Goal: Task Accomplishment & Management: Manage account settings

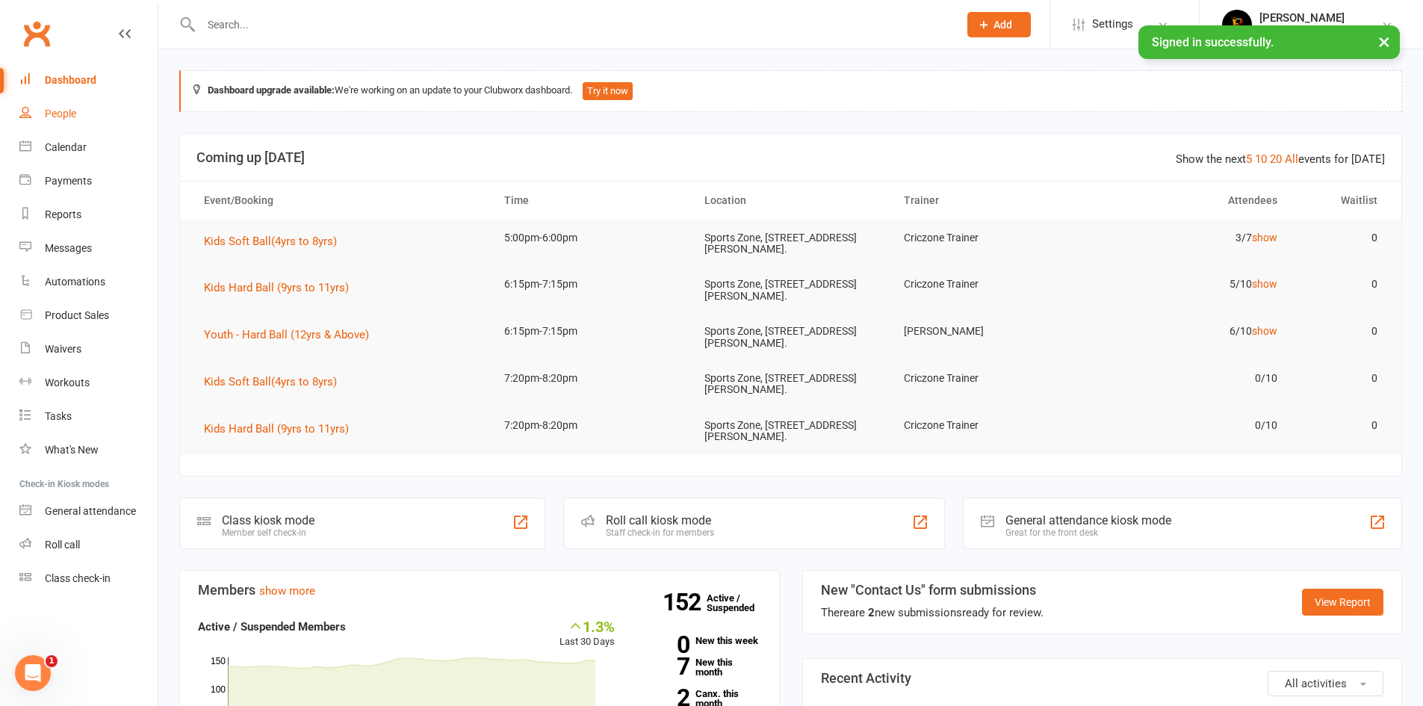
click at [52, 110] on div "People" at bounding box center [60, 114] width 31 height 12
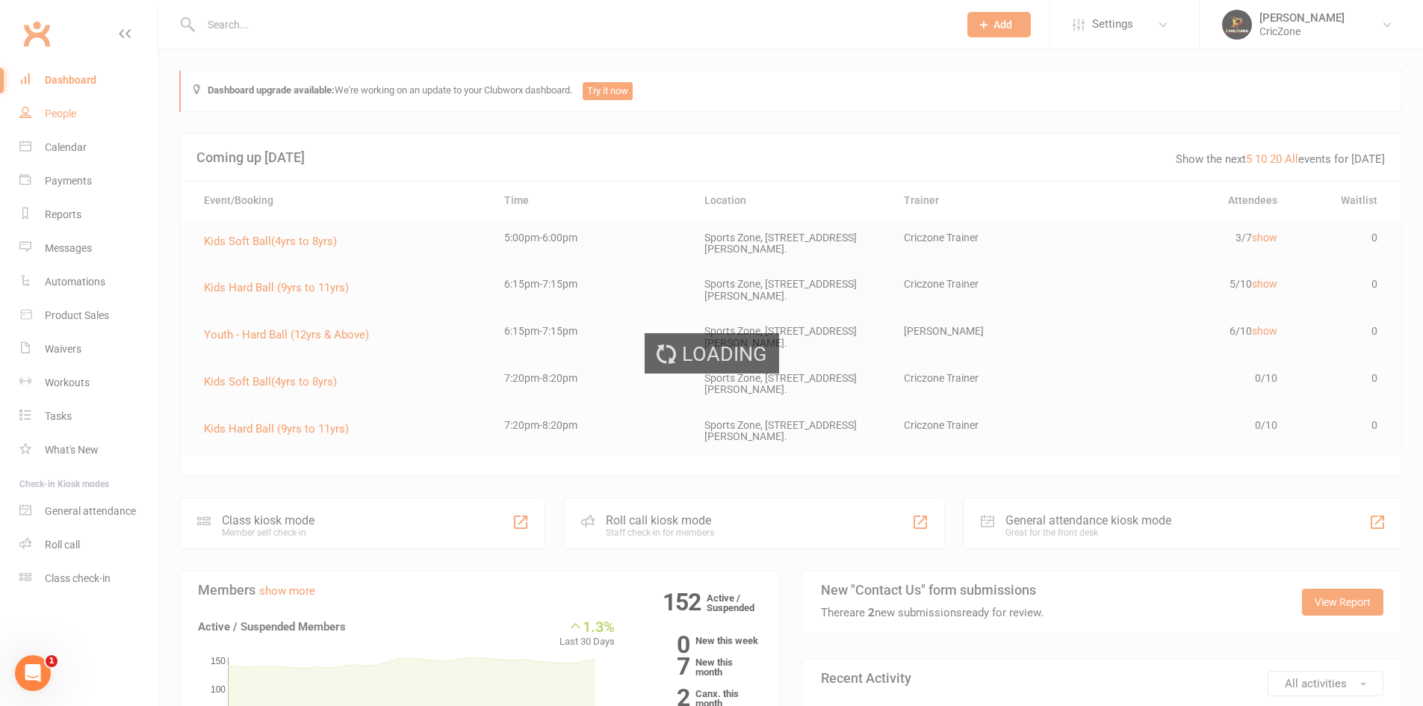
select select "100"
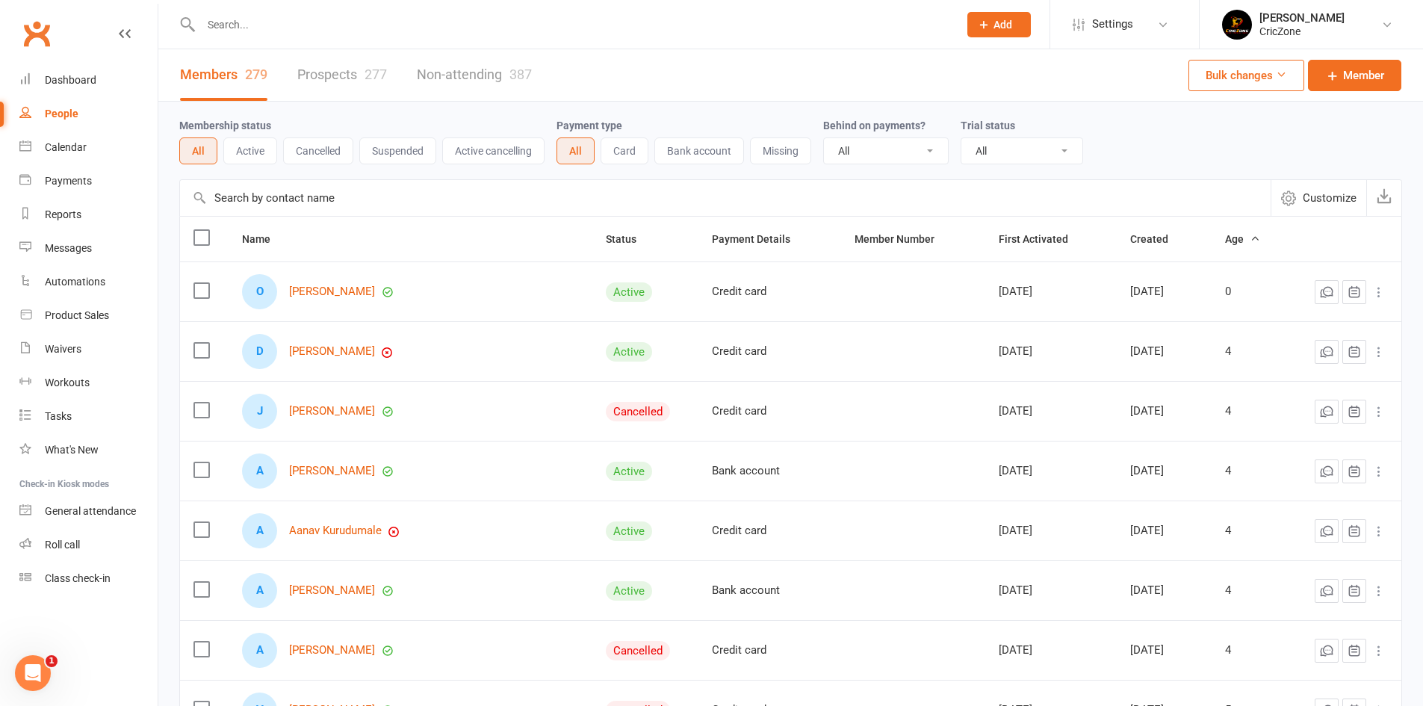
click at [353, 80] on link "Prospects 277" at bounding box center [342, 75] width 90 height 52
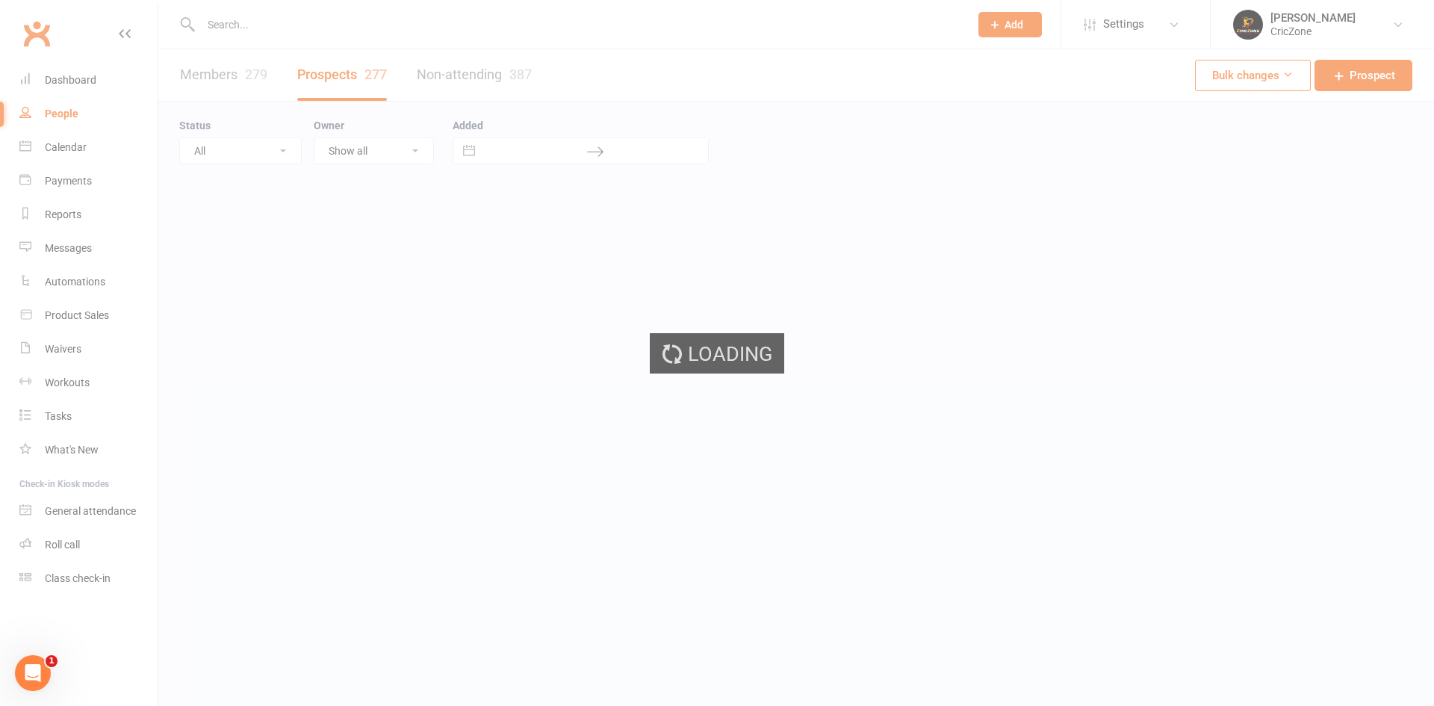
select select "100"
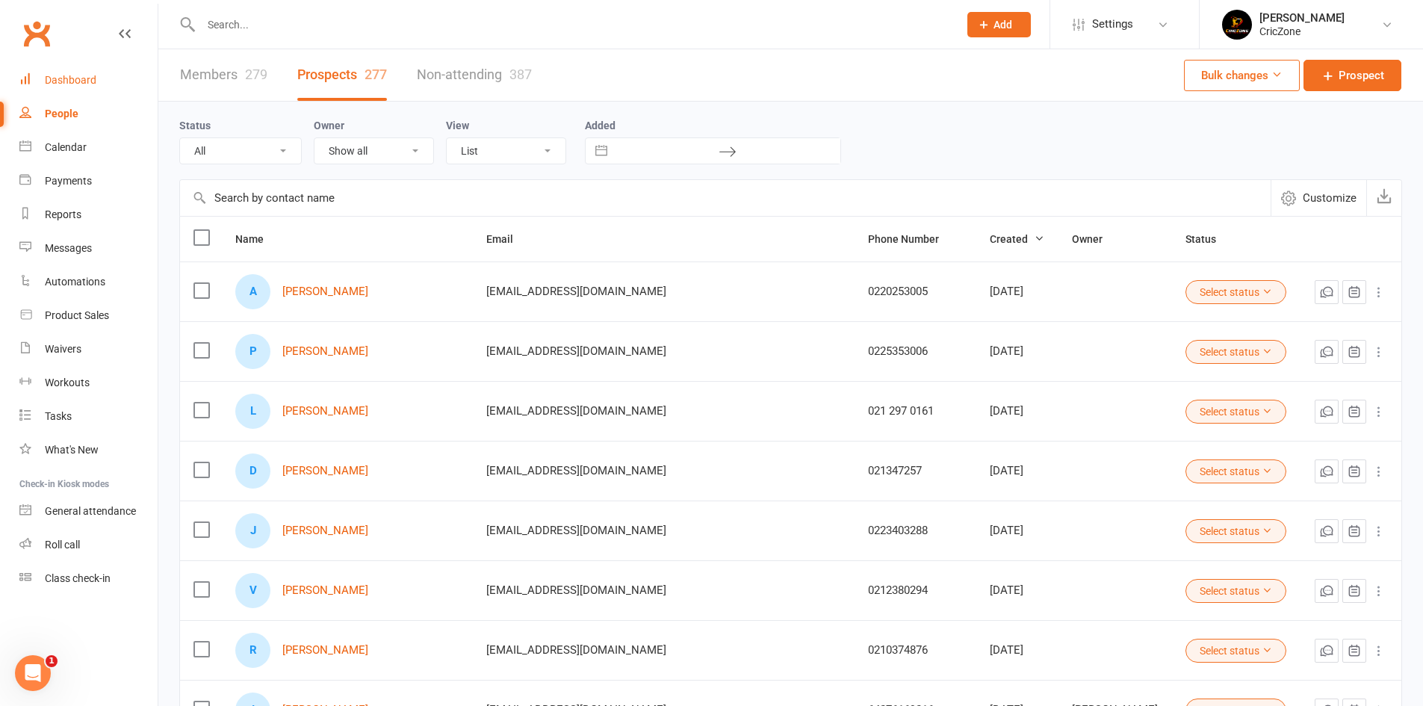
click at [76, 77] on div "Dashboard" at bounding box center [71, 80] width 52 height 12
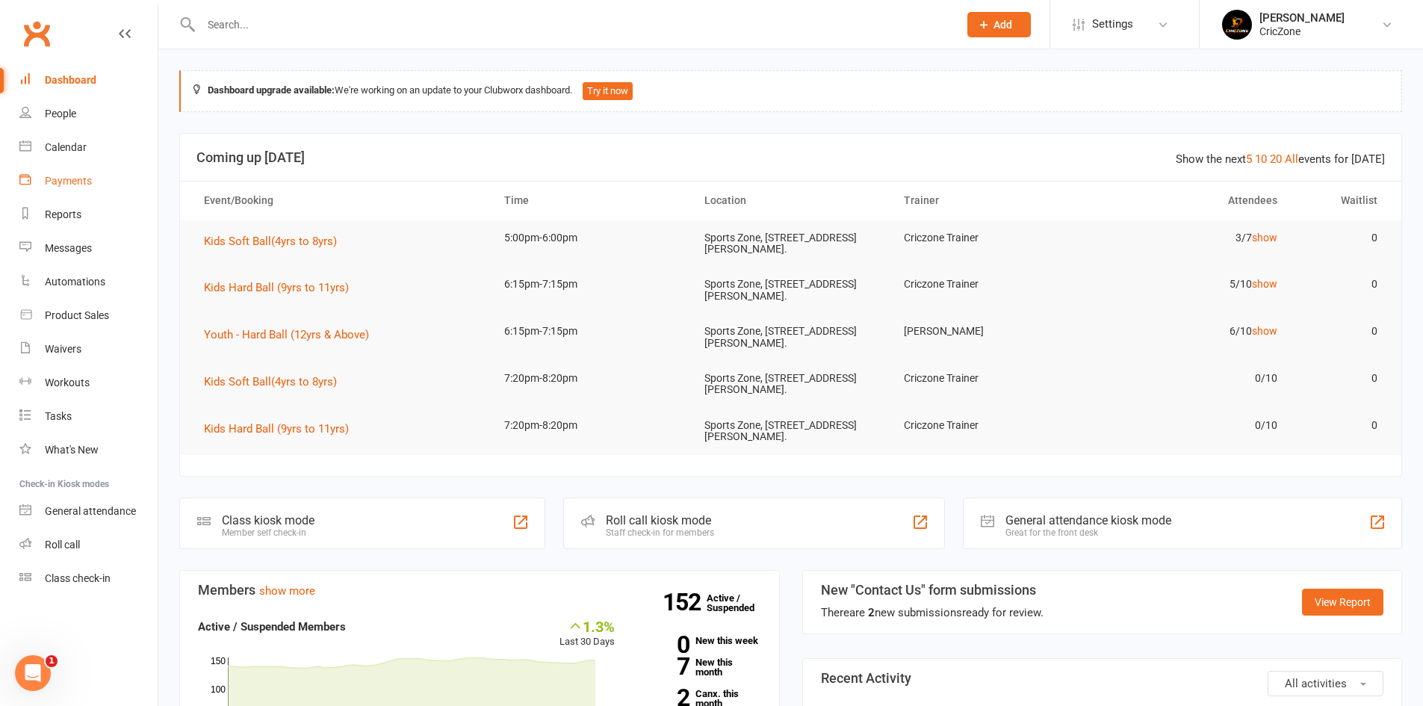
click at [60, 170] on link "Payments" at bounding box center [88, 181] width 138 height 34
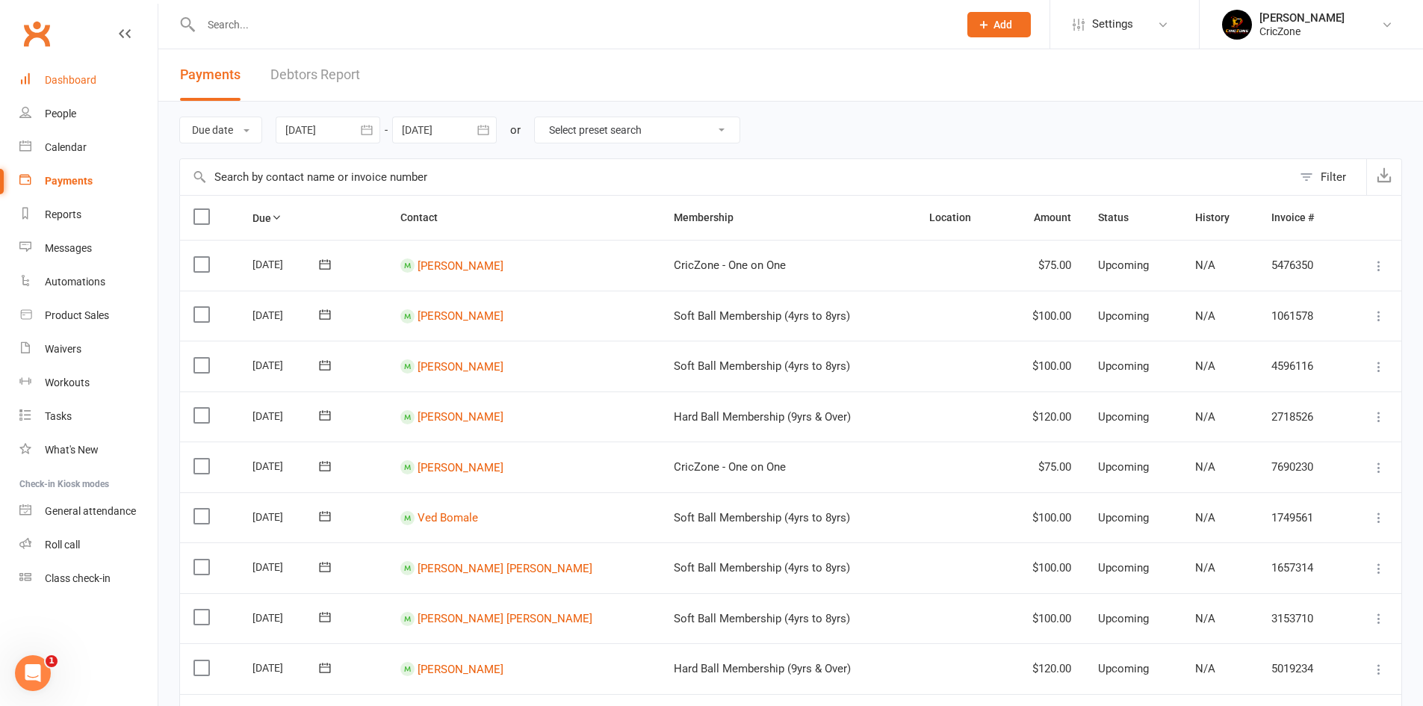
click at [63, 94] on link "Dashboard" at bounding box center [88, 80] width 138 height 34
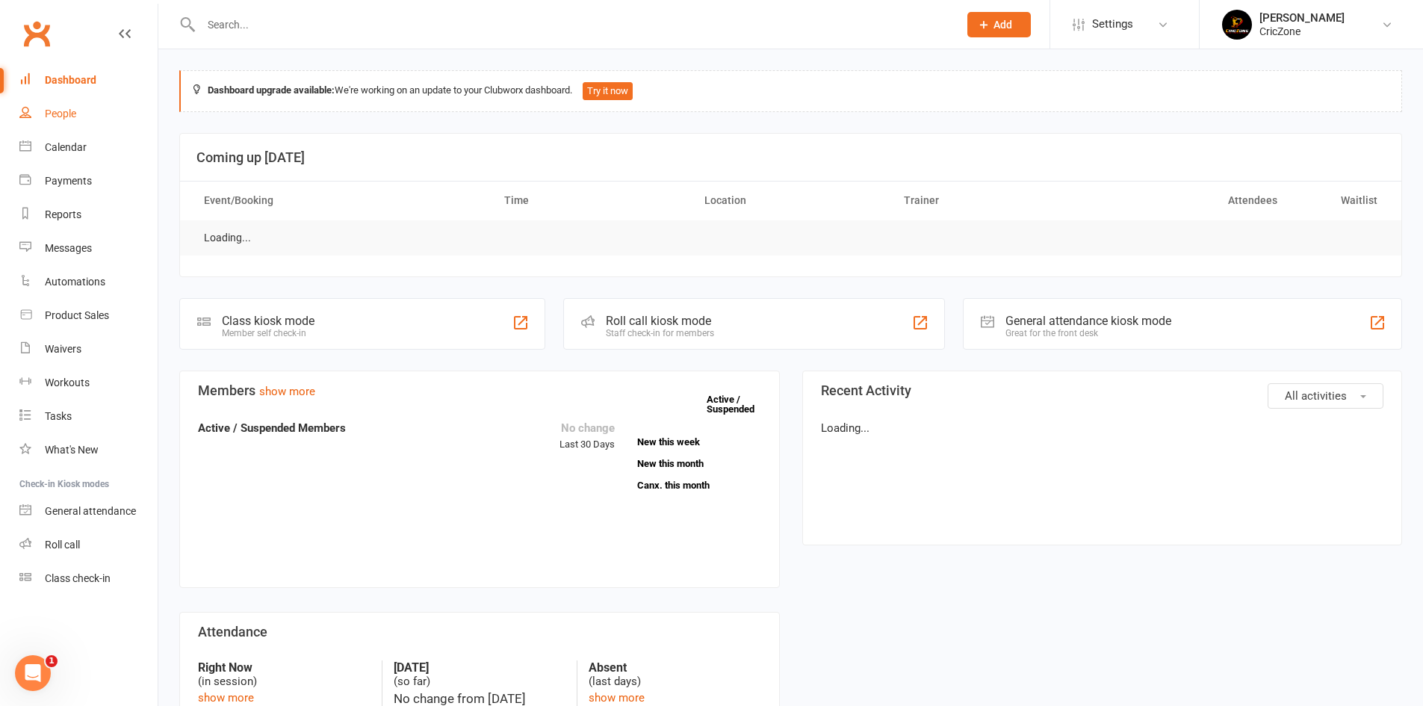
click at [66, 105] on link "People" at bounding box center [88, 114] width 138 height 34
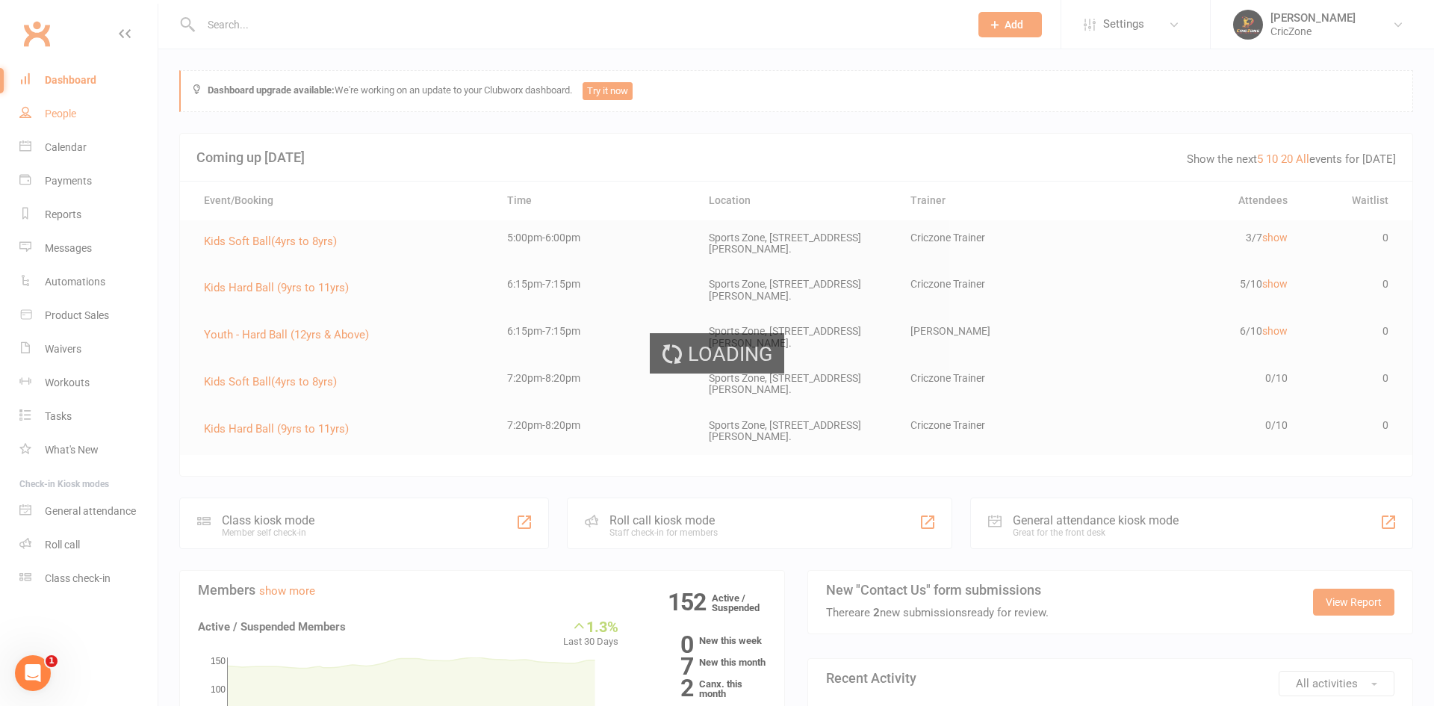
select select "100"
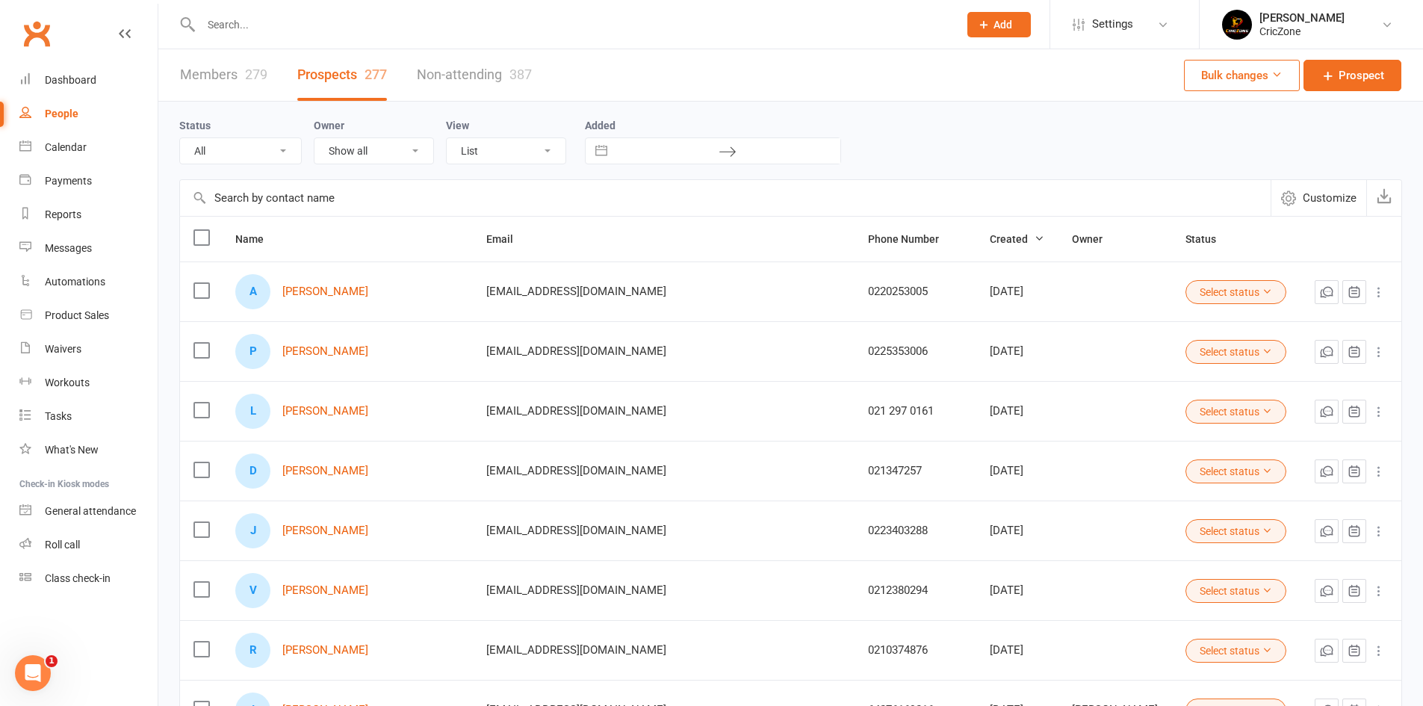
click at [209, 84] on link "Members 279" at bounding box center [223, 75] width 87 height 52
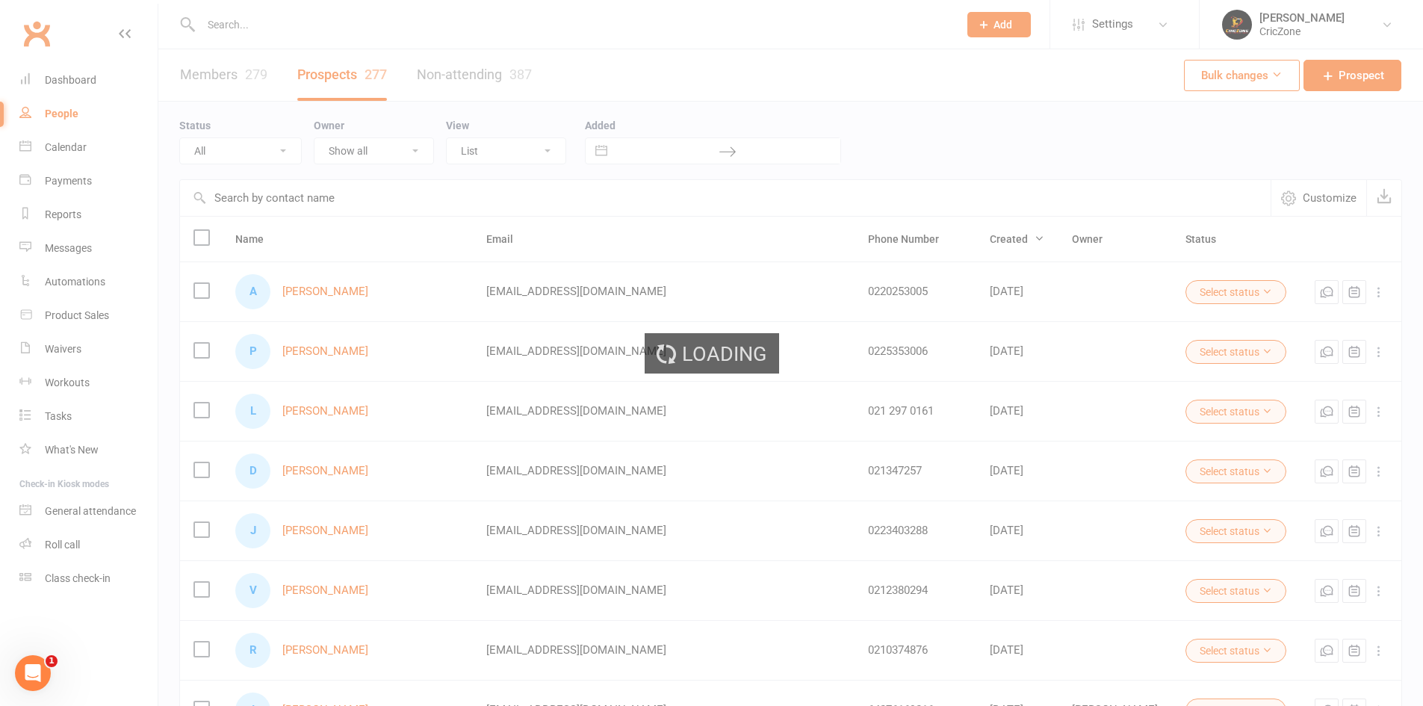
select select "100"
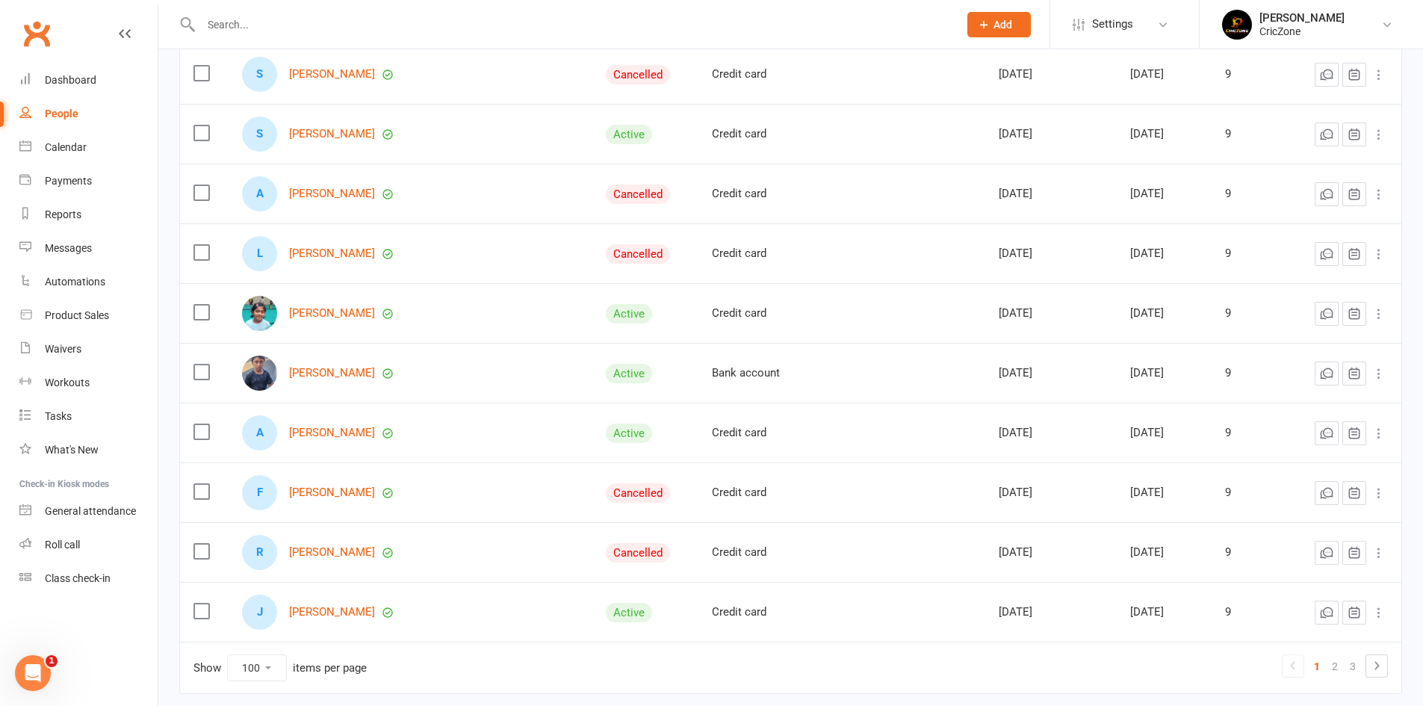
scroll to position [5663, 0]
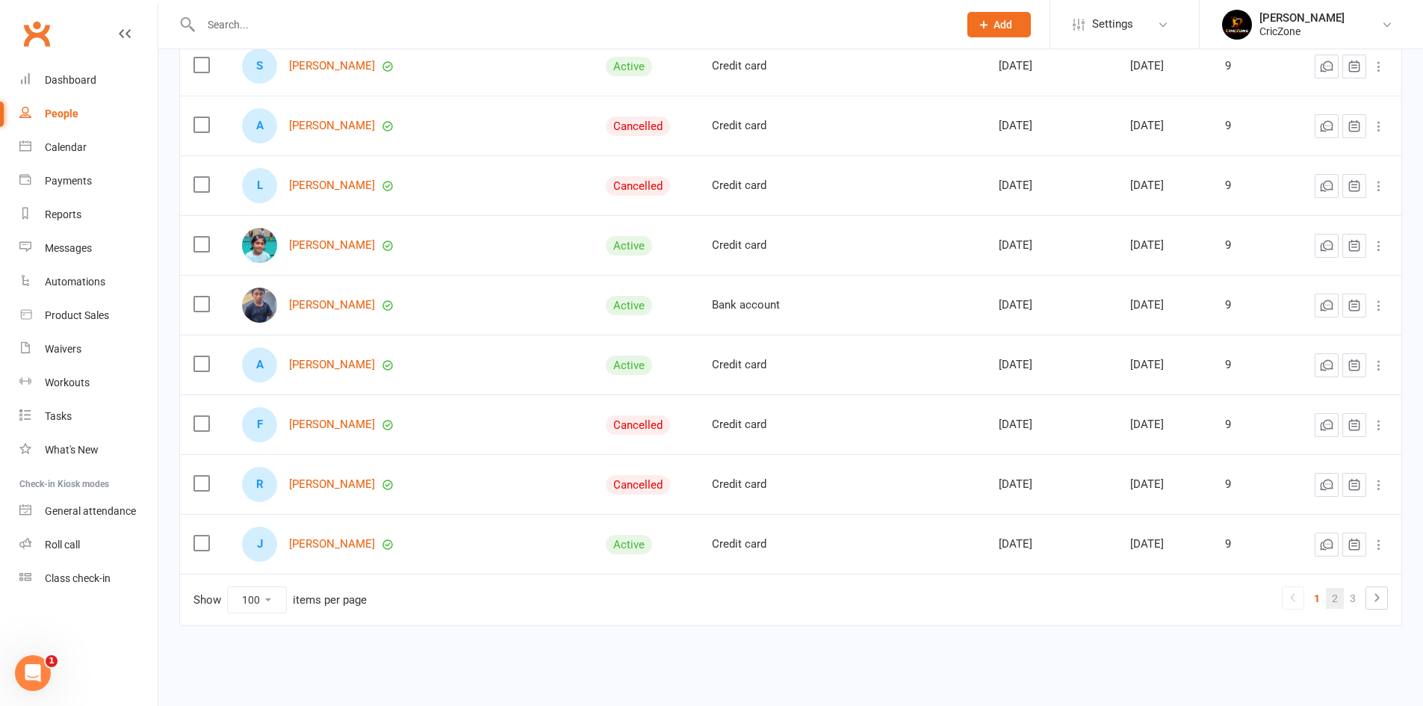
click at [1331, 597] on link "2" at bounding box center [1335, 598] width 18 height 21
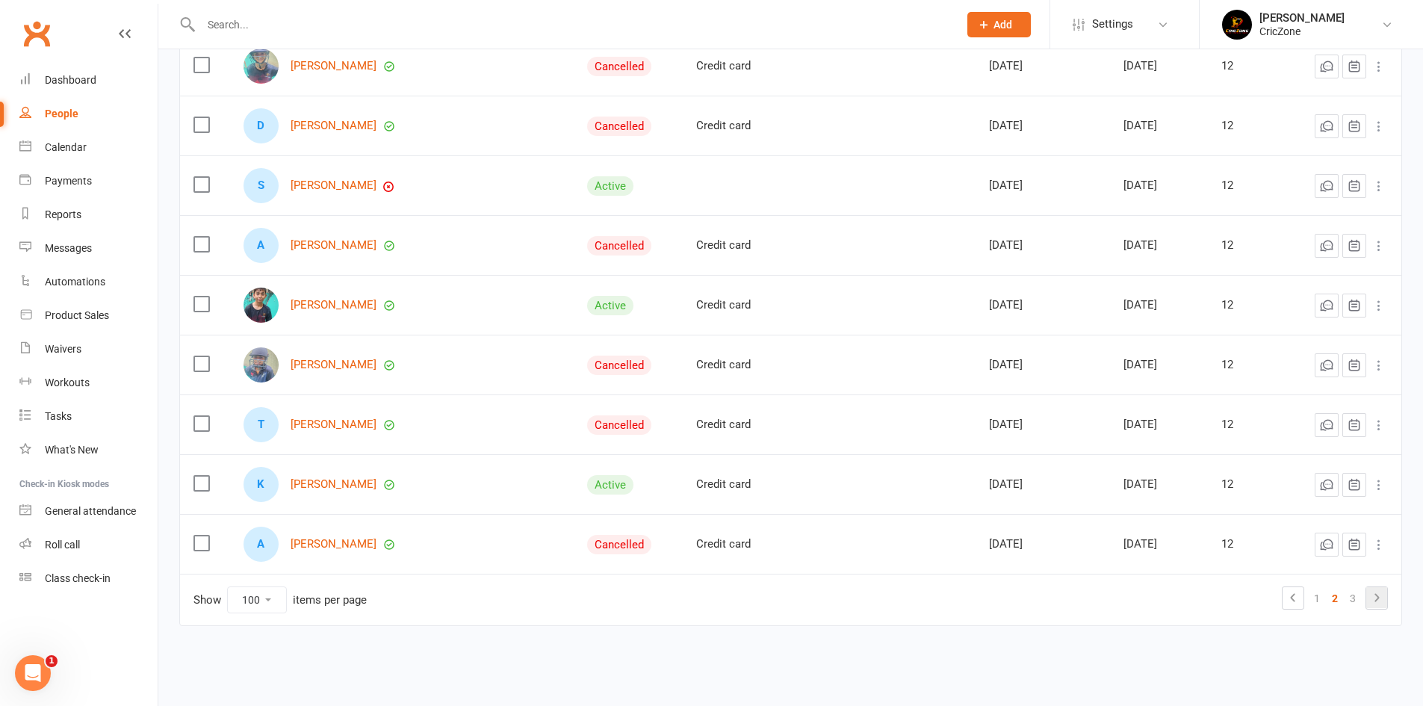
click at [1379, 600] on icon at bounding box center [1376, 598] width 18 height 18
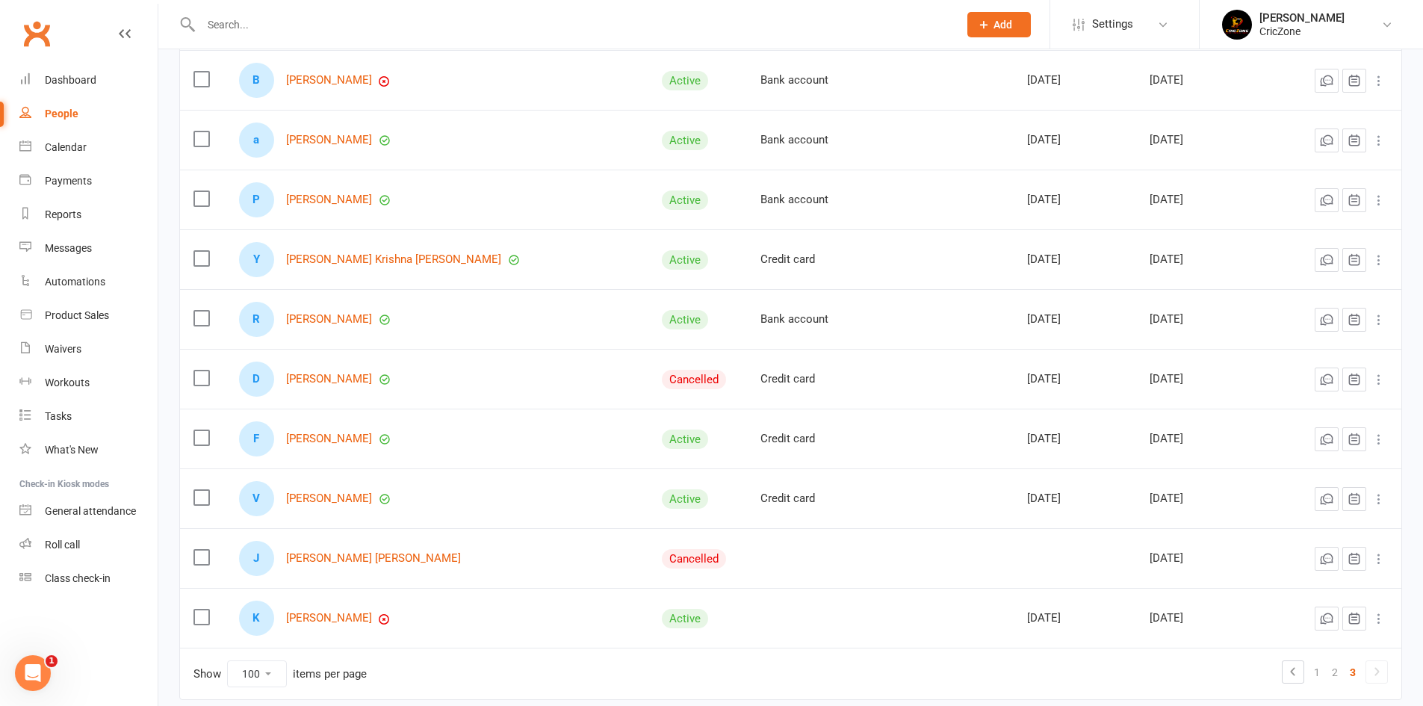
scroll to position [4409, 0]
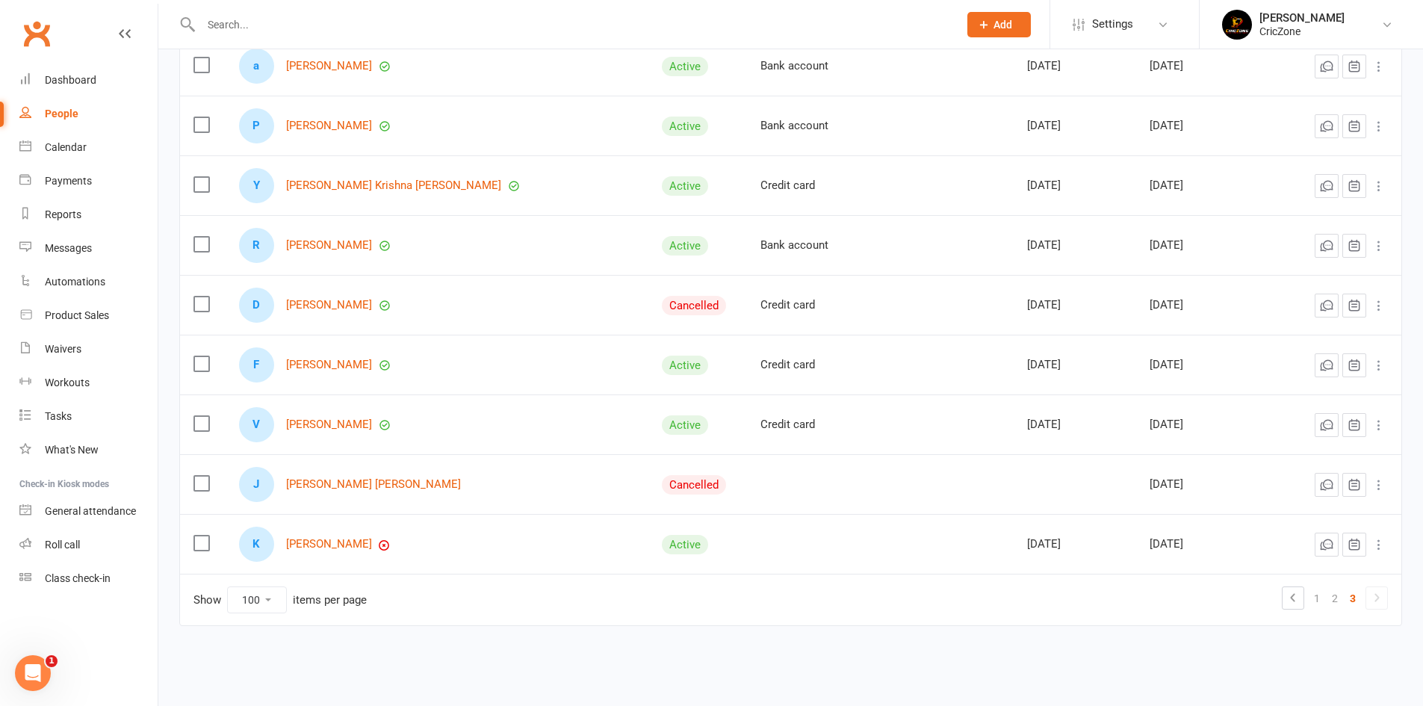
drag, startPoint x: 330, startPoint y: 488, endPoint x: 621, endPoint y: 664, distance: 339.4
click at [101, 77] on link "Dashboard" at bounding box center [88, 80] width 138 height 34
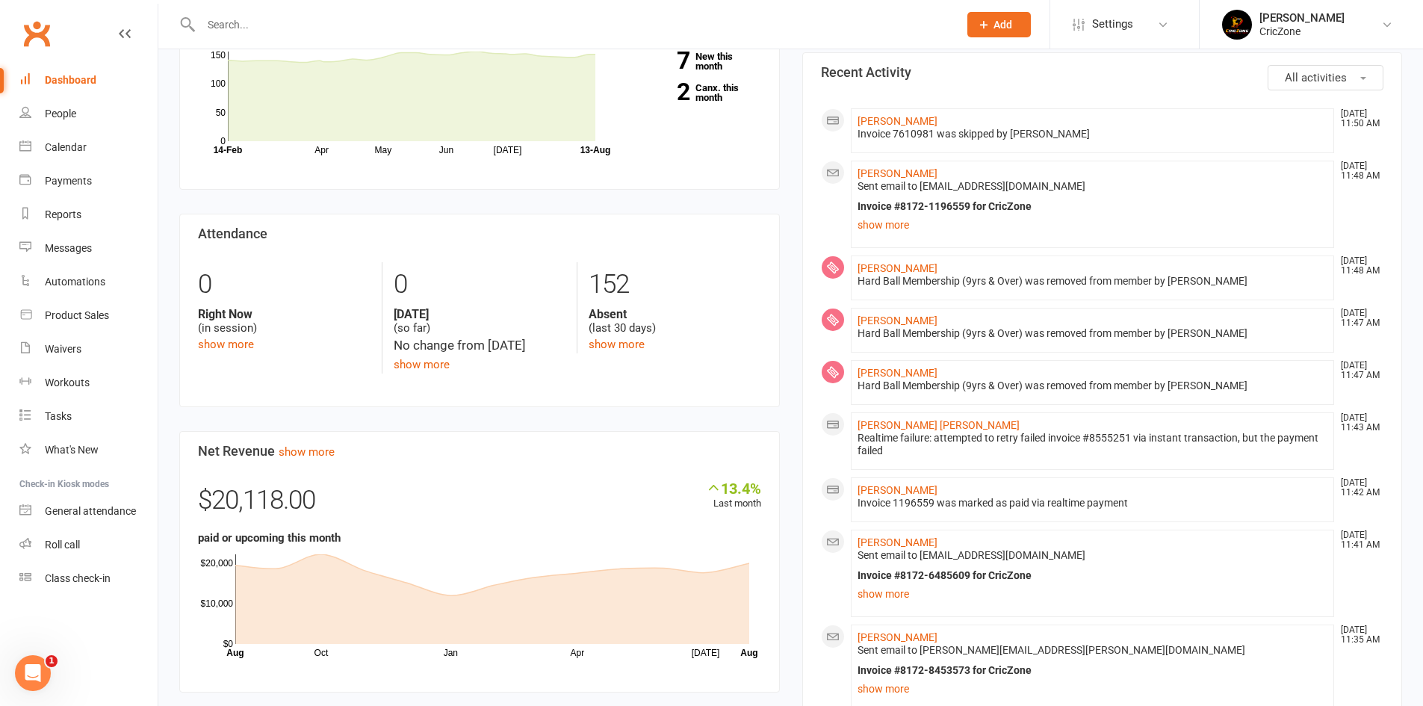
scroll to position [822, 0]
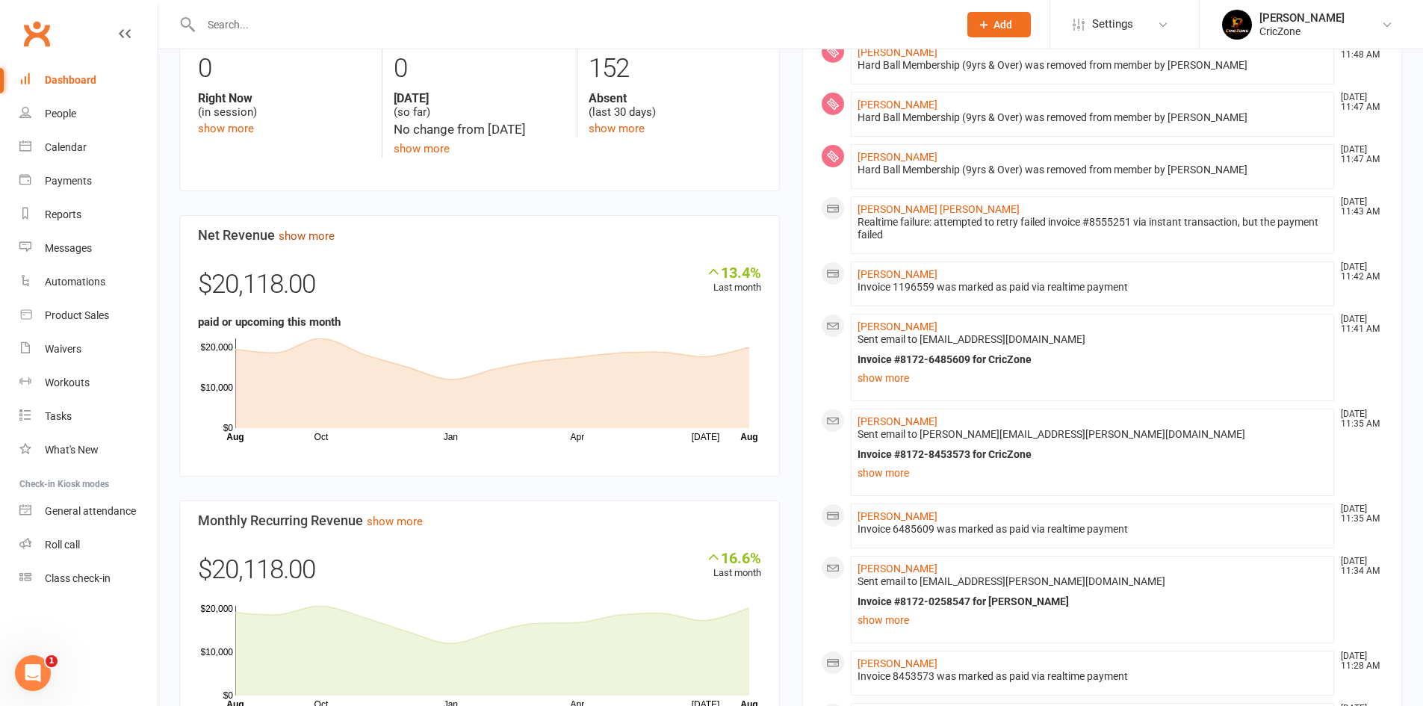
click at [295, 240] on link "show more" at bounding box center [307, 235] width 56 height 13
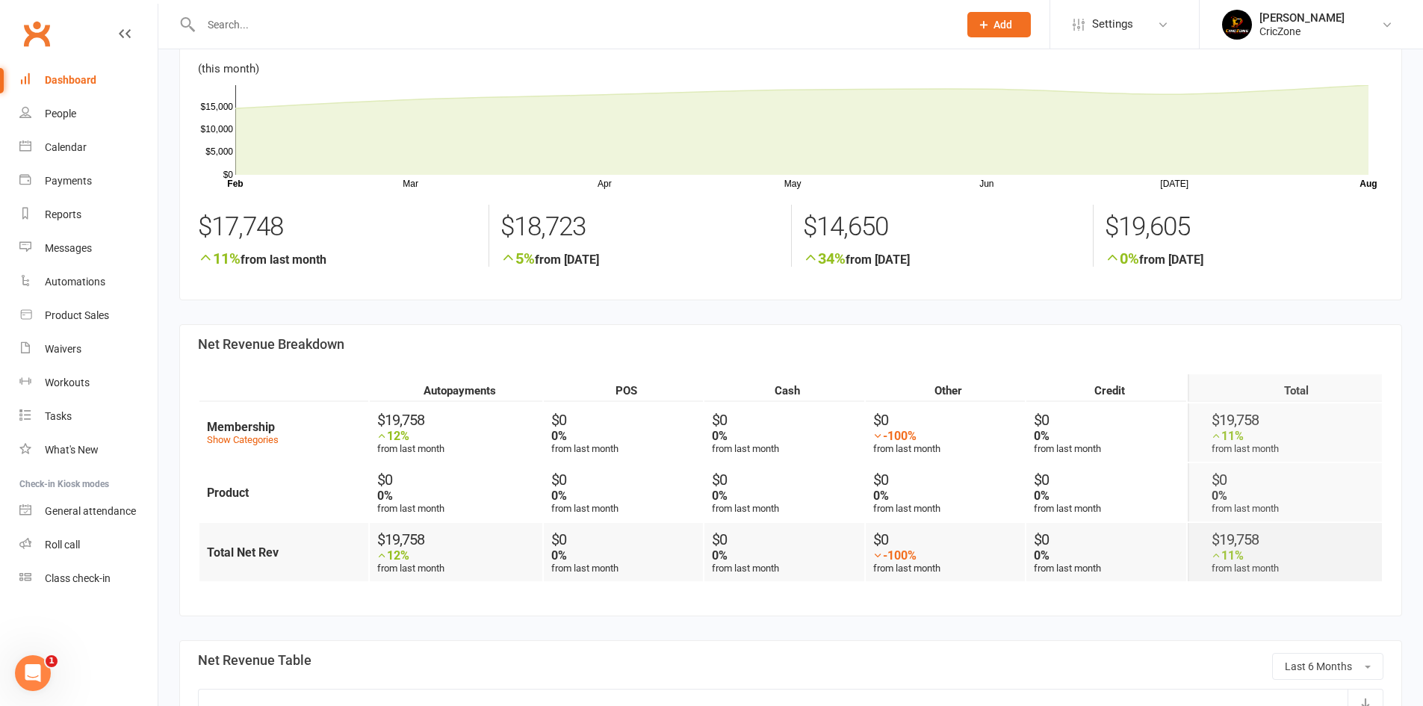
scroll to position [448, 0]
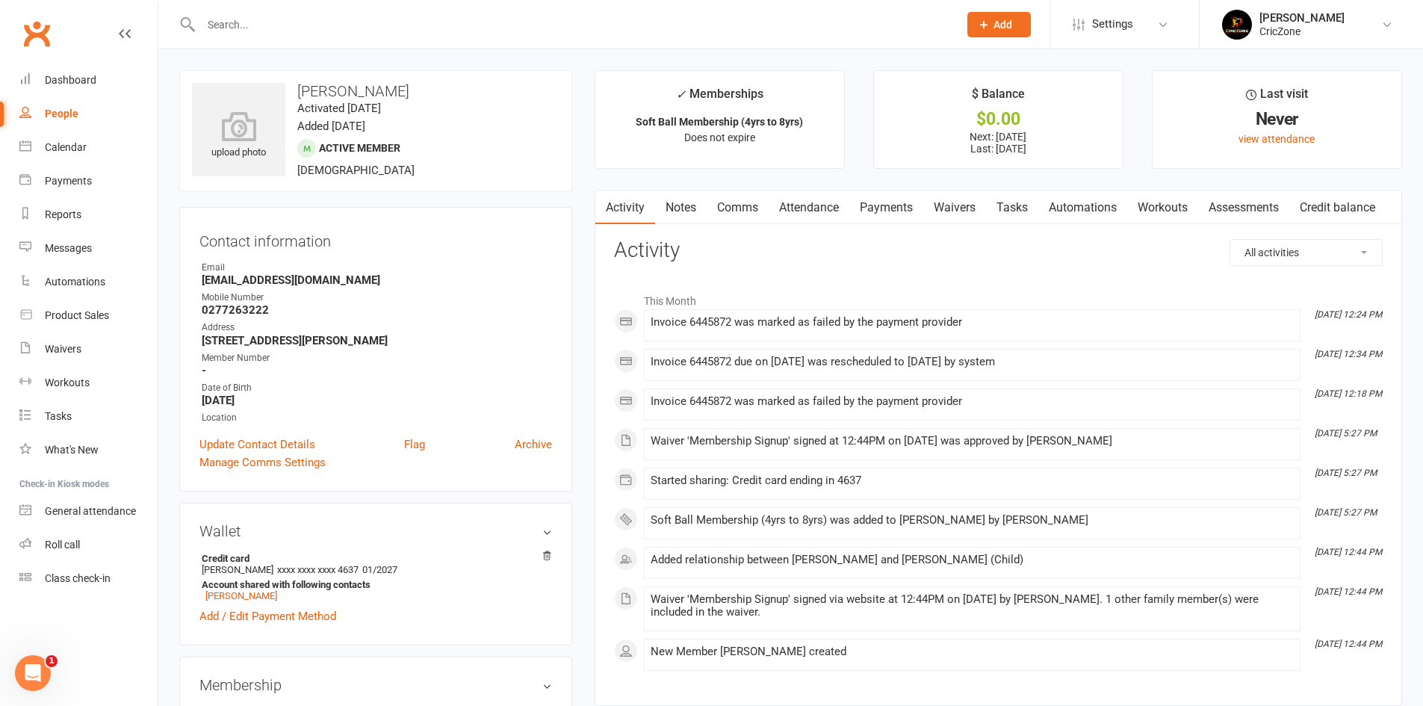
click at [895, 205] on link "Payments" at bounding box center [886, 207] width 74 height 34
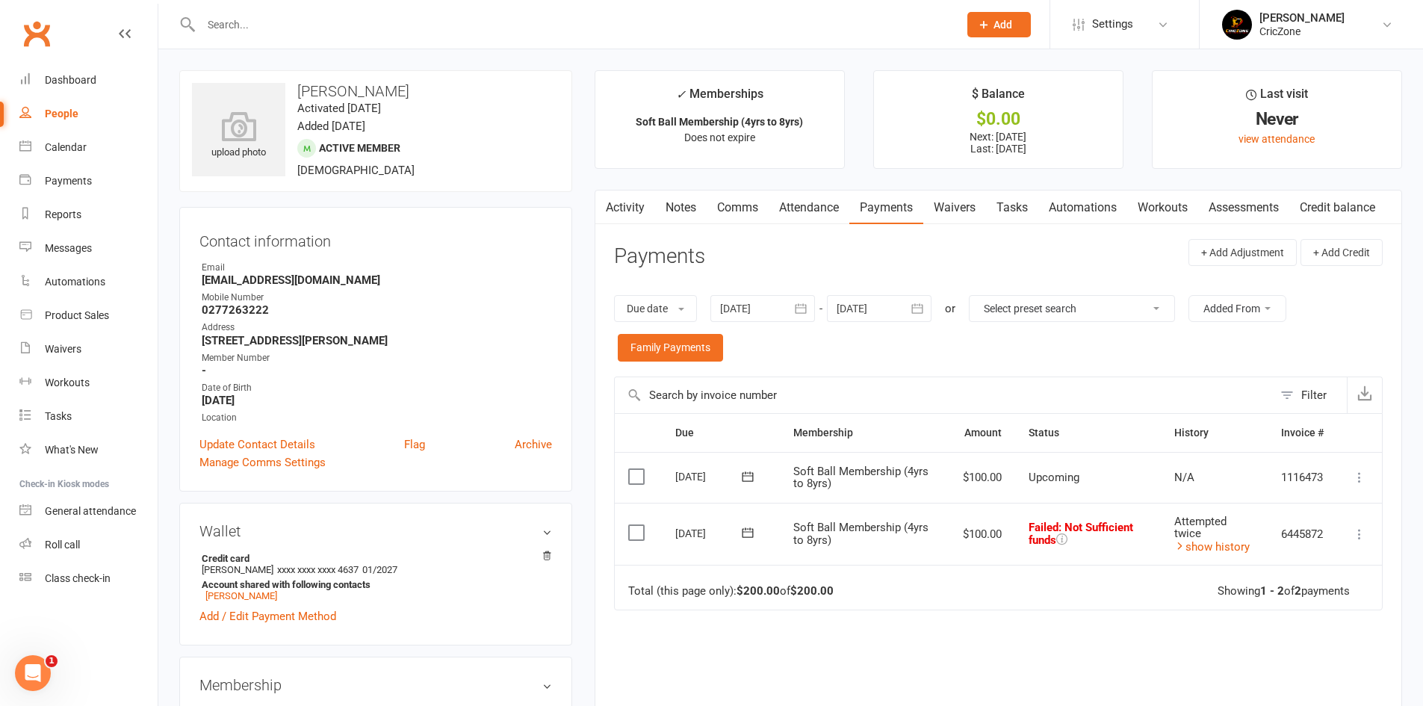
click at [1361, 533] on icon at bounding box center [1359, 534] width 15 height 15
click at [1264, 678] on link "Retry now" at bounding box center [1294, 683] width 148 height 30
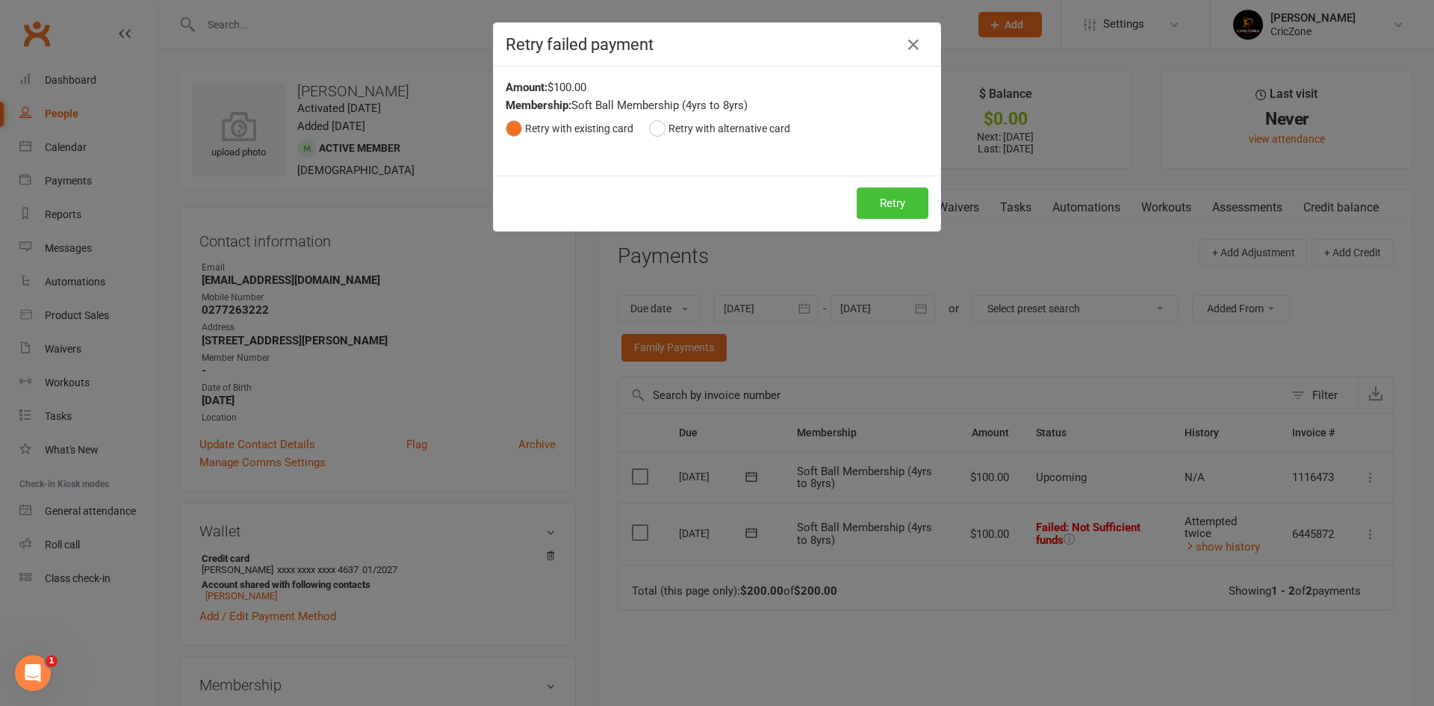
click at [886, 206] on button "Retry" at bounding box center [893, 202] width 72 height 31
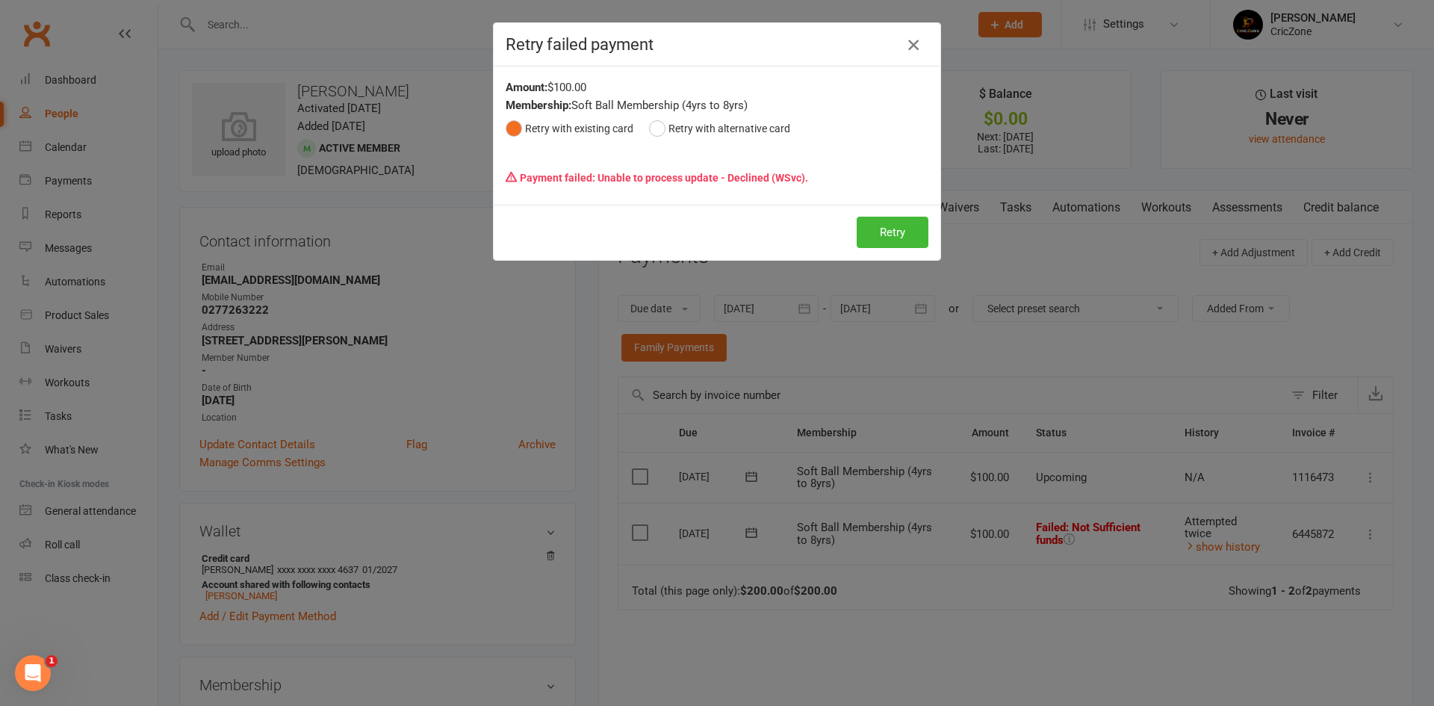
click at [908, 43] on icon "button" at bounding box center [913, 45] width 18 height 18
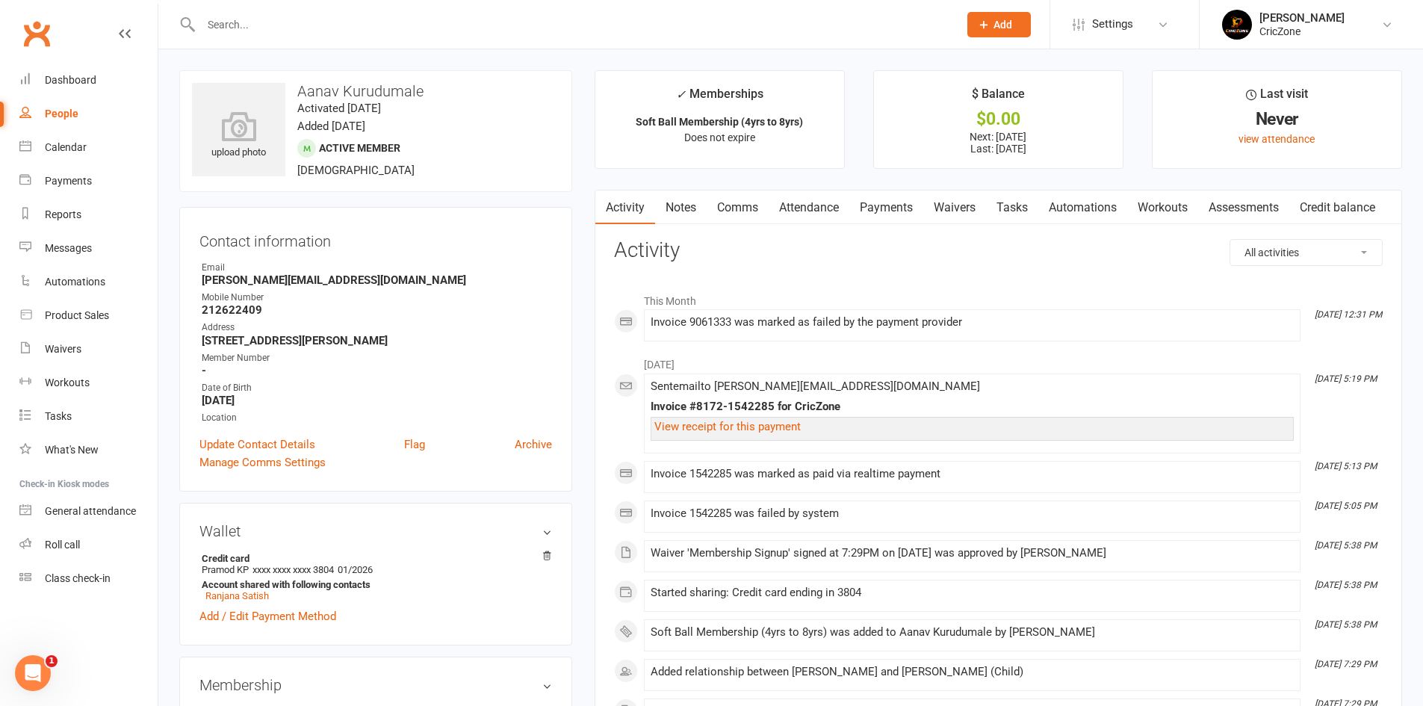
click at [873, 204] on link "Payments" at bounding box center [886, 207] width 74 height 34
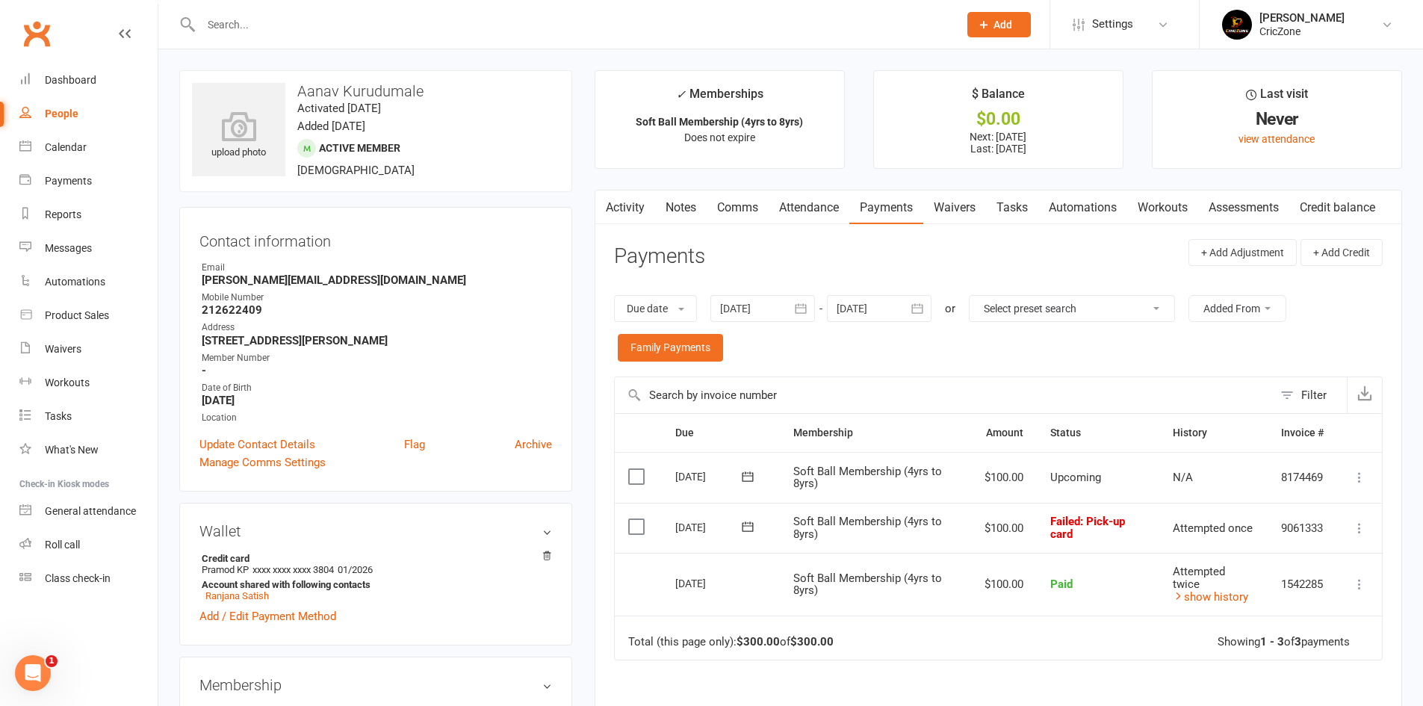
click at [1361, 527] on icon at bounding box center [1359, 528] width 15 height 15
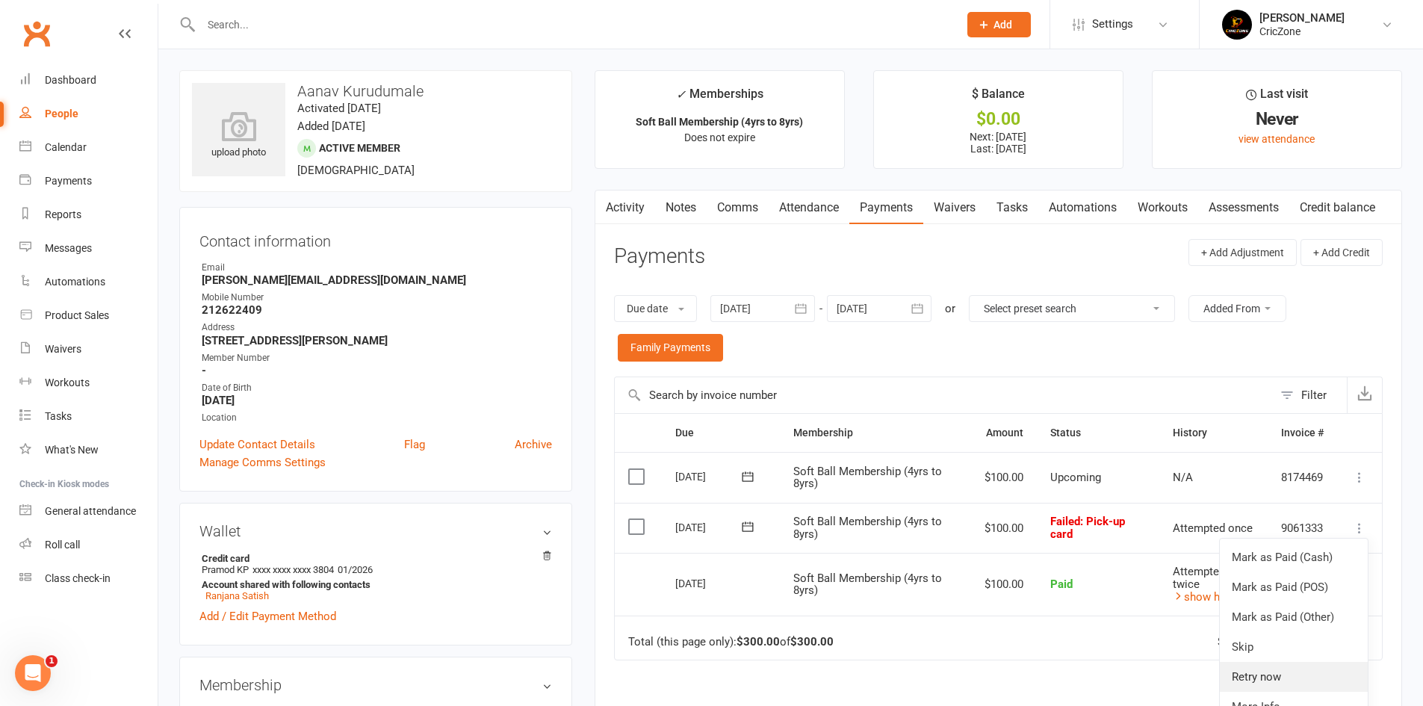
click at [1288, 668] on link "Retry now" at bounding box center [1294, 677] width 148 height 30
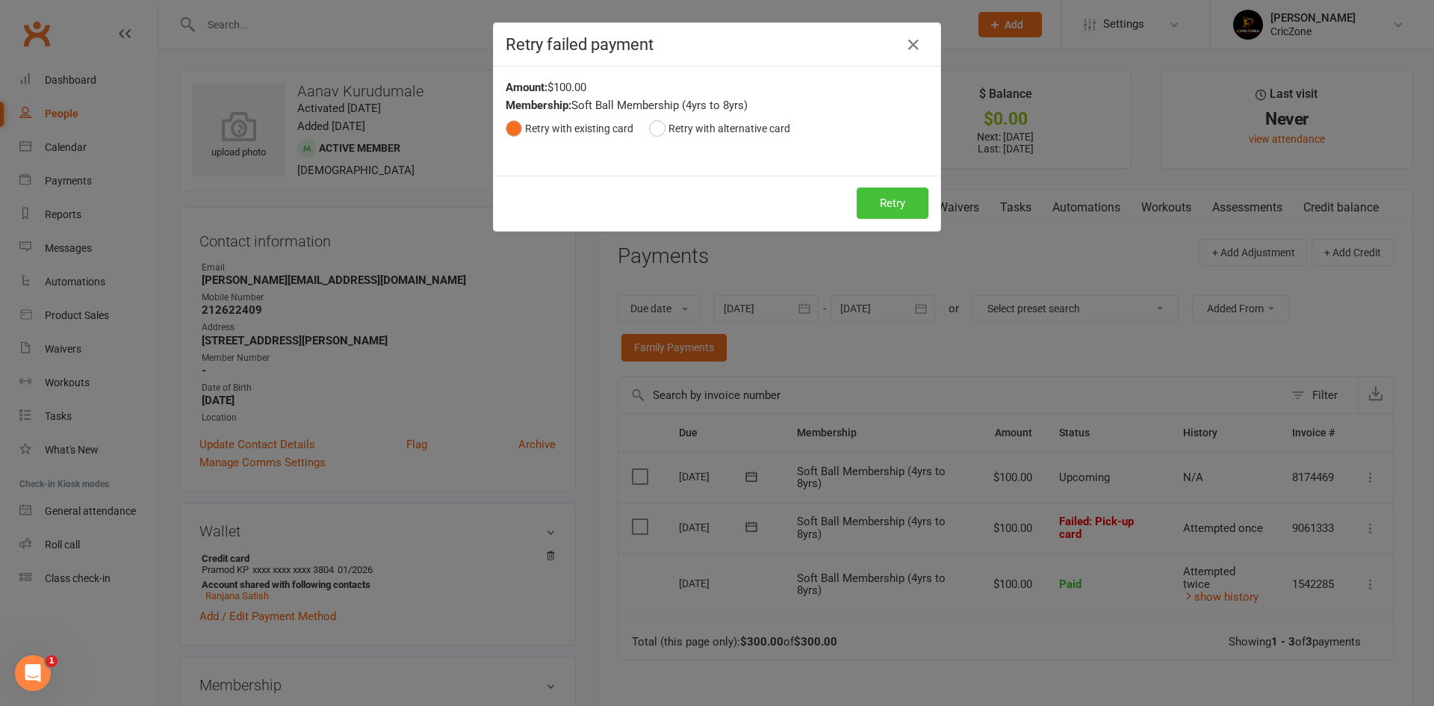
click at [883, 200] on button "Retry" at bounding box center [893, 202] width 72 height 31
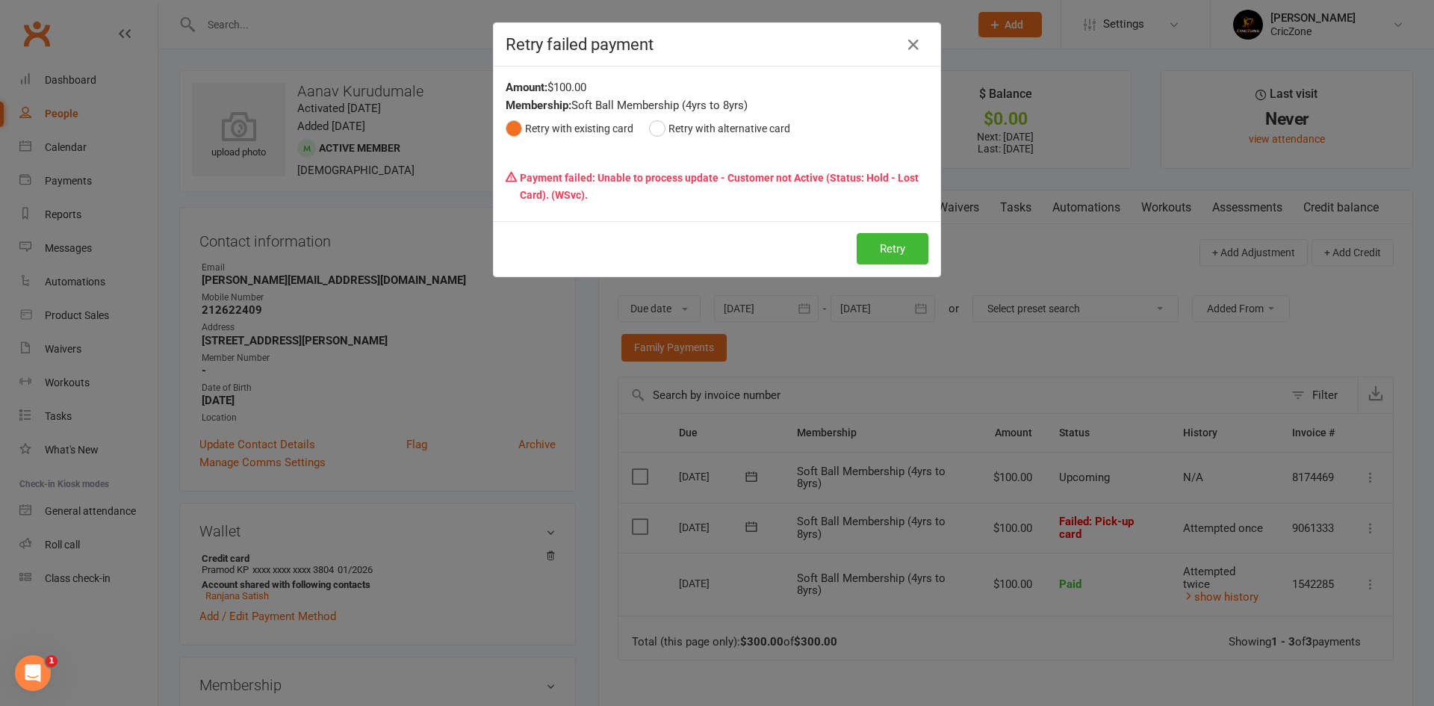
click at [326, 464] on div "Retry failed payment Amount: $100.00 Membership: Soft Ball Membership (4yrs to …" at bounding box center [717, 353] width 1434 height 706
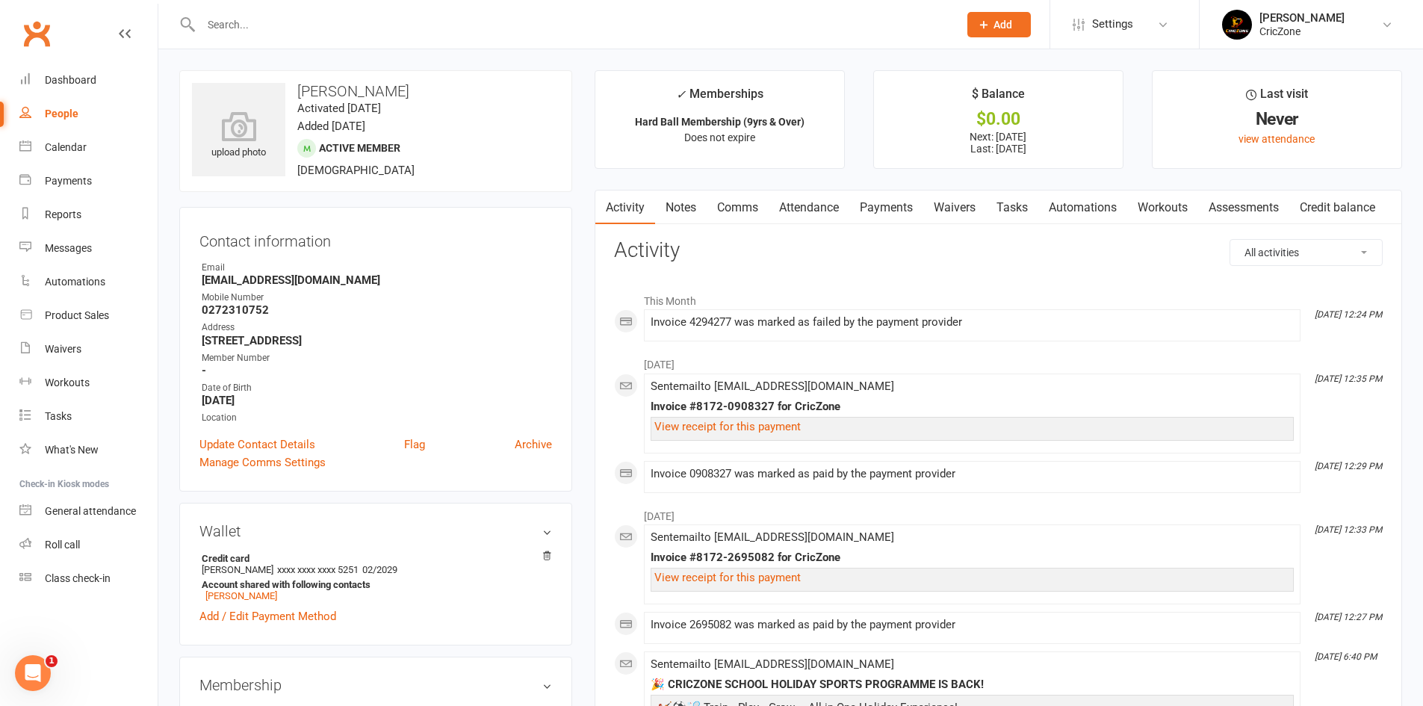
click at [889, 207] on link "Payments" at bounding box center [886, 207] width 74 height 34
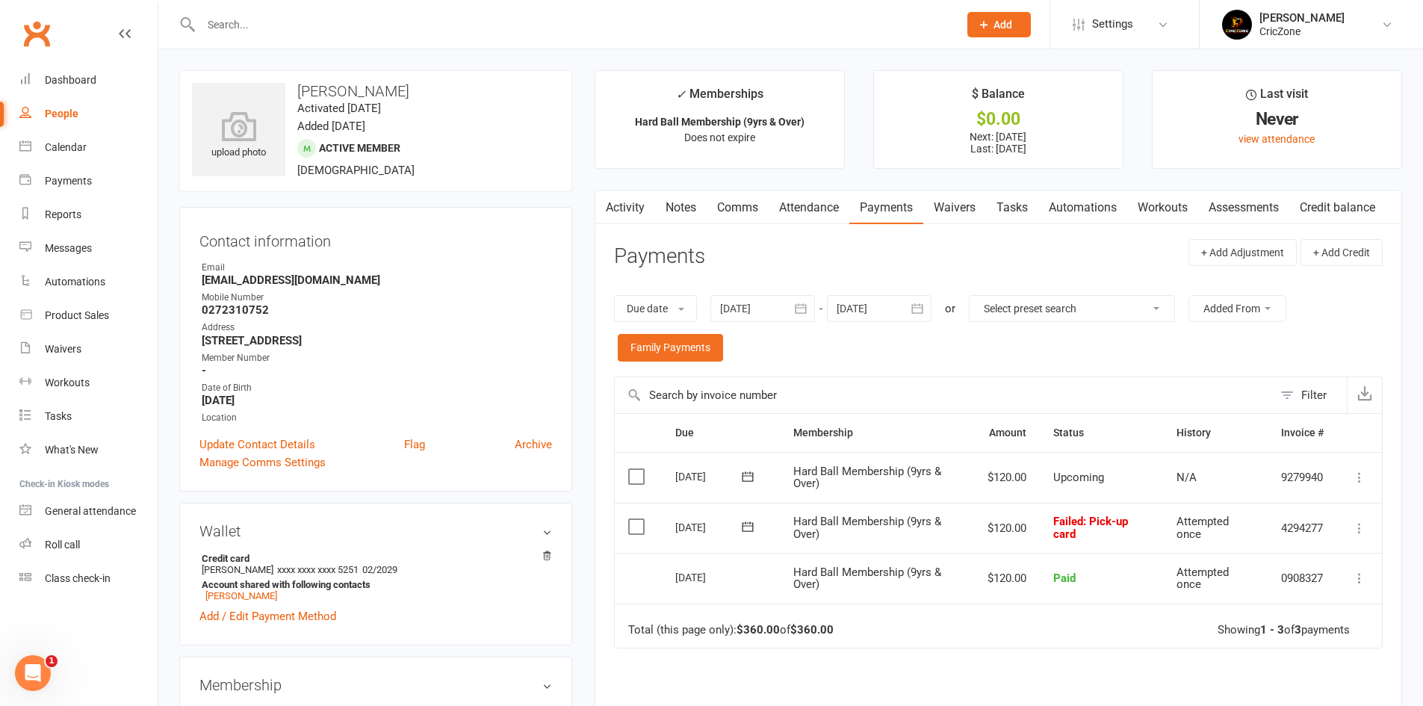
click at [1359, 530] on icon at bounding box center [1359, 528] width 15 height 15
click at [1287, 664] on link "Retry now" at bounding box center [1294, 677] width 148 height 30
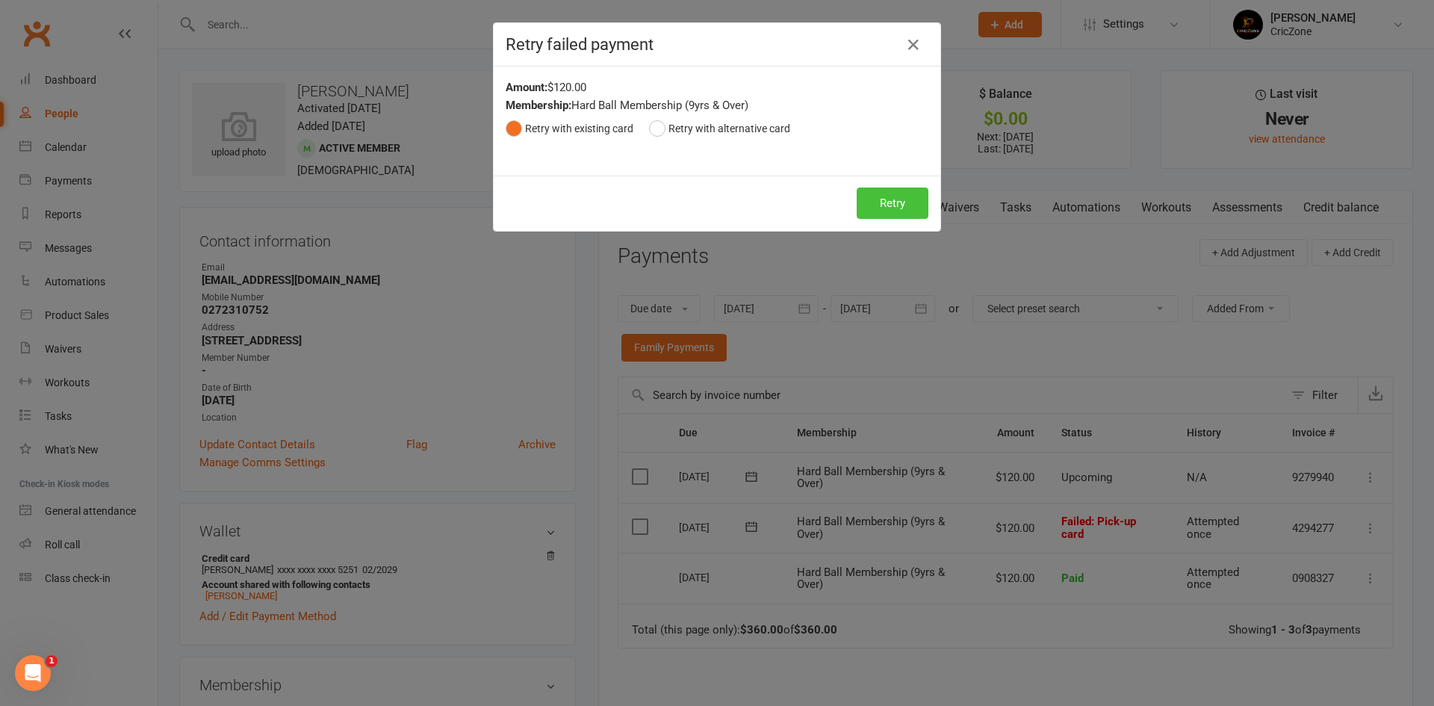
click at [902, 199] on button "Retry" at bounding box center [893, 202] width 72 height 31
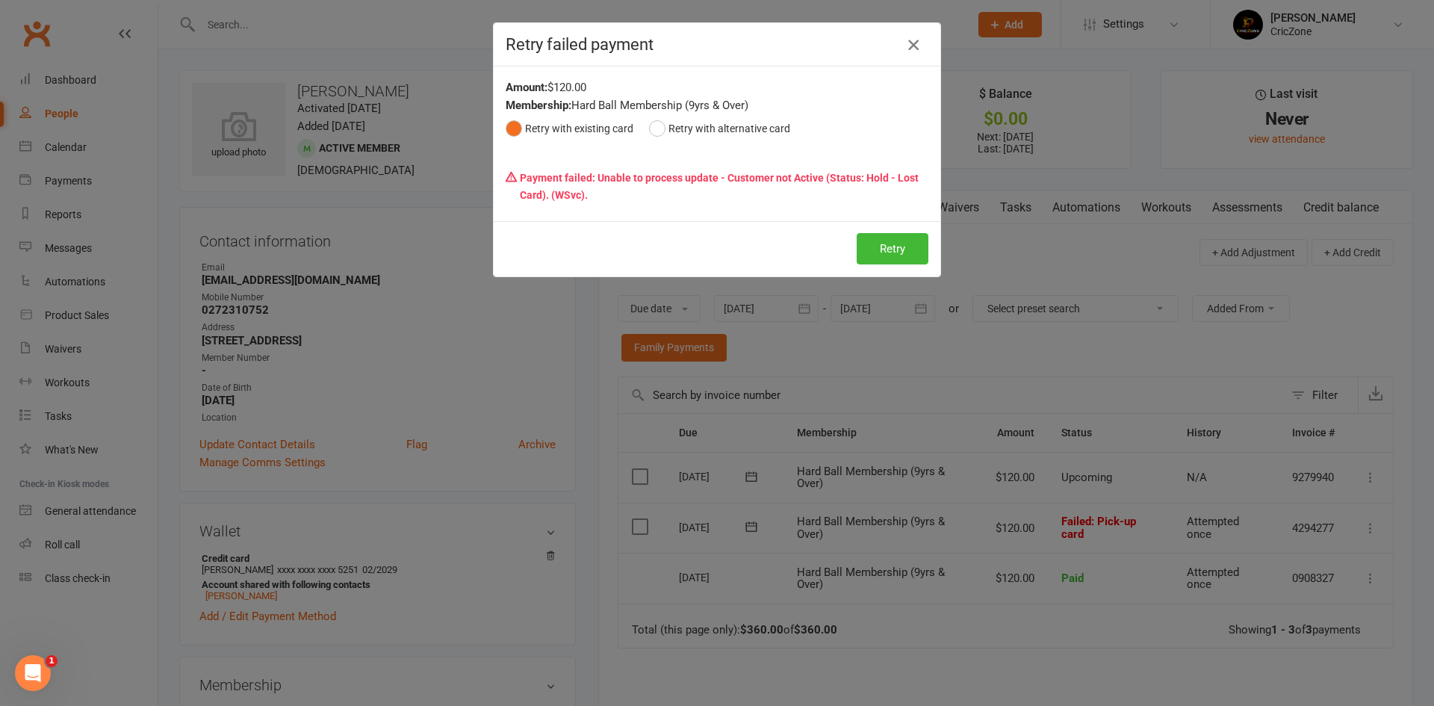
click at [913, 47] on icon "button" at bounding box center [913, 45] width 18 height 18
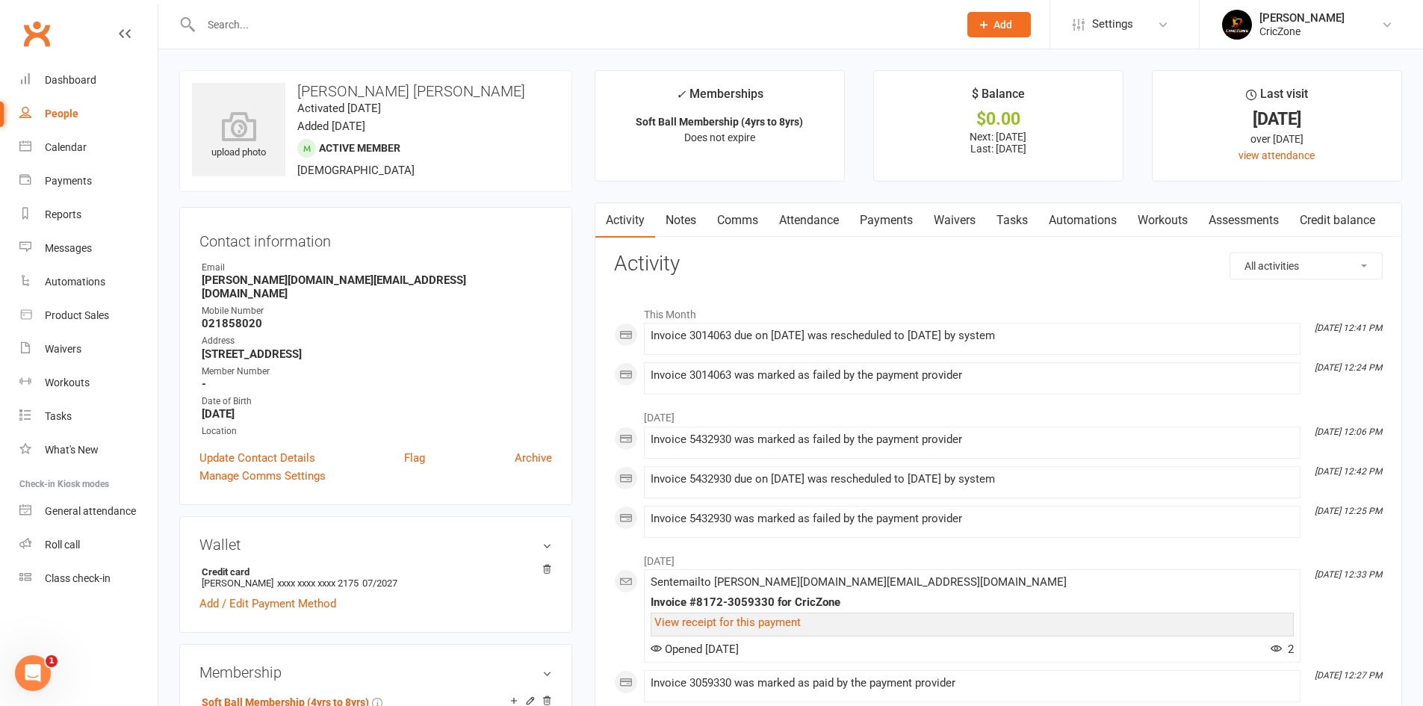
click at [872, 223] on link "Payments" at bounding box center [886, 220] width 74 height 34
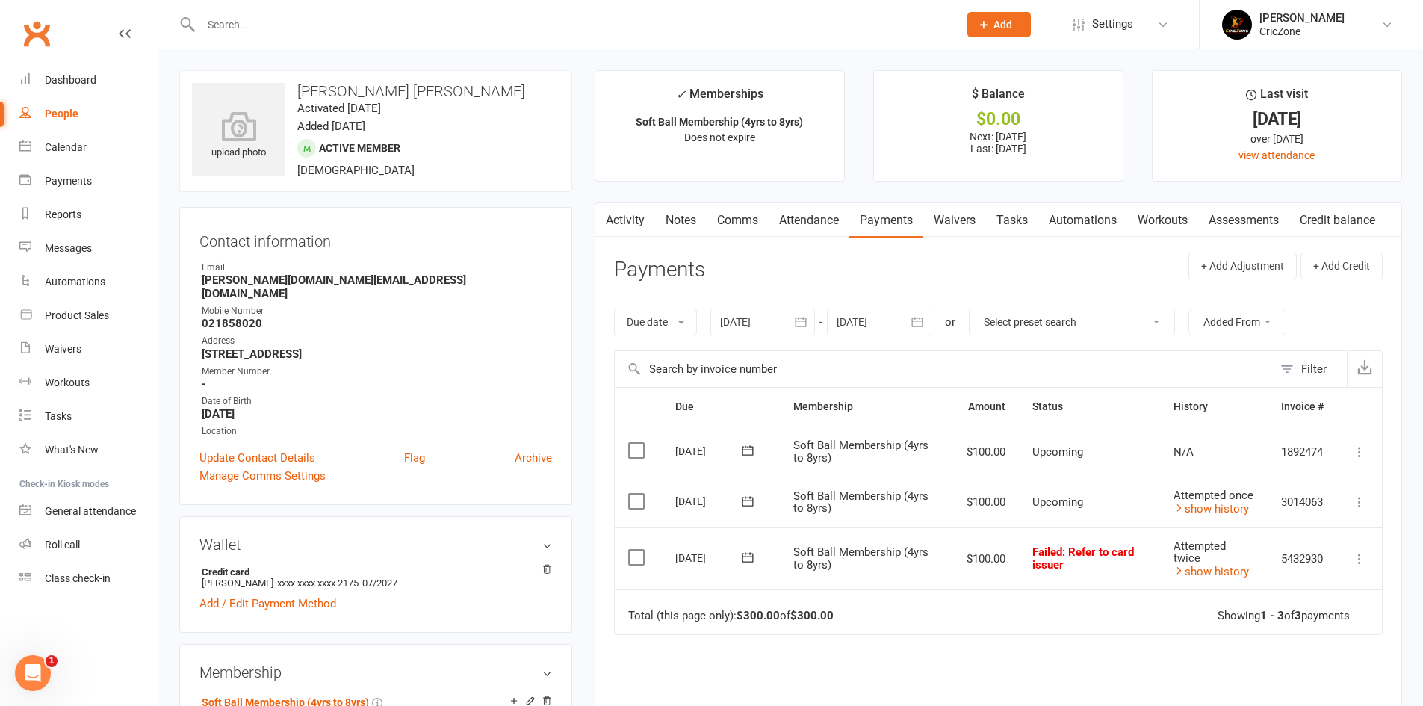
click at [774, 323] on div at bounding box center [762, 321] width 105 height 27
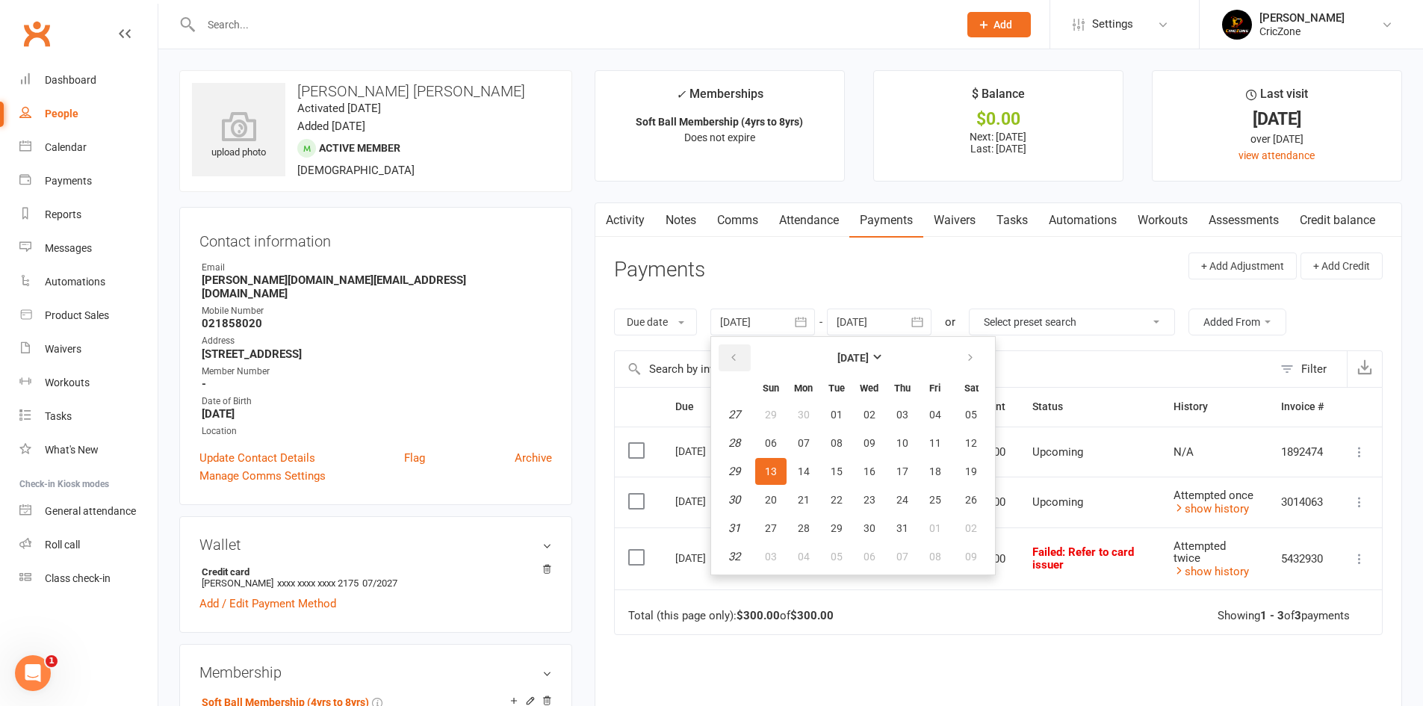
click at [727, 358] on button "button" at bounding box center [734, 357] width 32 height 27
click at [894, 408] on button "01" at bounding box center [902, 414] width 31 height 27
type input "01 May 2025"
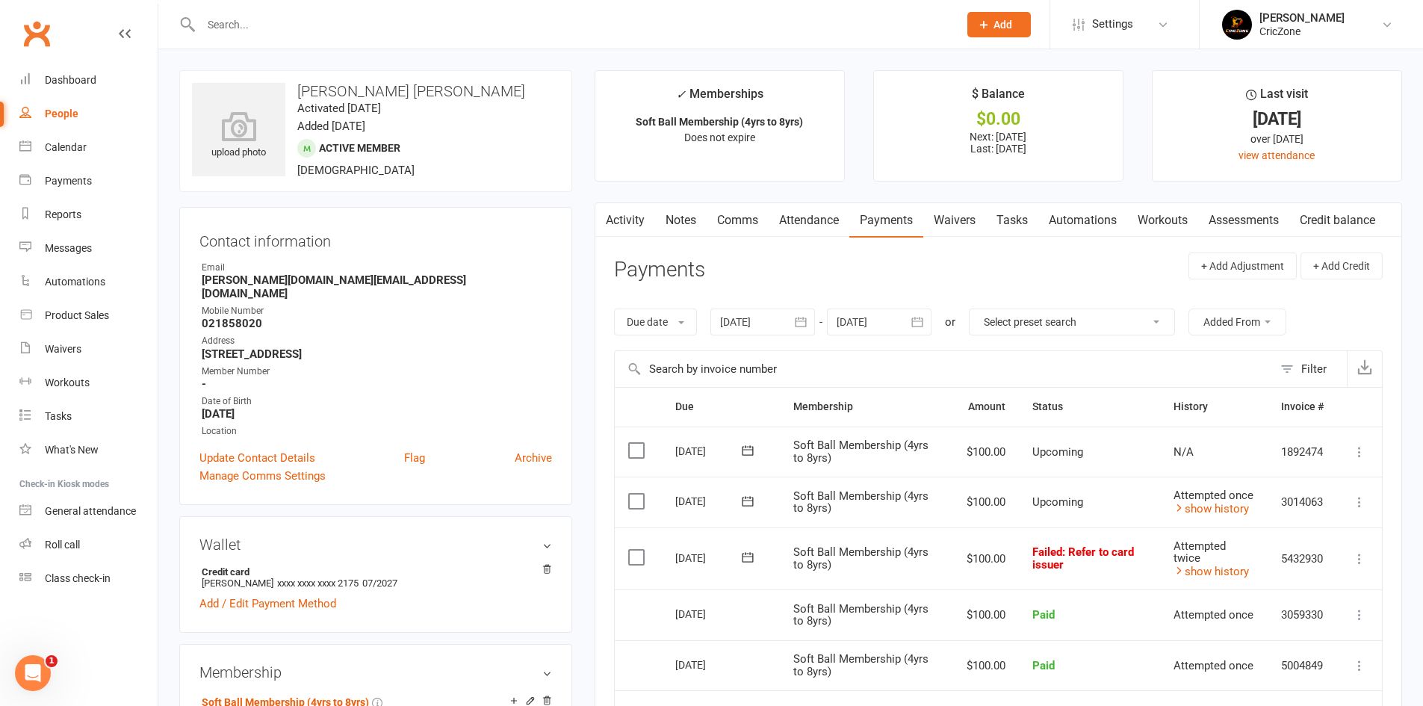
click at [1356, 556] on icon at bounding box center [1359, 558] width 15 height 15
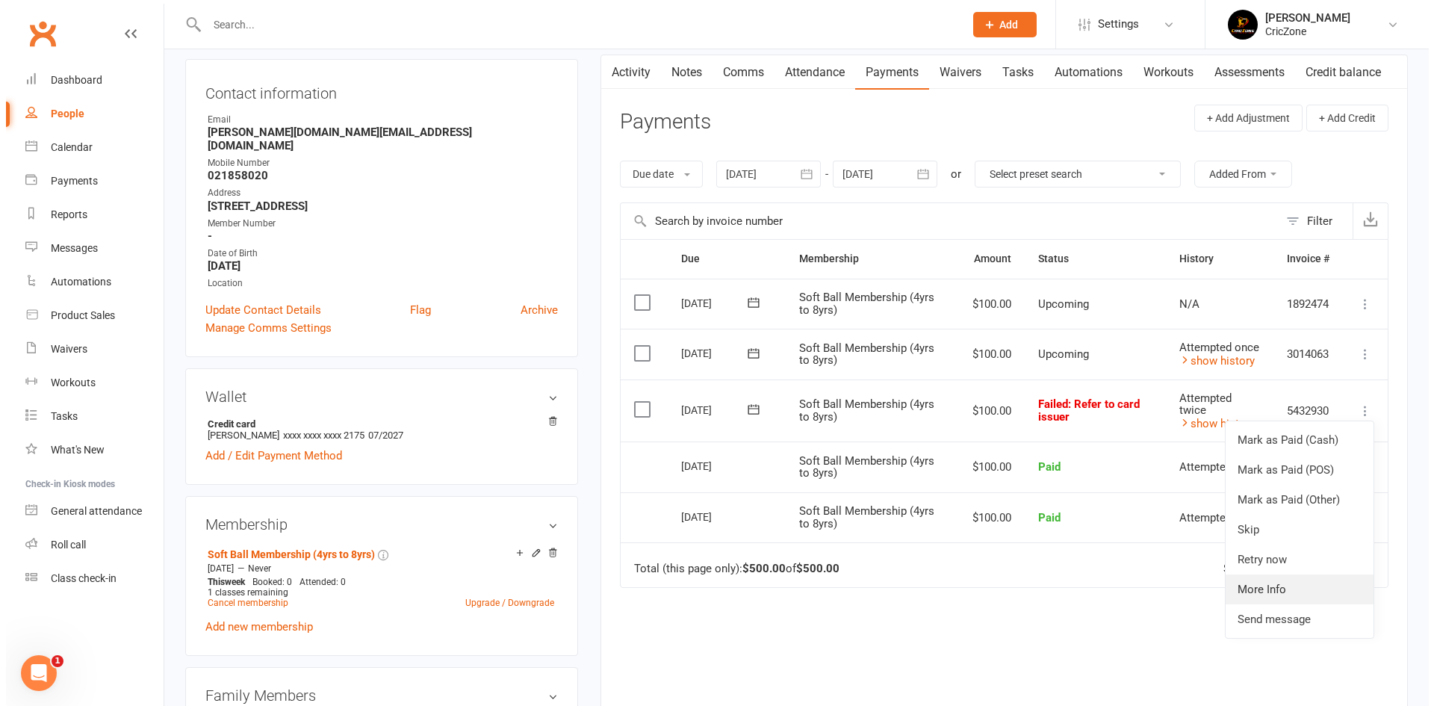
scroll to position [149, 0]
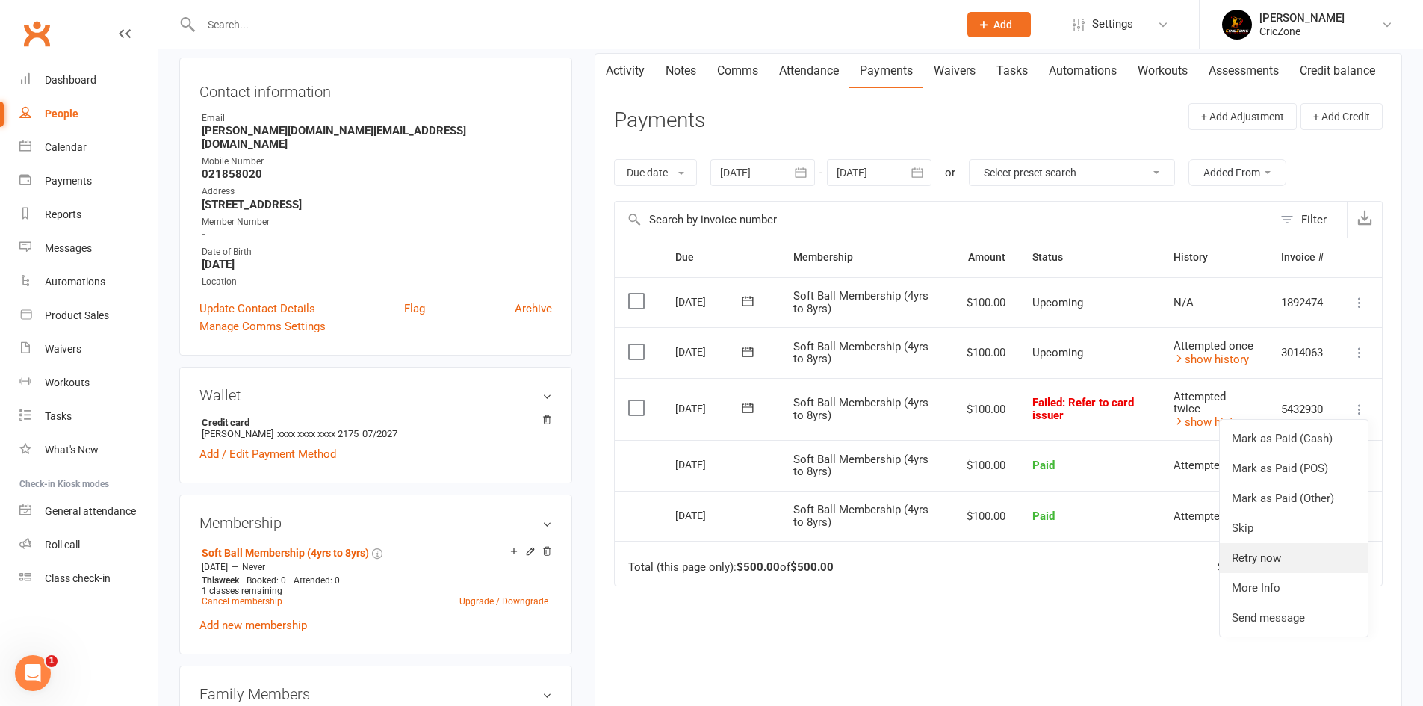
click at [1279, 567] on link "Retry now" at bounding box center [1294, 558] width 148 height 30
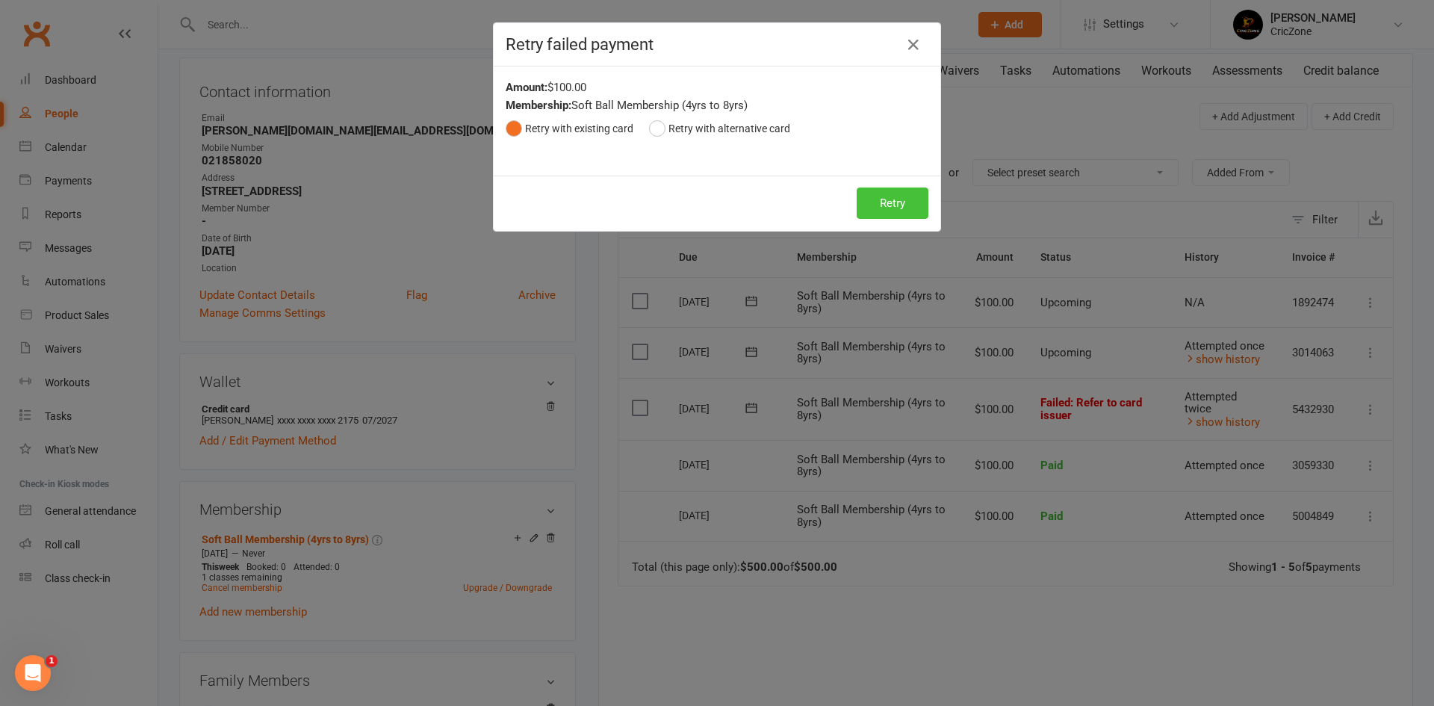
click at [901, 199] on button "Retry" at bounding box center [893, 202] width 72 height 31
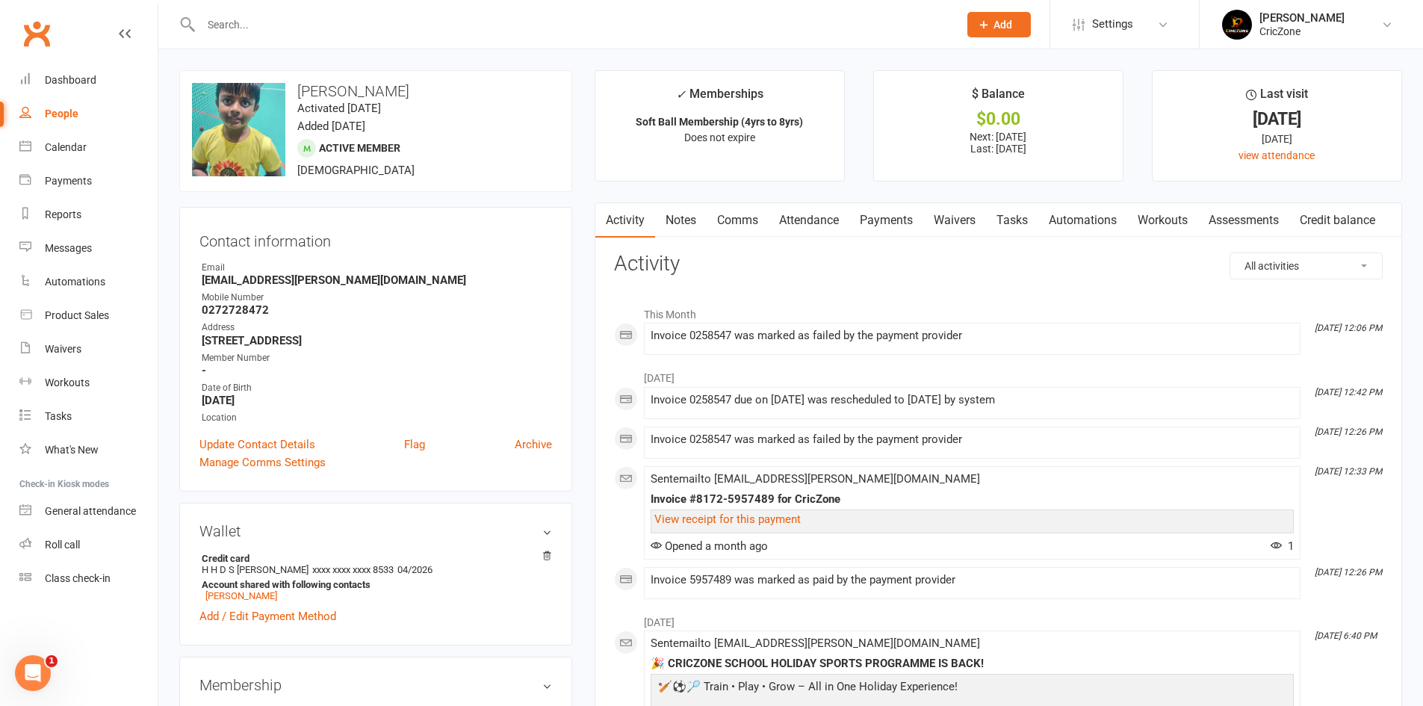
click at [904, 211] on link "Payments" at bounding box center [886, 220] width 74 height 34
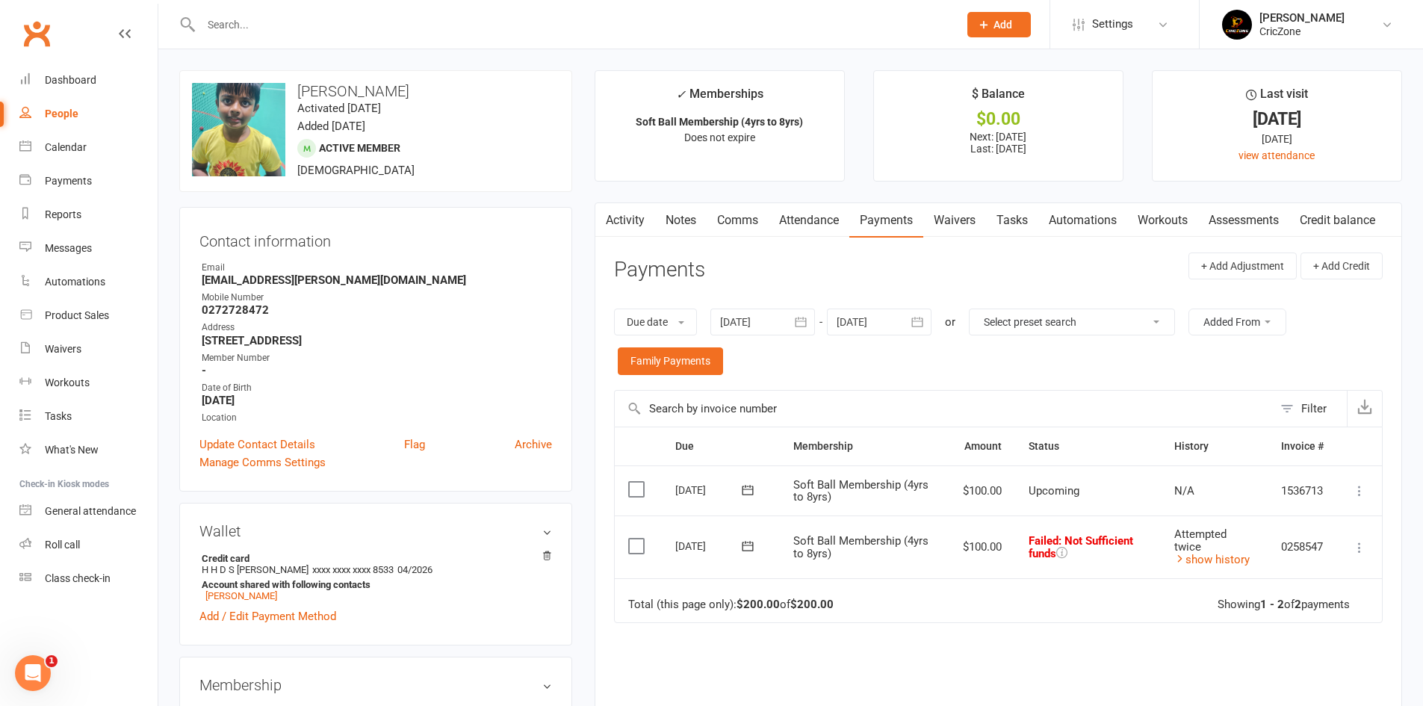
click at [1362, 551] on icon at bounding box center [1359, 547] width 15 height 15
click at [1300, 692] on link "Retry now" at bounding box center [1294, 696] width 148 height 30
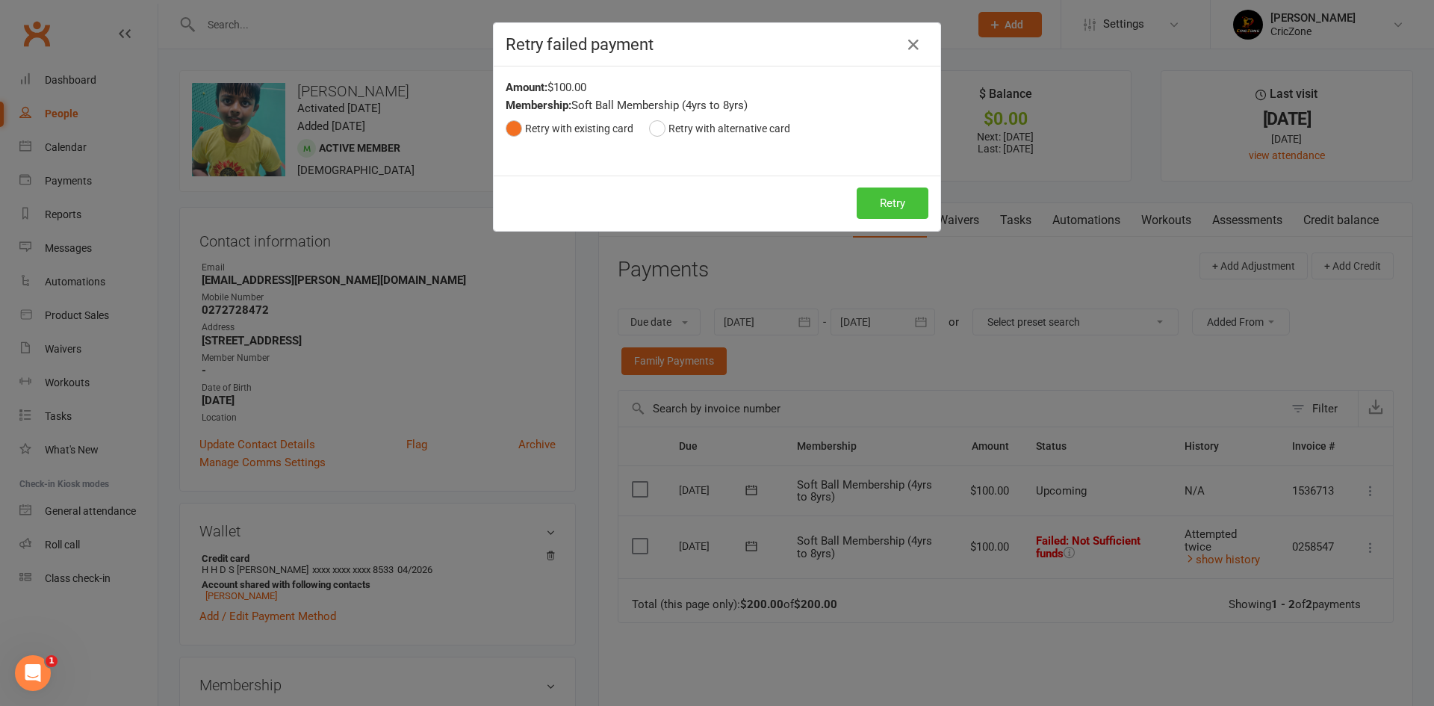
click at [881, 208] on button "Retry" at bounding box center [893, 202] width 72 height 31
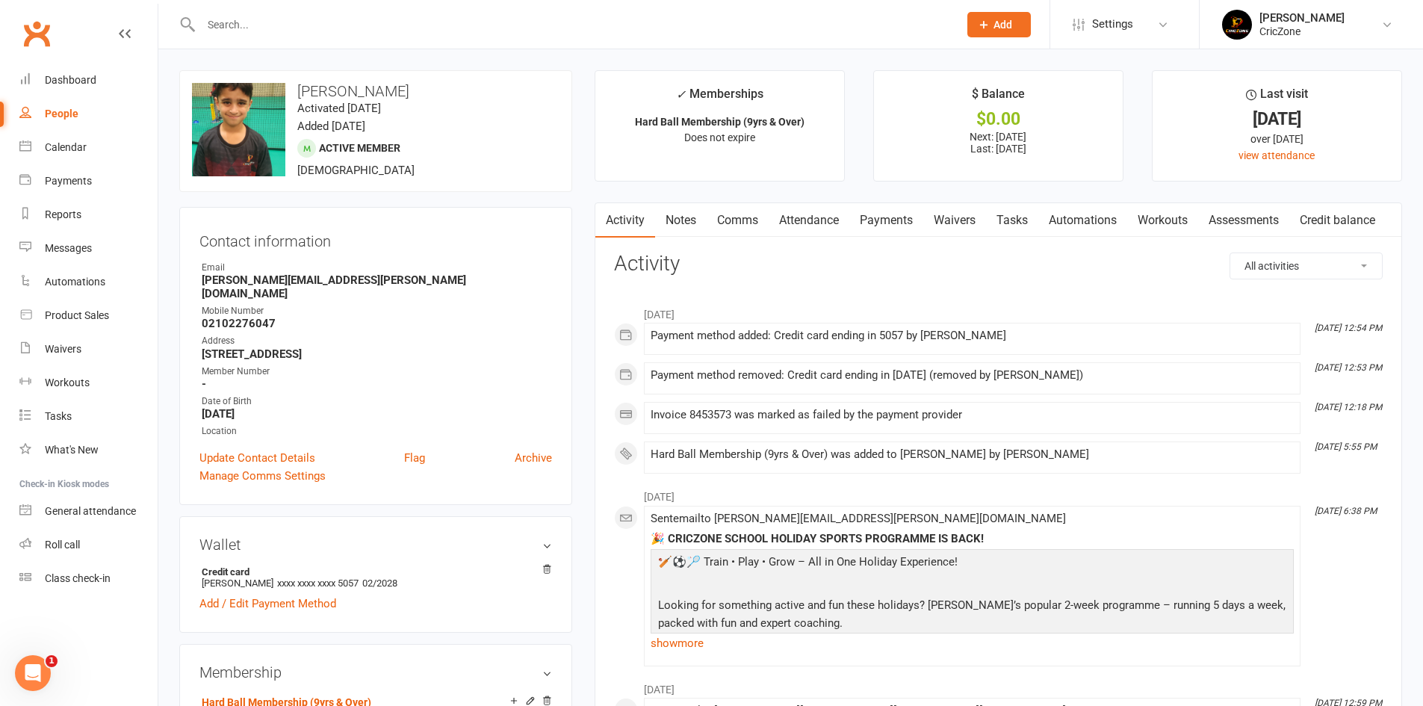
click at [882, 211] on link "Payments" at bounding box center [886, 220] width 74 height 34
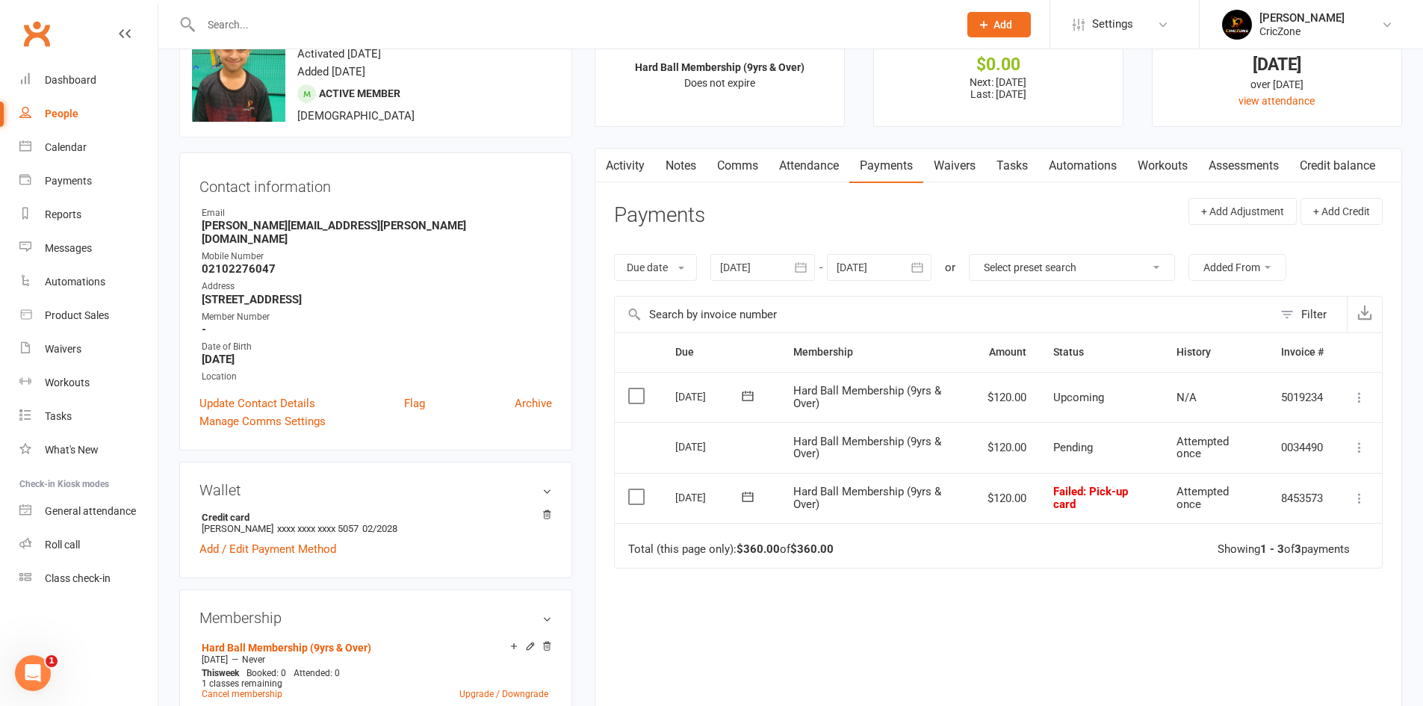
scroll to position [224, 0]
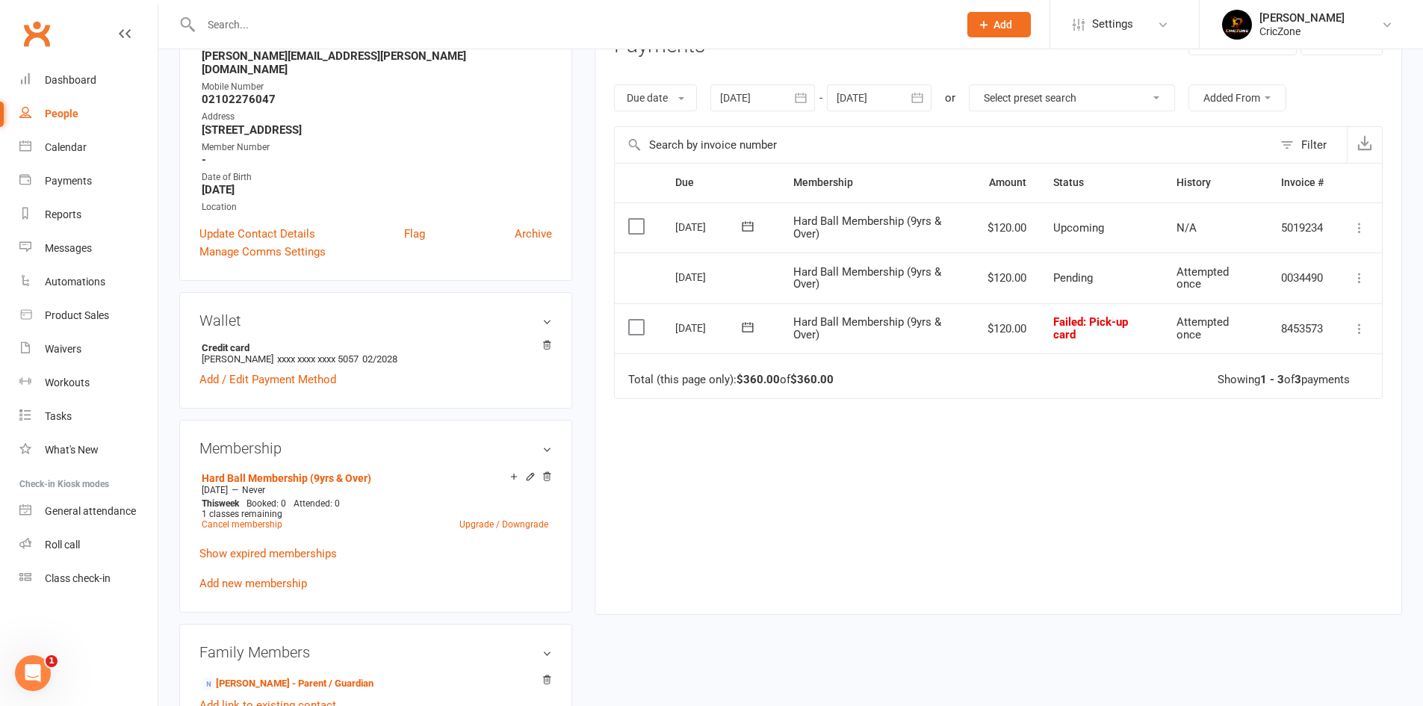
click at [1360, 330] on icon at bounding box center [1359, 328] width 15 height 15
click at [1265, 476] on link "Retry now" at bounding box center [1294, 477] width 148 height 30
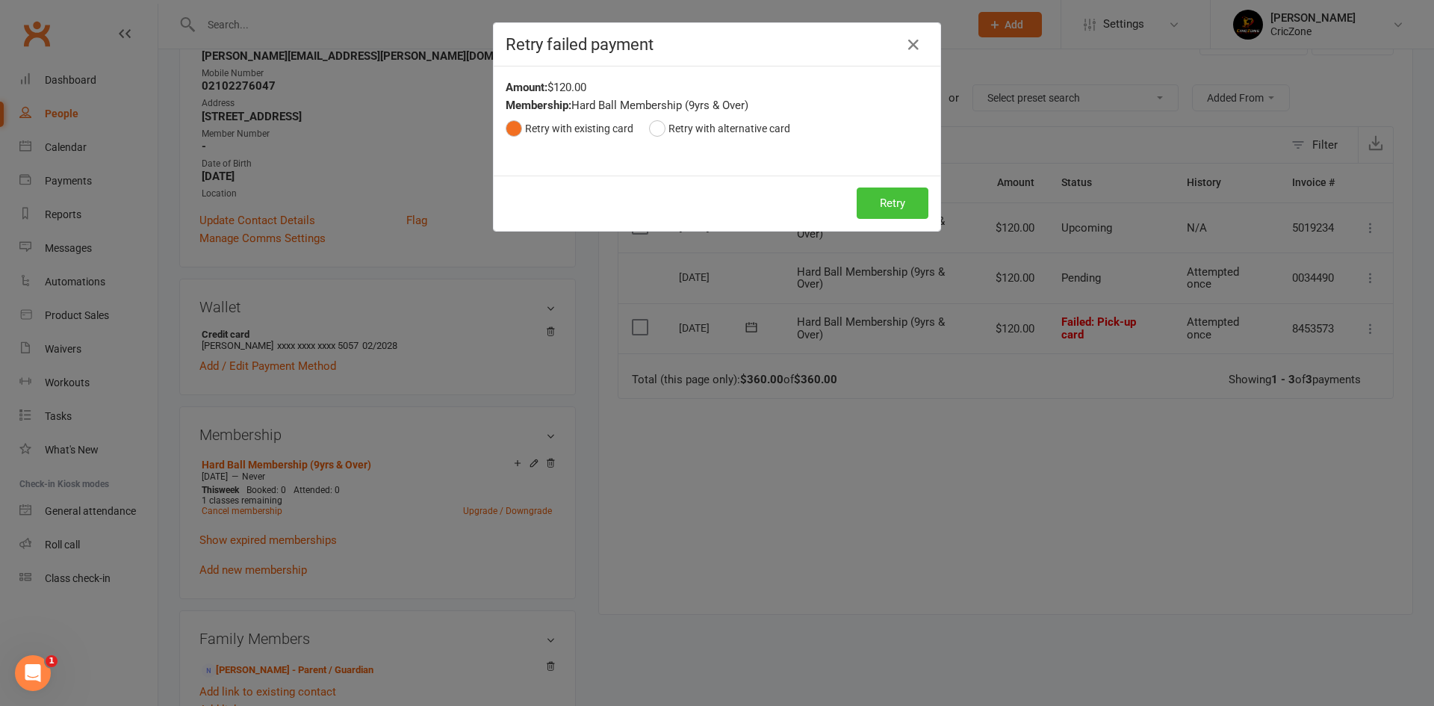
click at [895, 208] on button "Retry" at bounding box center [893, 202] width 72 height 31
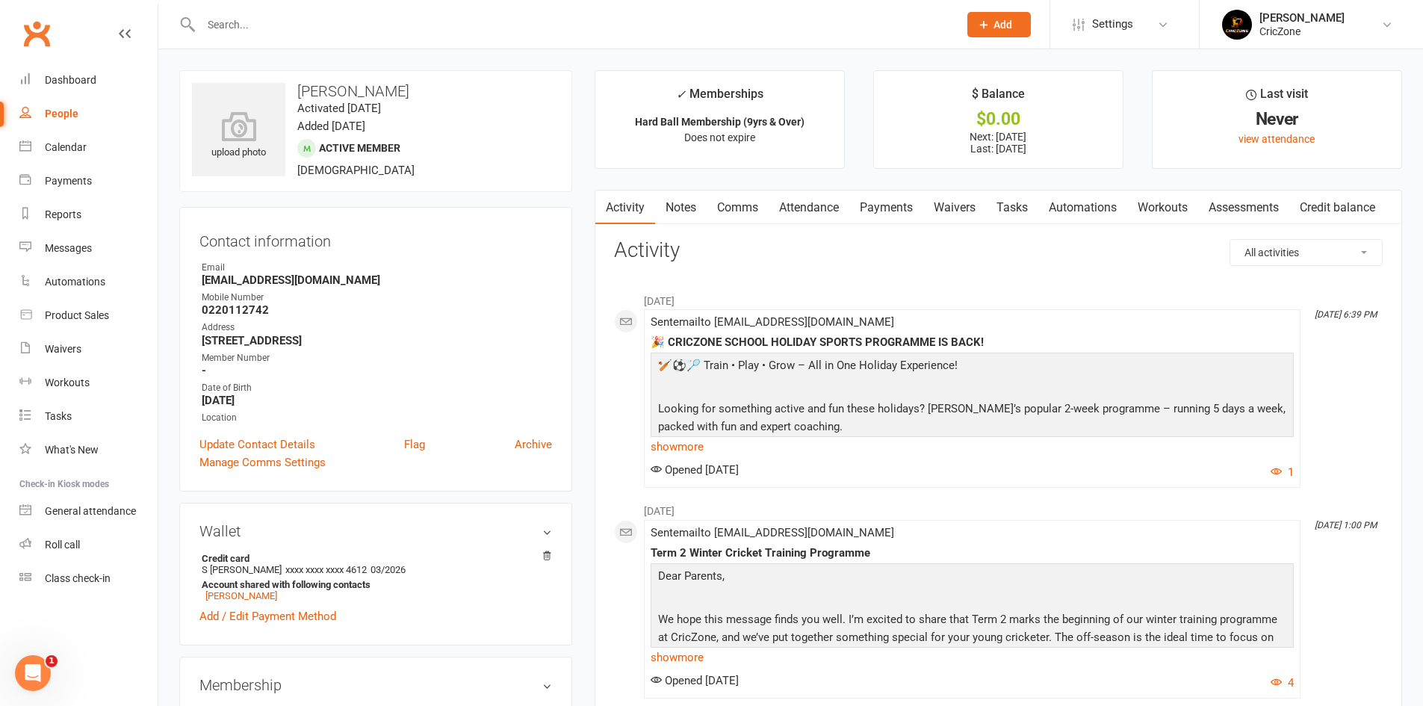
click at [875, 203] on link "Payments" at bounding box center [886, 207] width 74 height 34
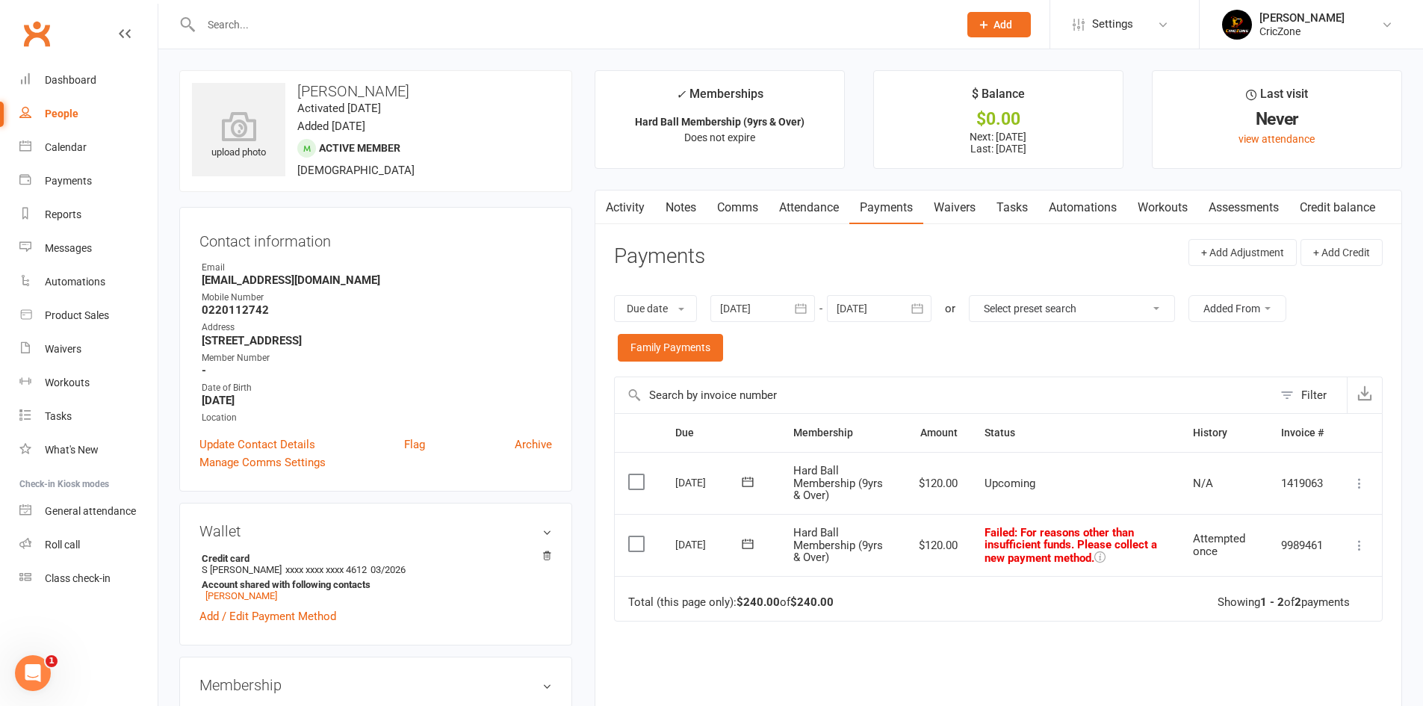
click at [777, 312] on div at bounding box center [762, 308] width 105 height 27
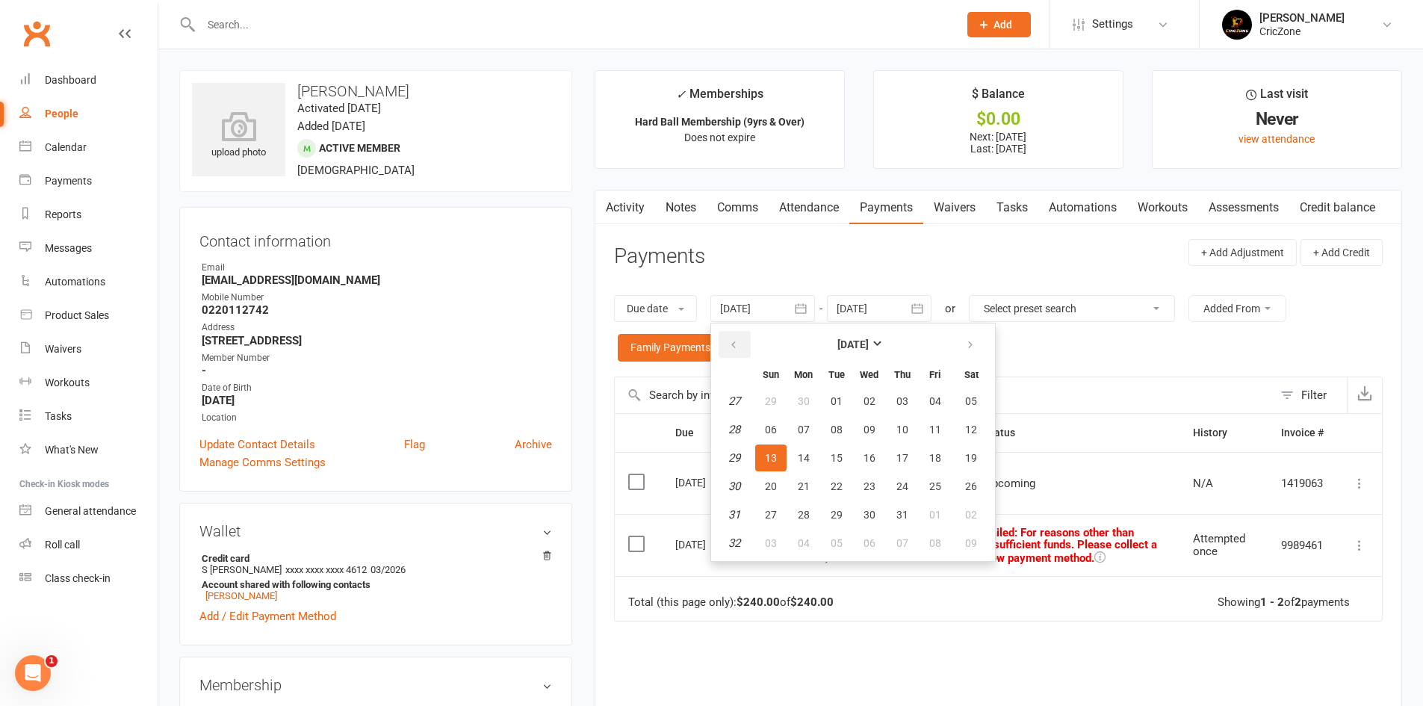
click at [735, 340] on icon "button" at bounding box center [733, 345] width 10 height 12
click at [921, 396] on button "02" at bounding box center [934, 401] width 31 height 27
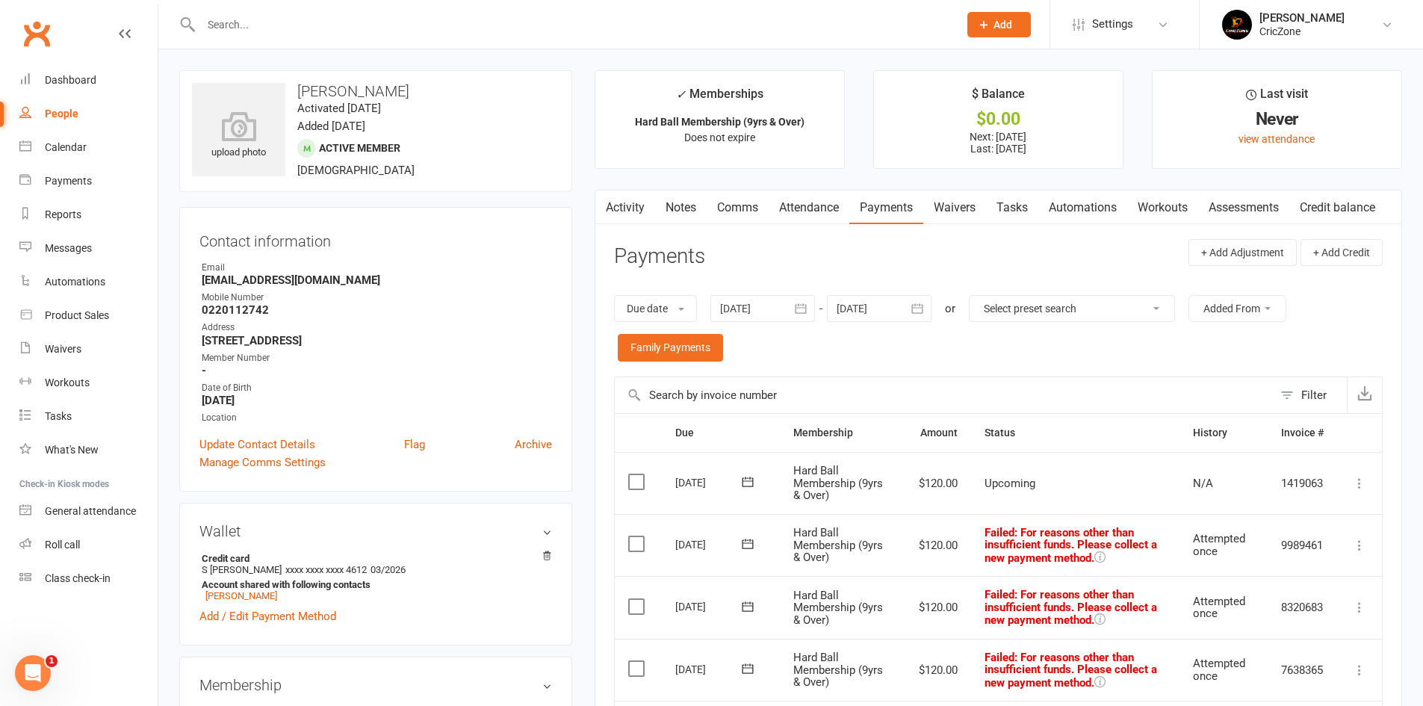
click at [749, 308] on div at bounding box center [762, 308] width 105 height 27
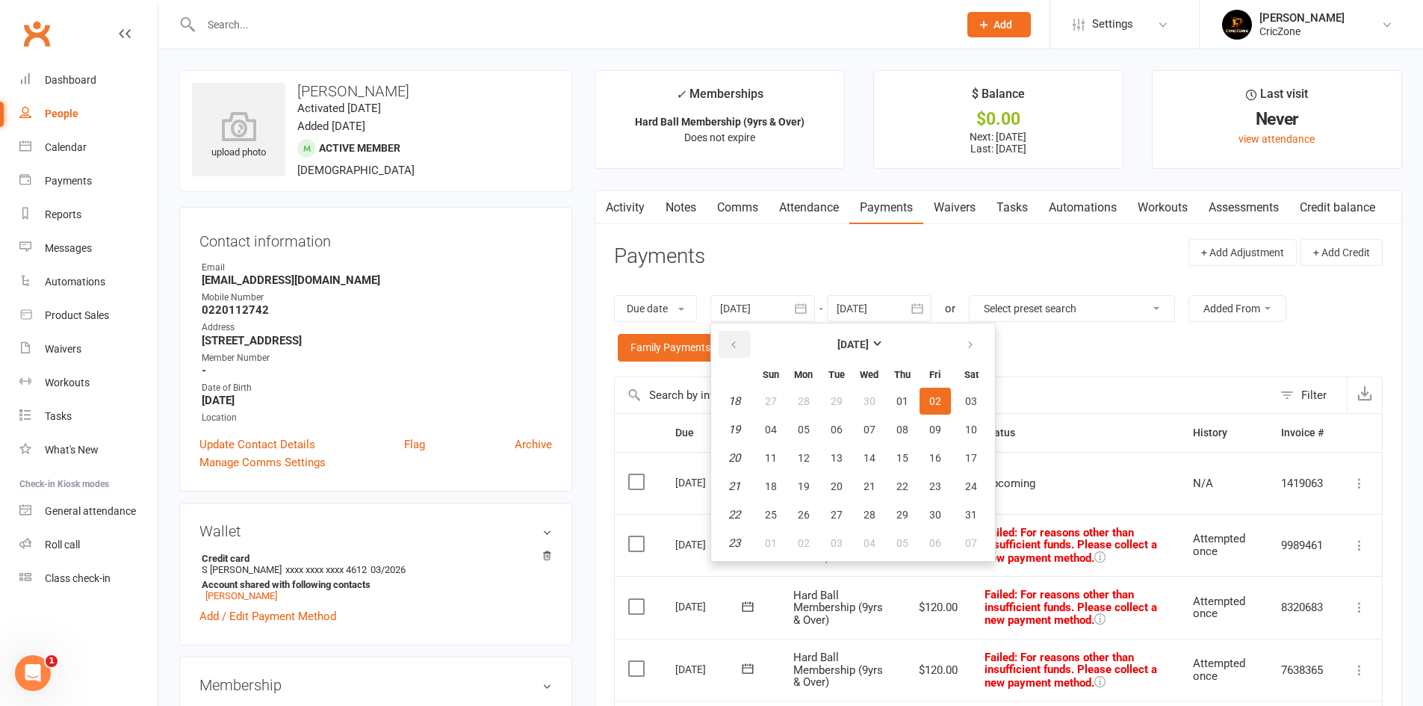
click at [741, 345] on button "button" at bounding box center [734, 344] width 32 height 27
click at [969, 404] on span "01" at bounding box center [971, 401] width 12 height 12
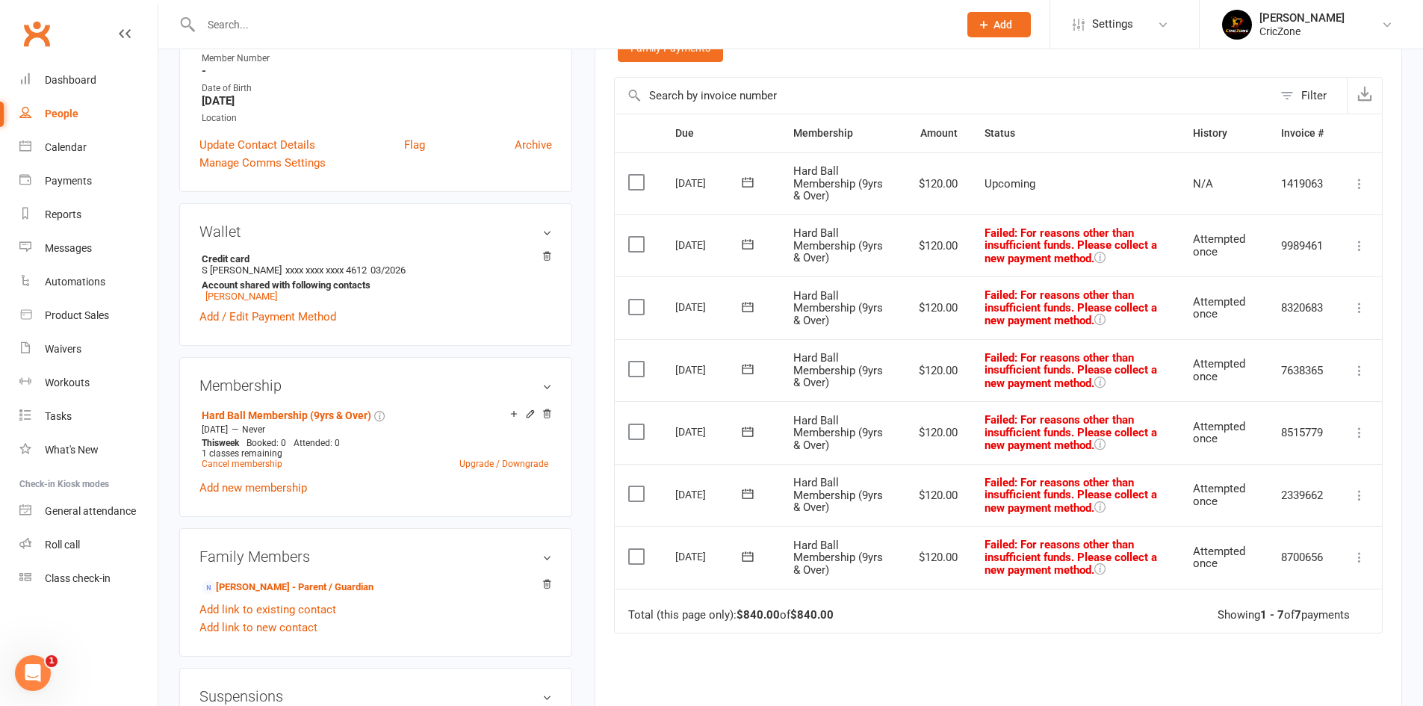
scroll to position [149, 0]
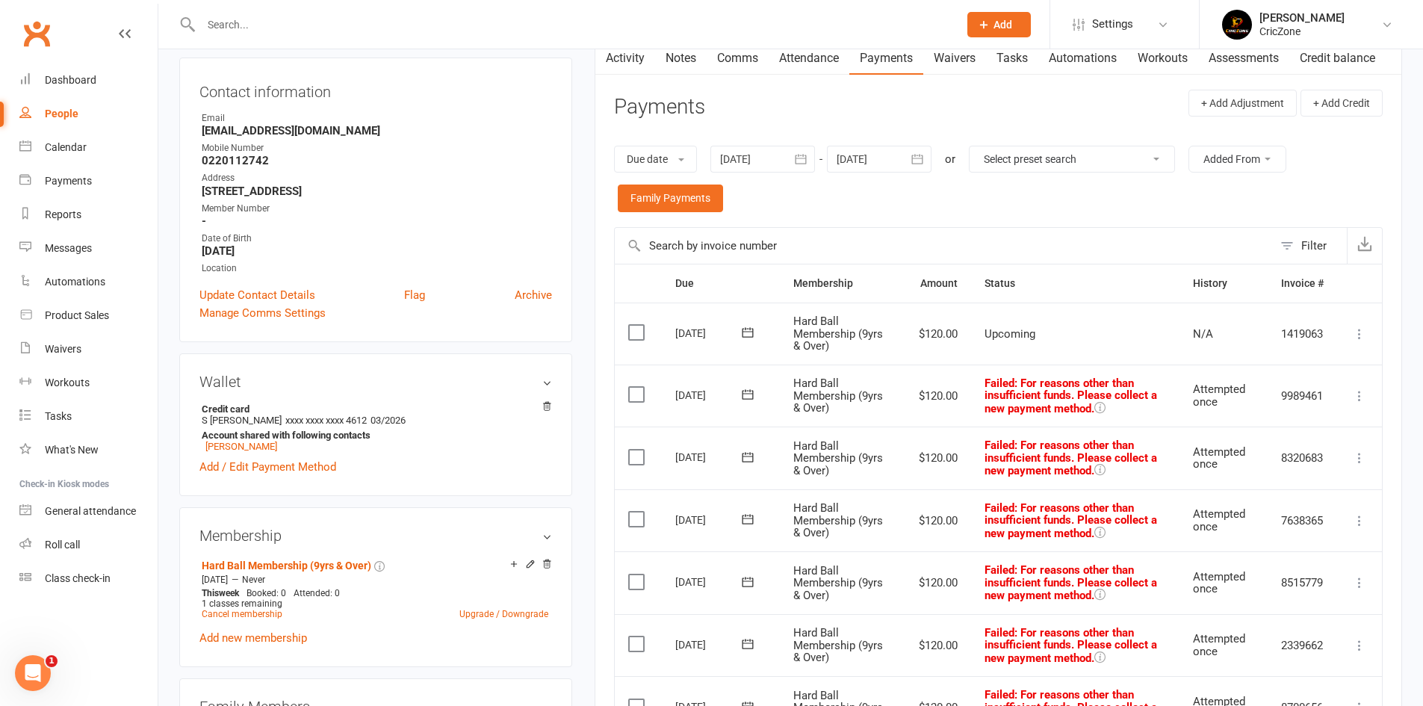
click at [777, 155] on div at bounding box center [762, 159] width 105 height 27
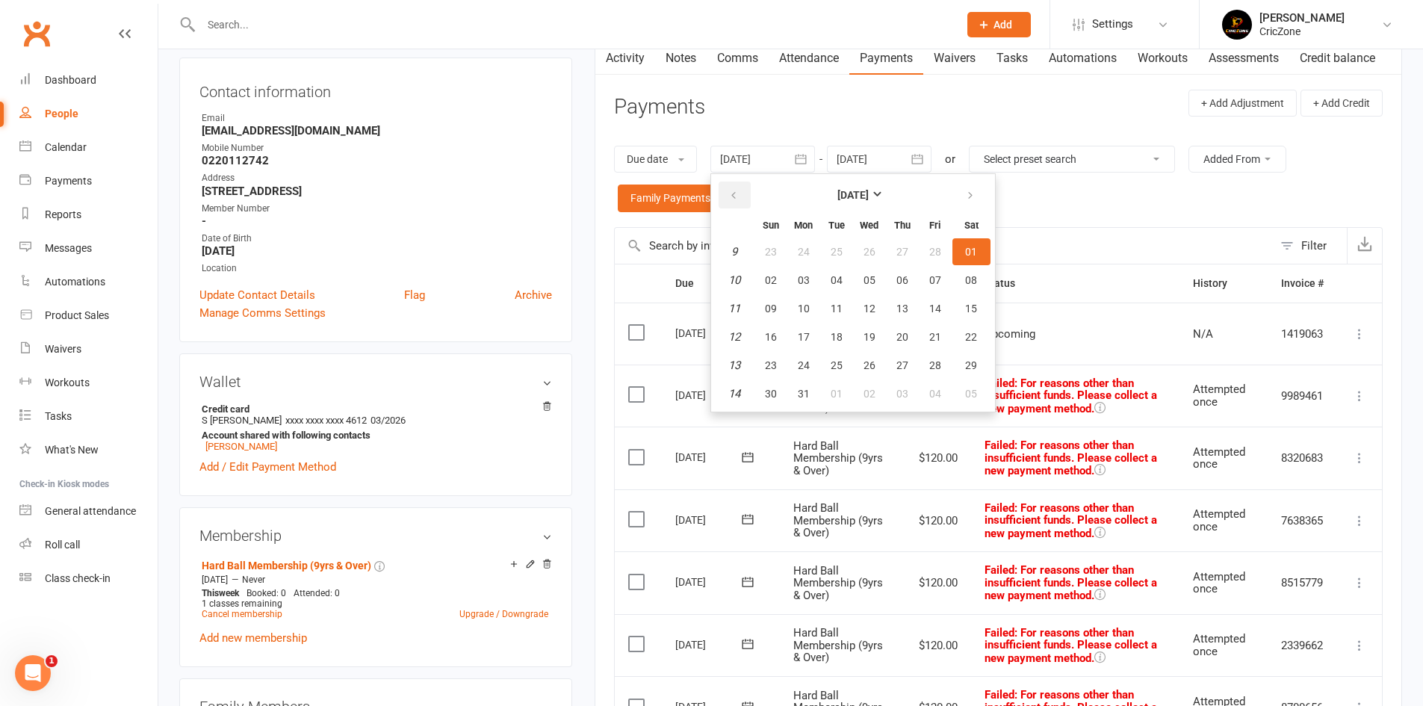
click at [745, 196] on button "button" at bounding box center [734, 194] width 32 height 27
click at [780, 247] on button "01" at bounding box center [770, 251] width 31 height 27
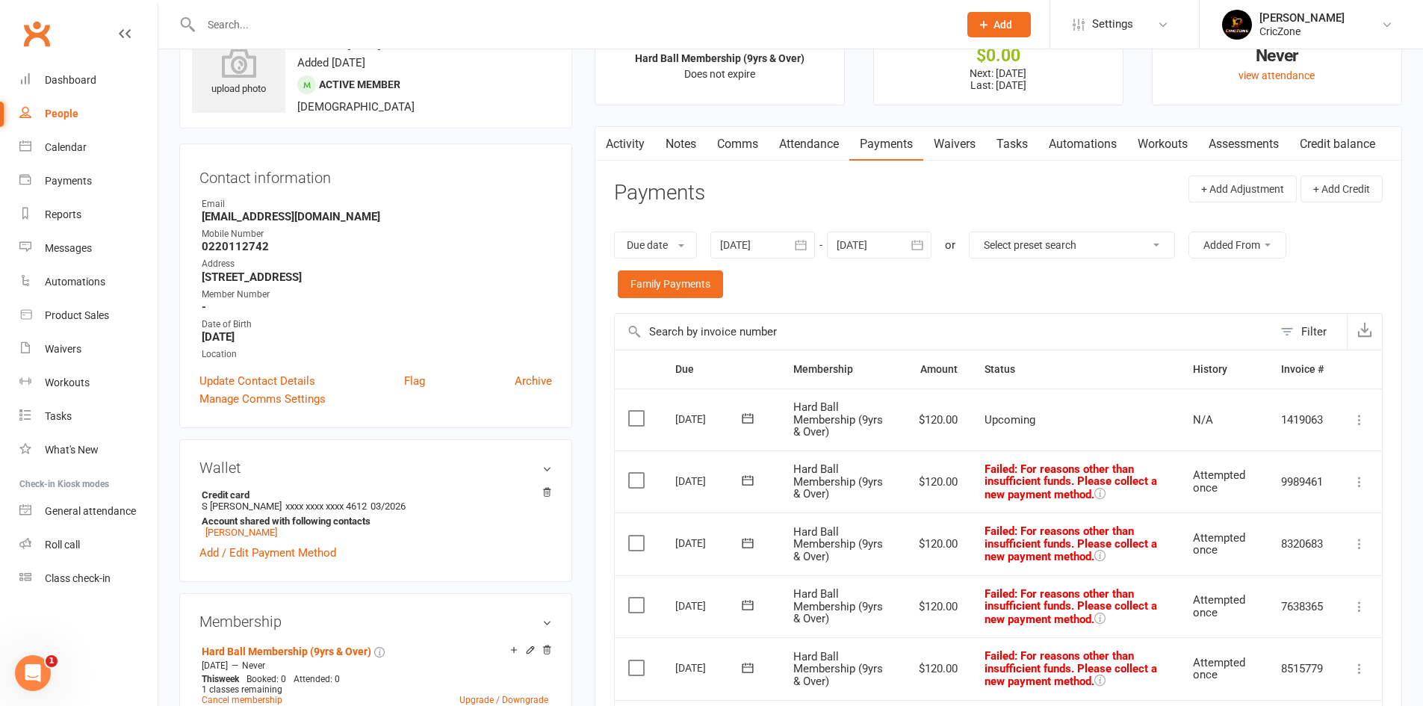
scroll to position [0, 0]
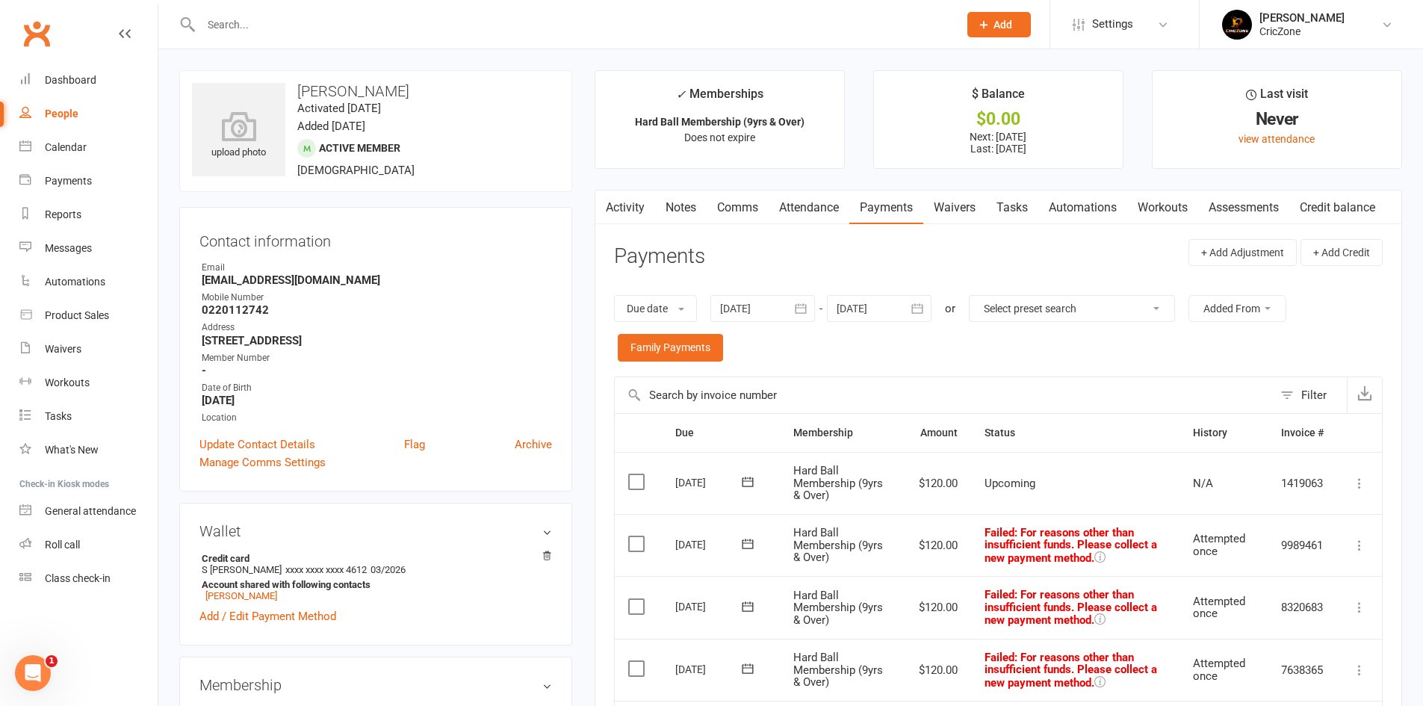
click at [783, 308] on div at bounding box center [762, 308] width 105 height 27
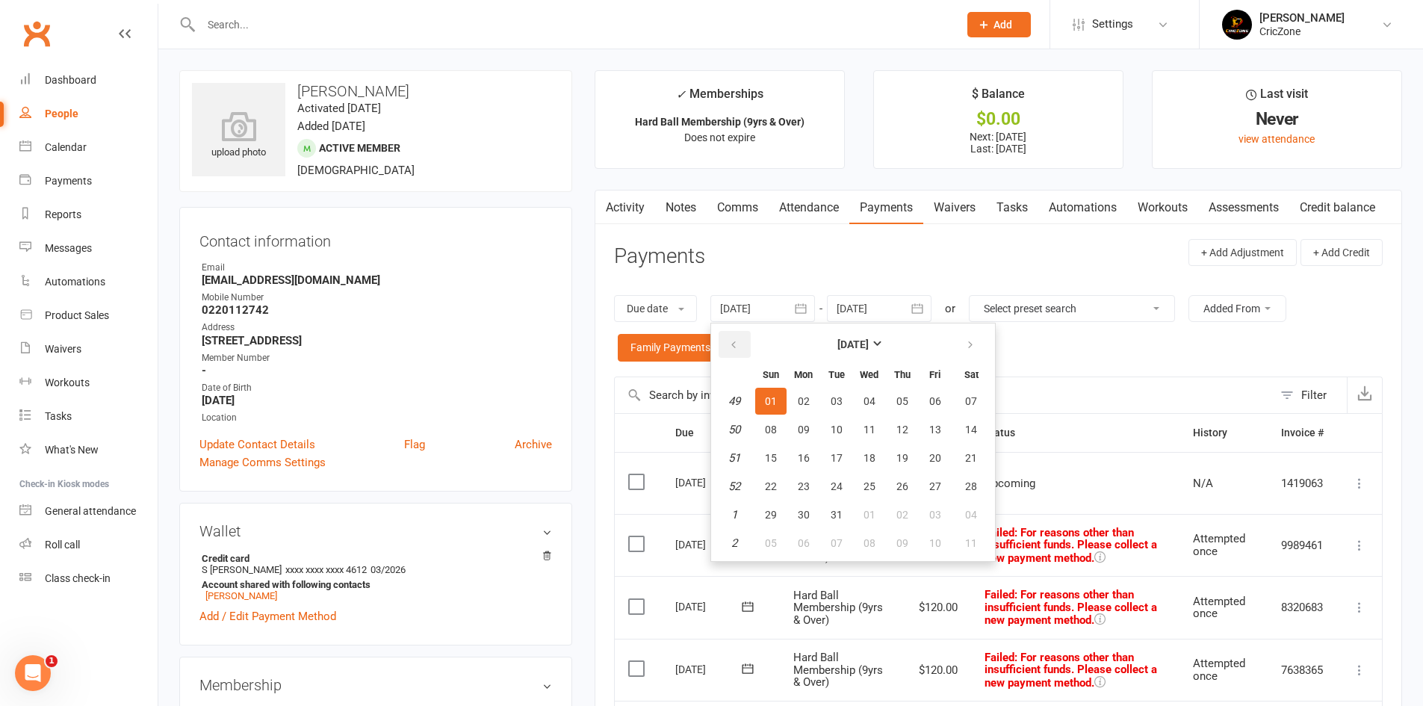
click at [735, 349] on icon "button" at bounding box center [733, 345] width 10 height 12
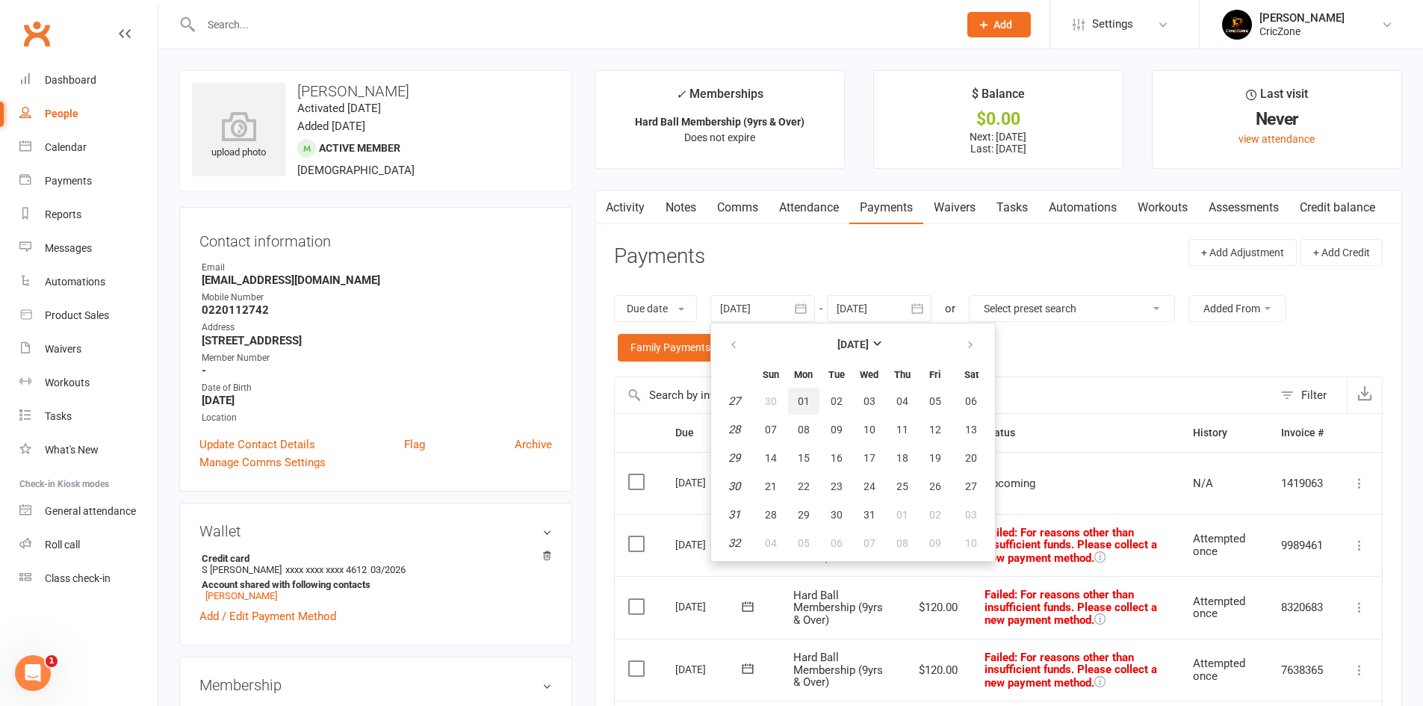
click at [796, 400] on button "01" at bounding box center [803, 401] width 31 height 27
type input "01 Jul 2024"
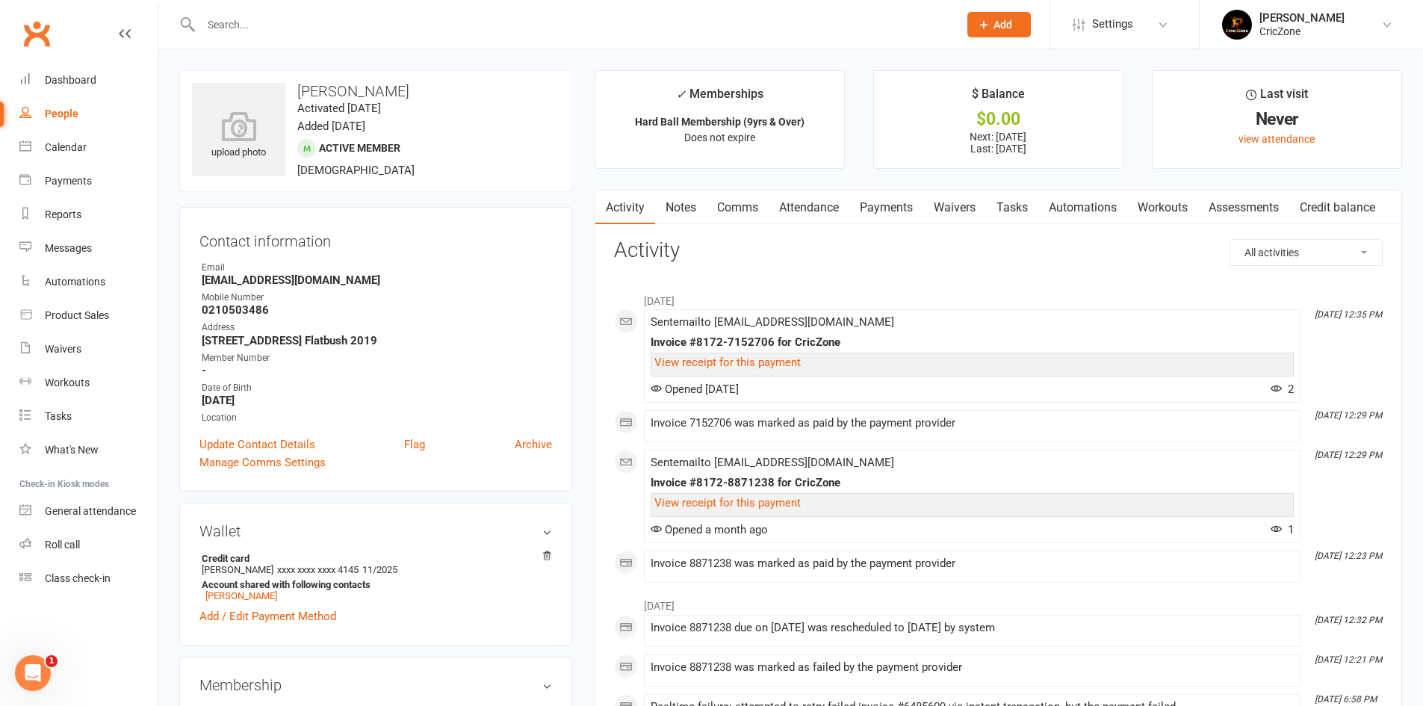
click at [900, 212] on link "Payments" at bounding box center [886, 207] width 74 height 34
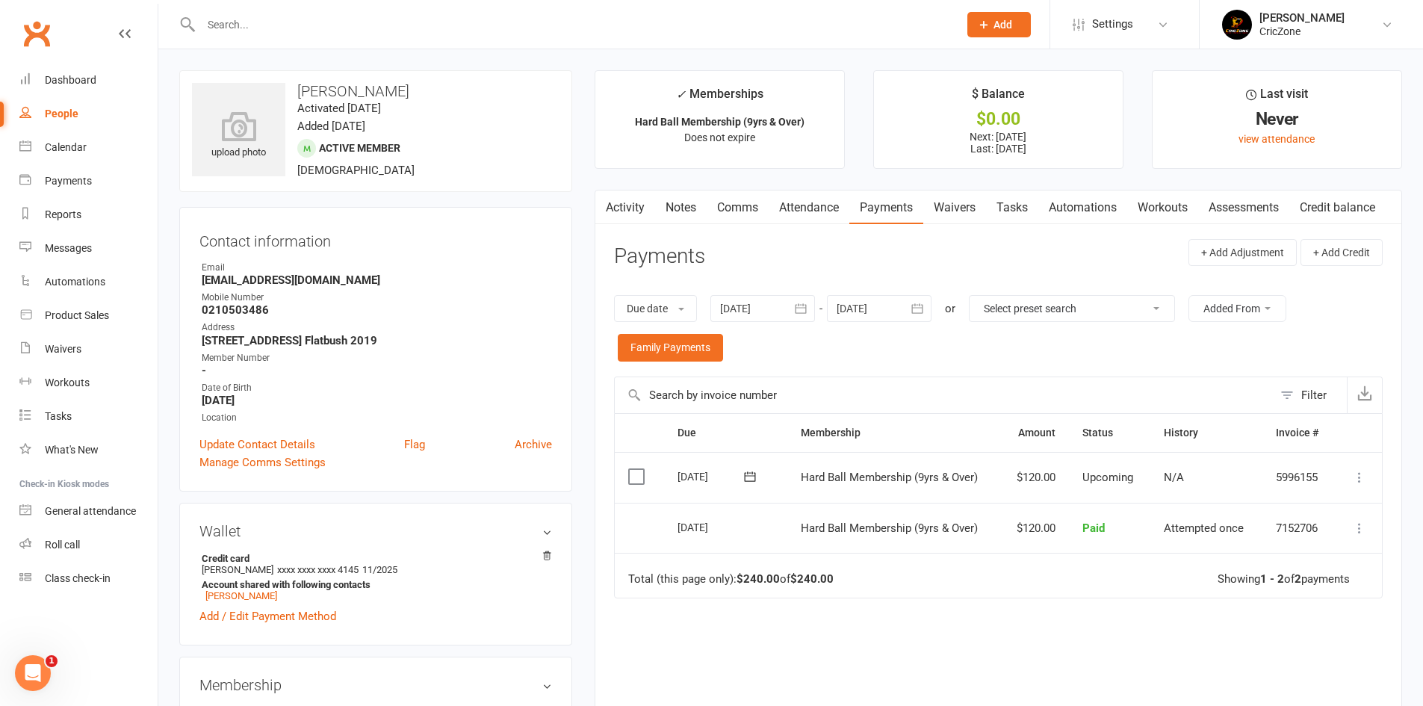
click at [739, 312] on div at bounding box center [762, 308] width 105 height 27
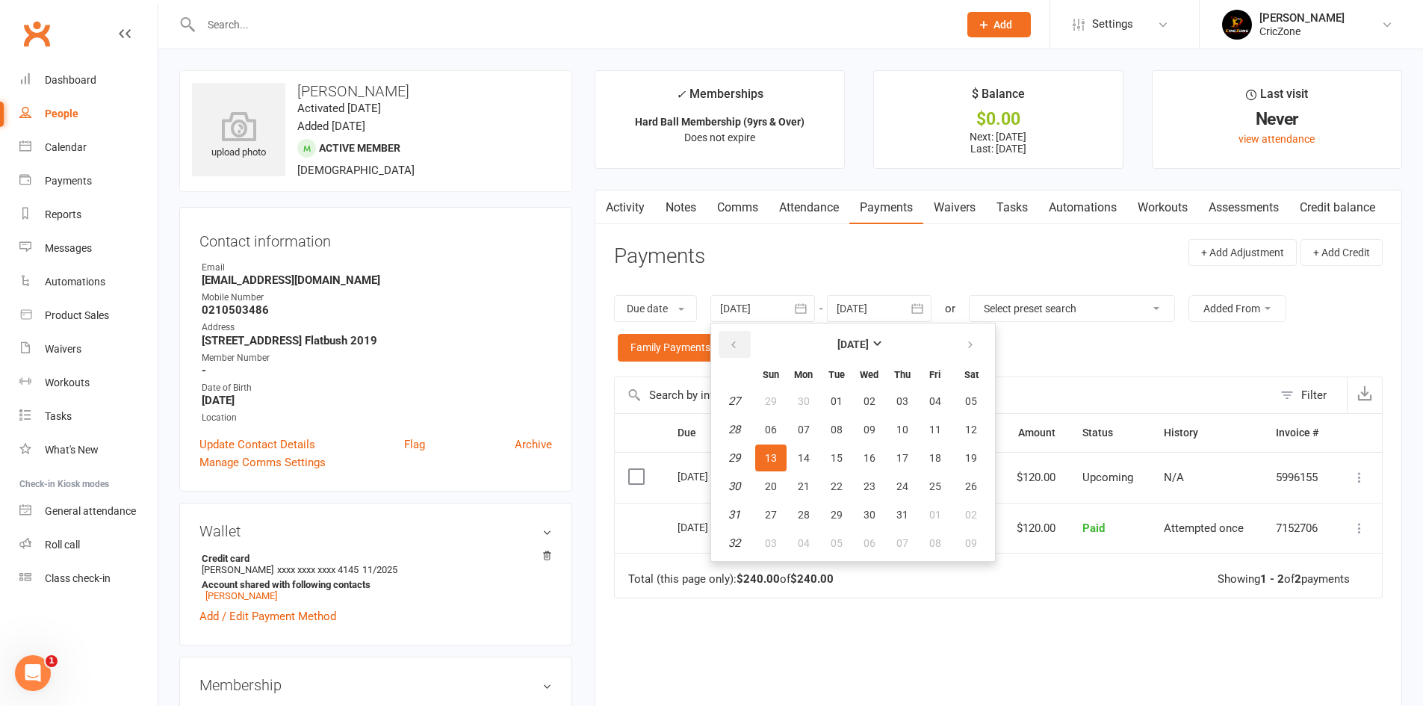
click at [721, 343] on button "button" at bounding box center [734, 344] width 32 height 27
click at [721, 344] on button "button" at bounding box center [734, 344] width 32 height 27
click at [720, 344] on th at bounding box center [734, 344] width 38 height 33
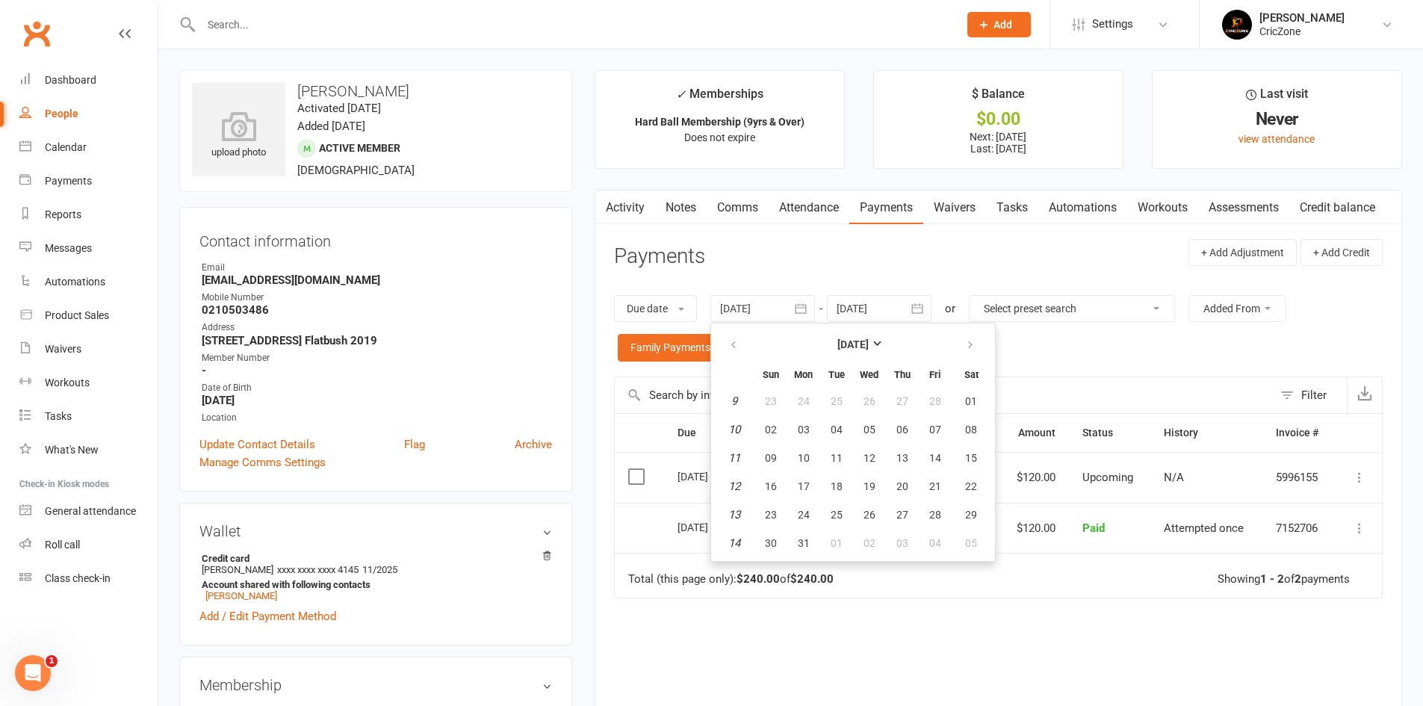
click at [720, 344] on th at bounding box center [734, 344] width 38 height 33
click at [731, 341] on icon "button" at bounding box center [733, 345] width 10 height 12
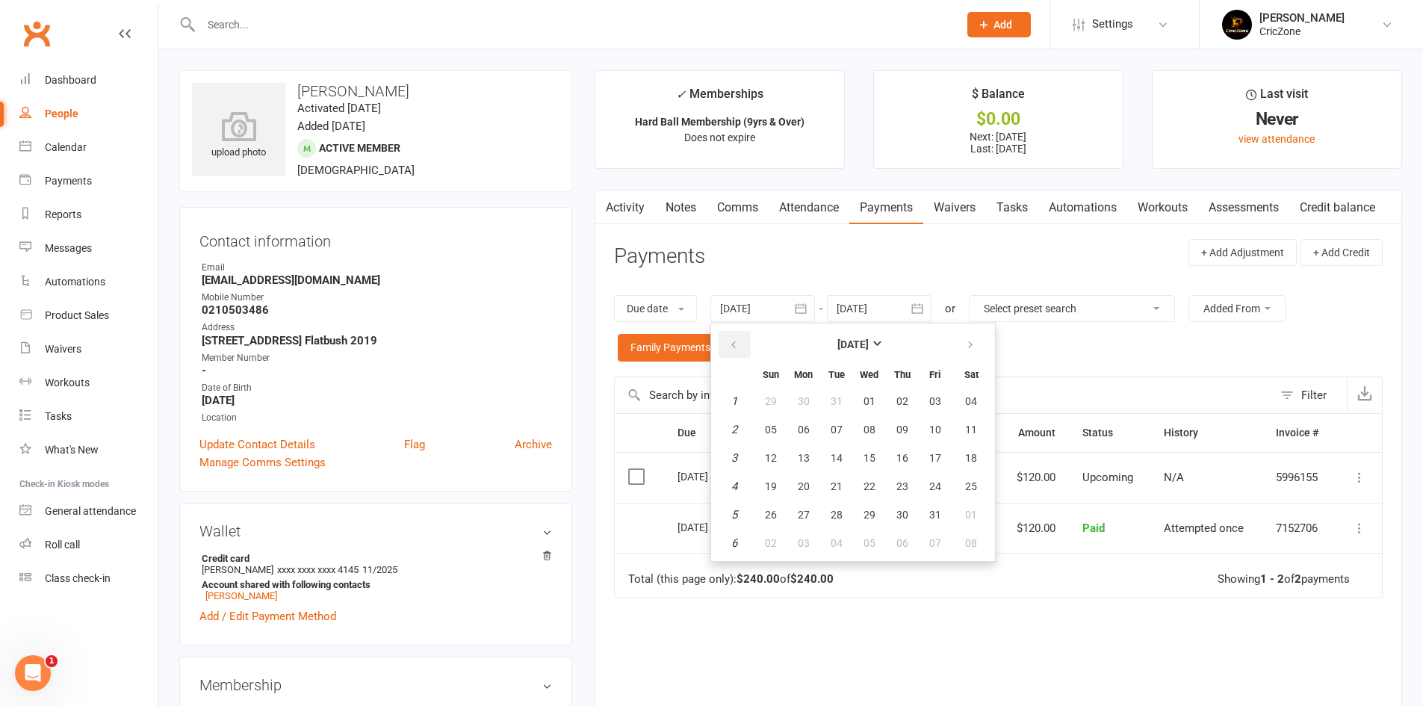
click at [731, 341] on icon "button" at bounding box center [733, 345] width 10 height 12
click at [765, 396] on button "01" at bounding box center [770, 401] width 31 height 27
type input "01 Dec 2024"
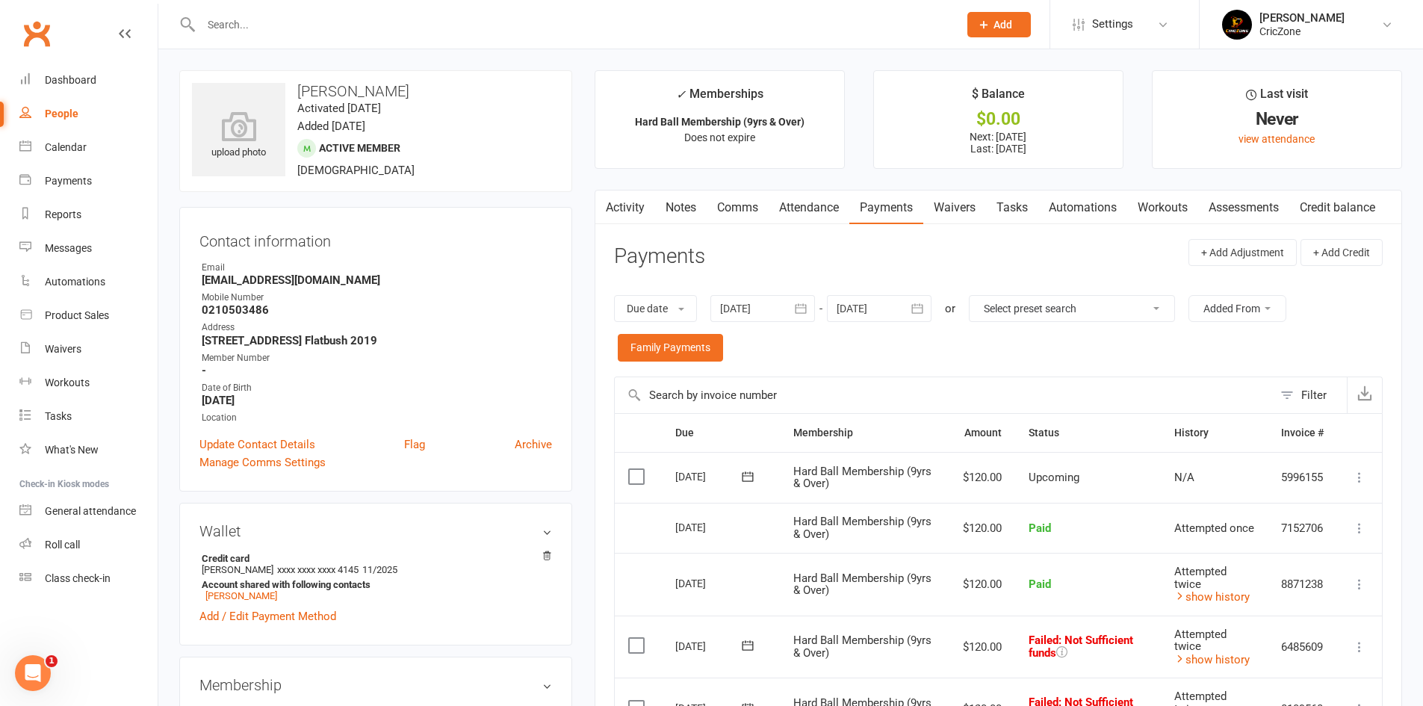
click at [624, 218] on link "Activity" at bounding box center [625, 207] width 60 height 34
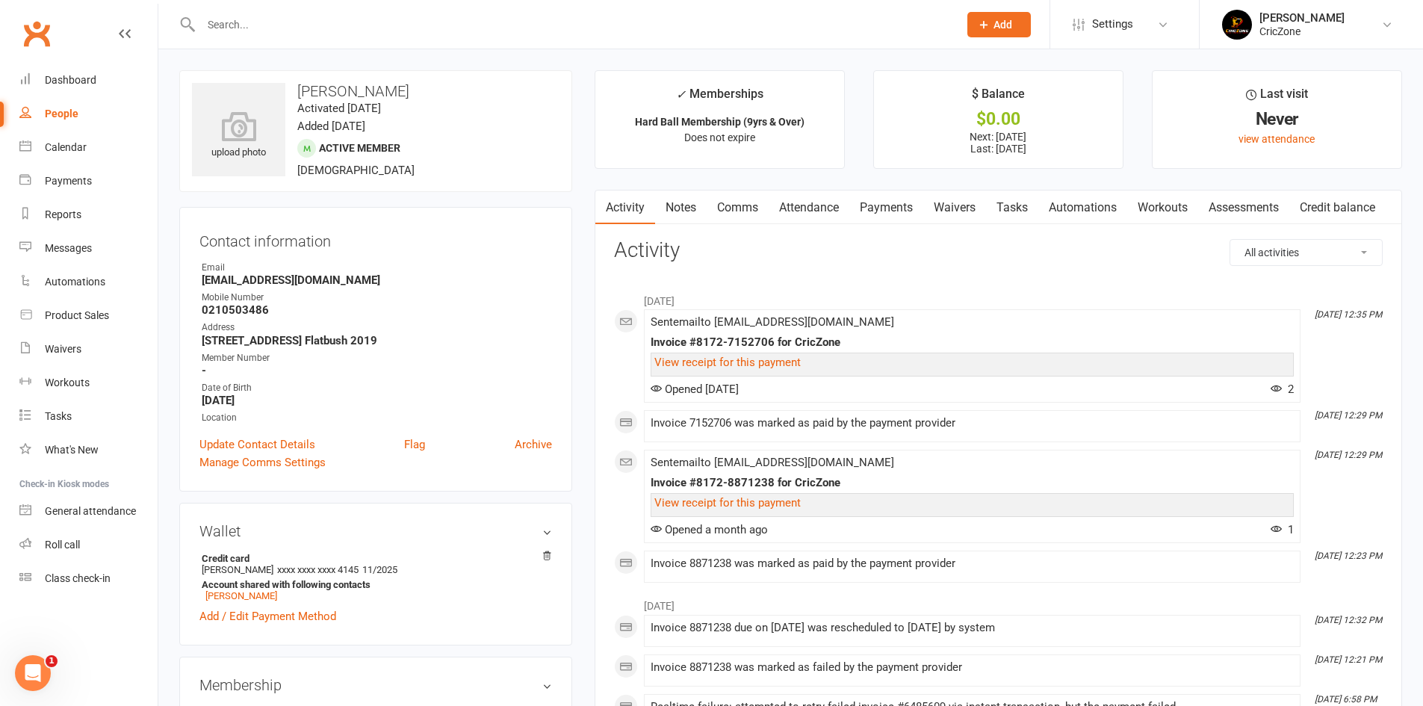
click at [278, 24] on input "text" at bounding box center [571, 24] width 751 height 21
type input "divyam"
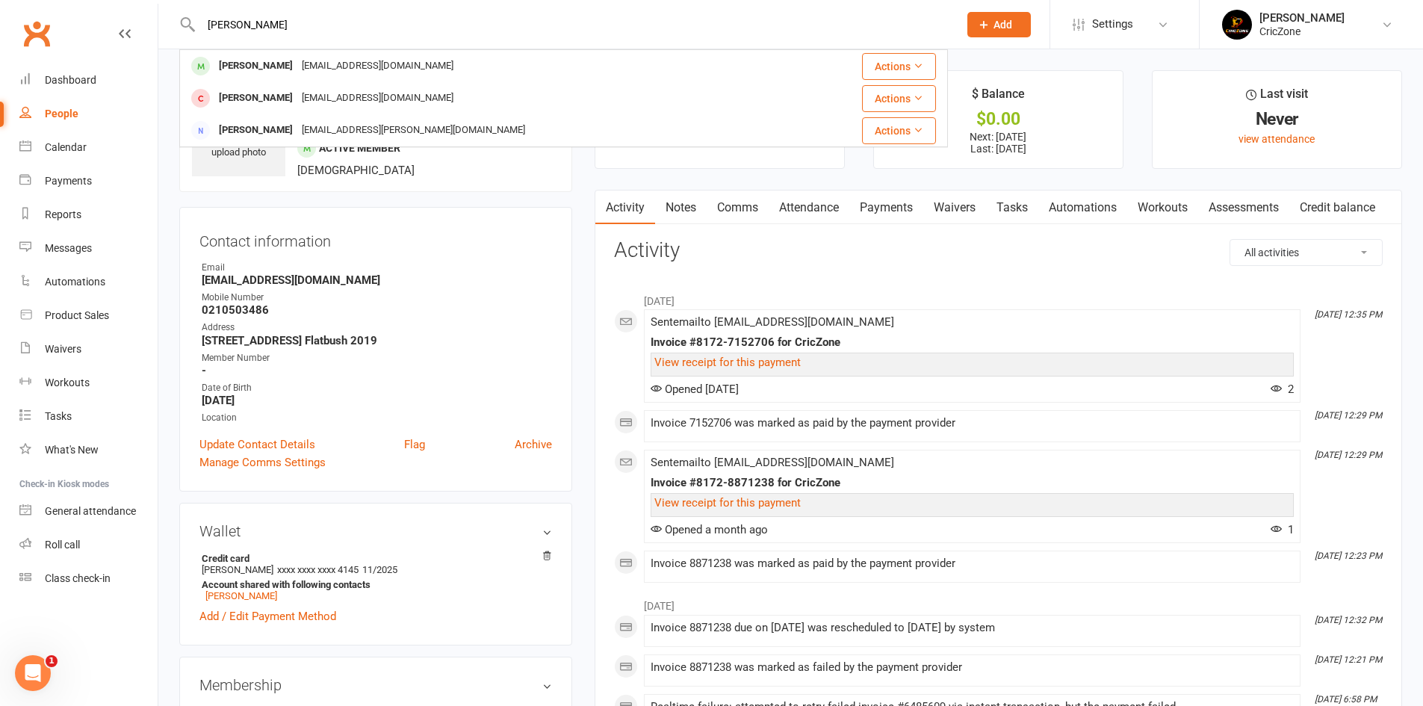
click at [894, 211] on link "Payments" at bounding box center [886, 207] width 74 height 34
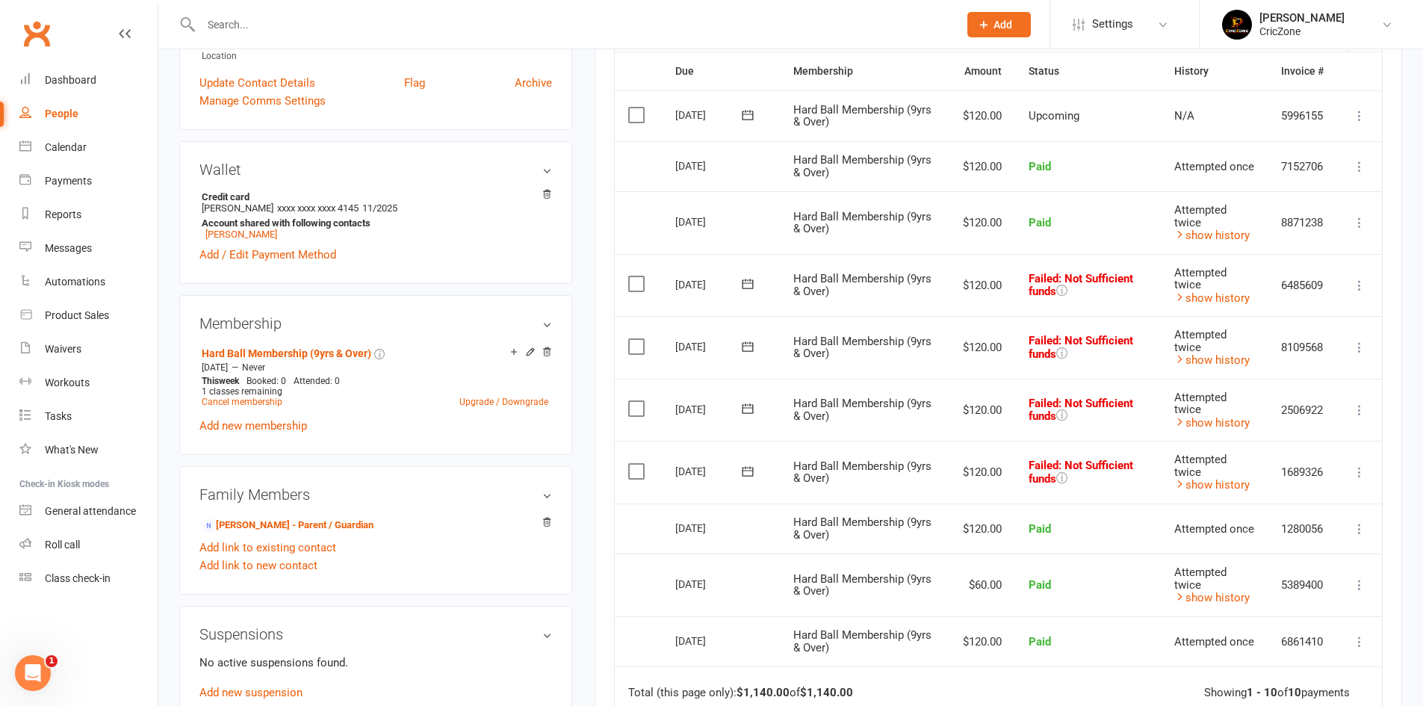
scroll to position [373, 0]
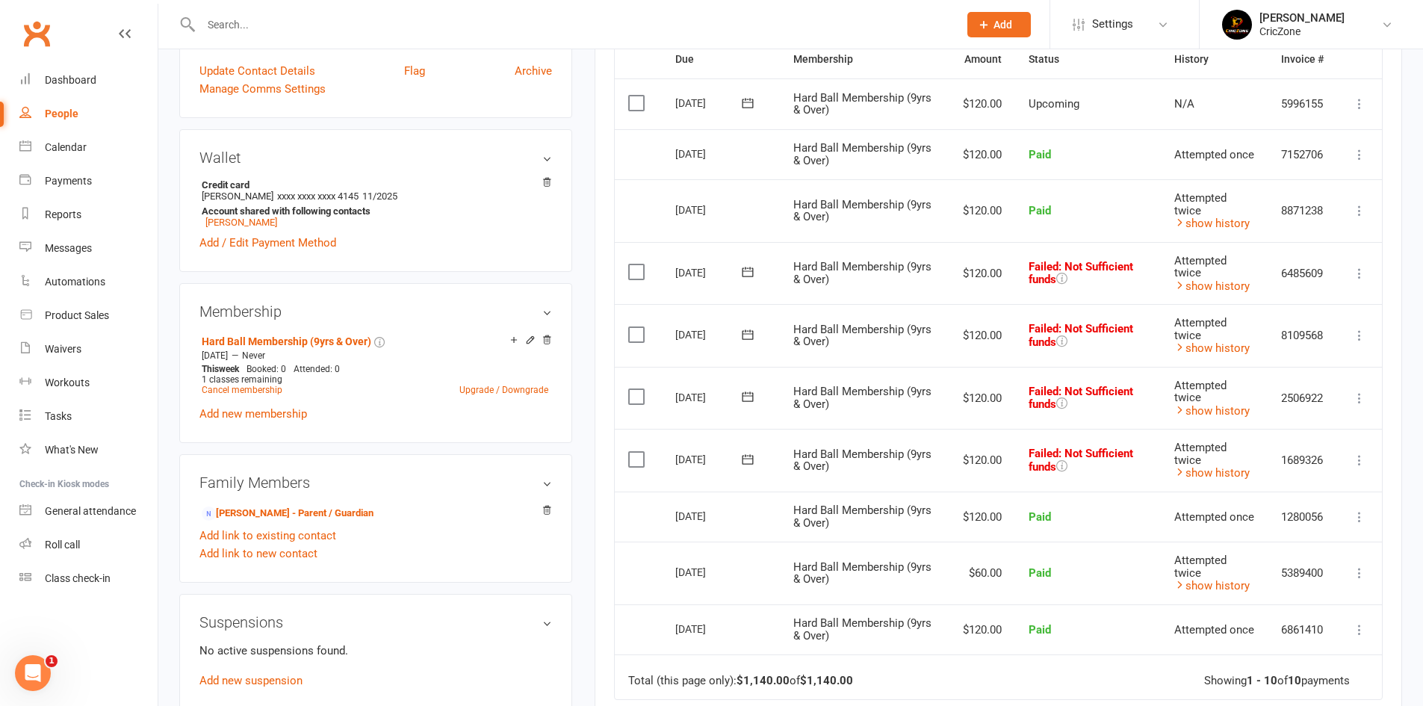
click at [1358, 279] on icon at bounding box center [1359, 273] width 15 height 15
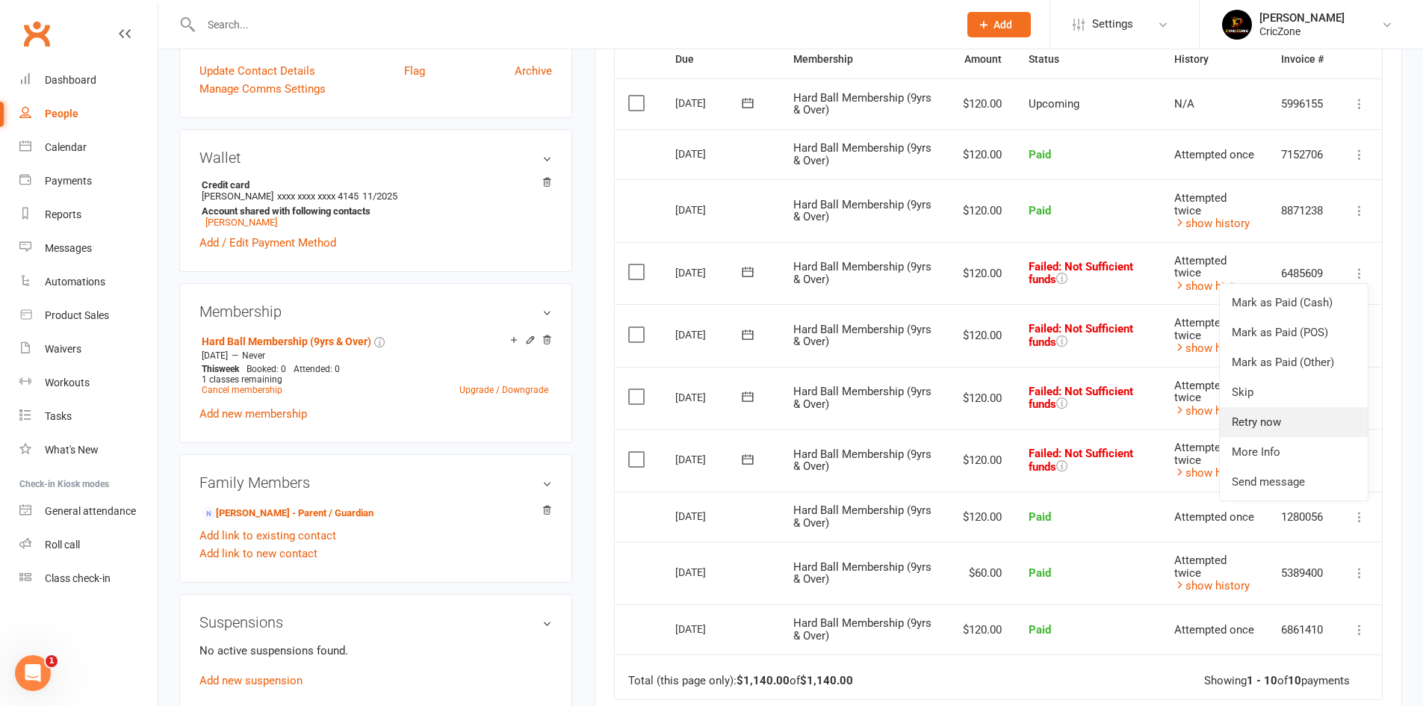
click at [1276, 422] on link "Retry now" at bounding box center [1294, 422] width 148 height 30
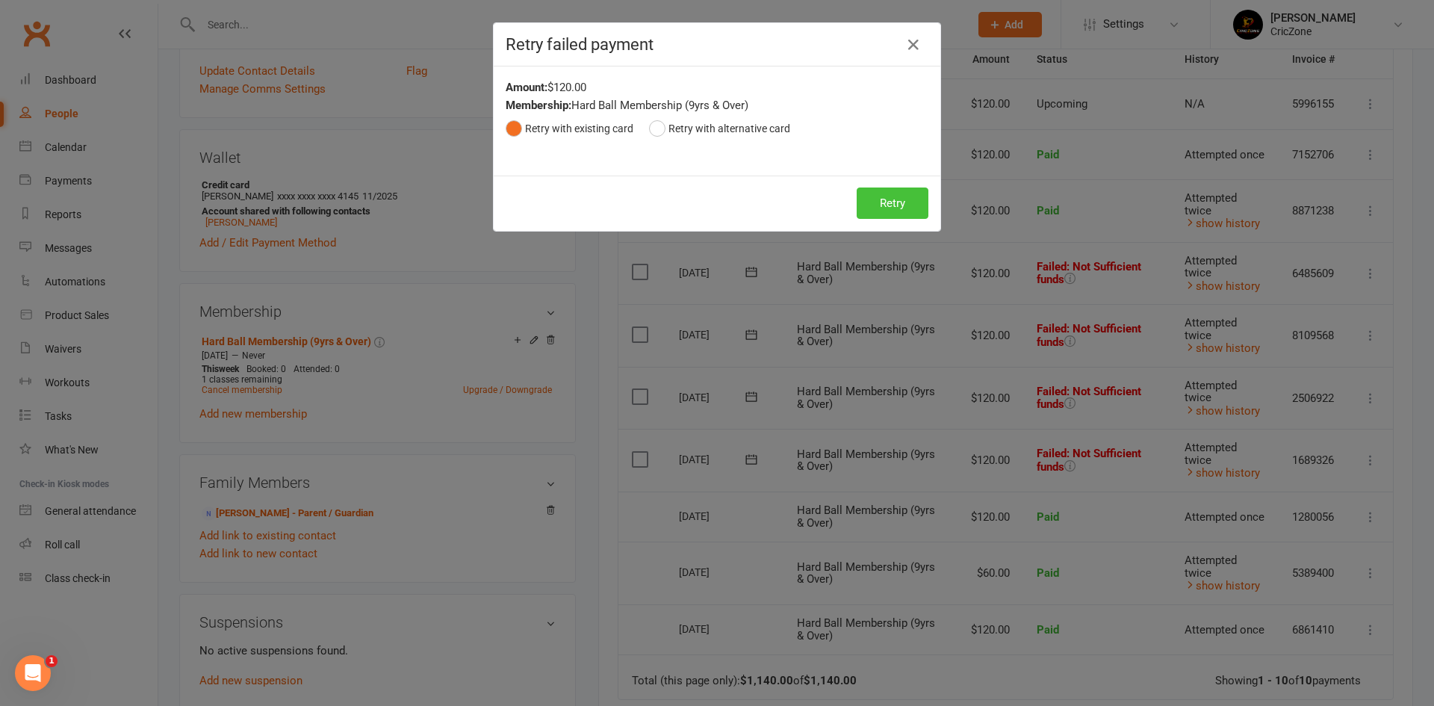
click at [890, 191] on button "Retry" at bounding box center [893, 202] width 72 height 31
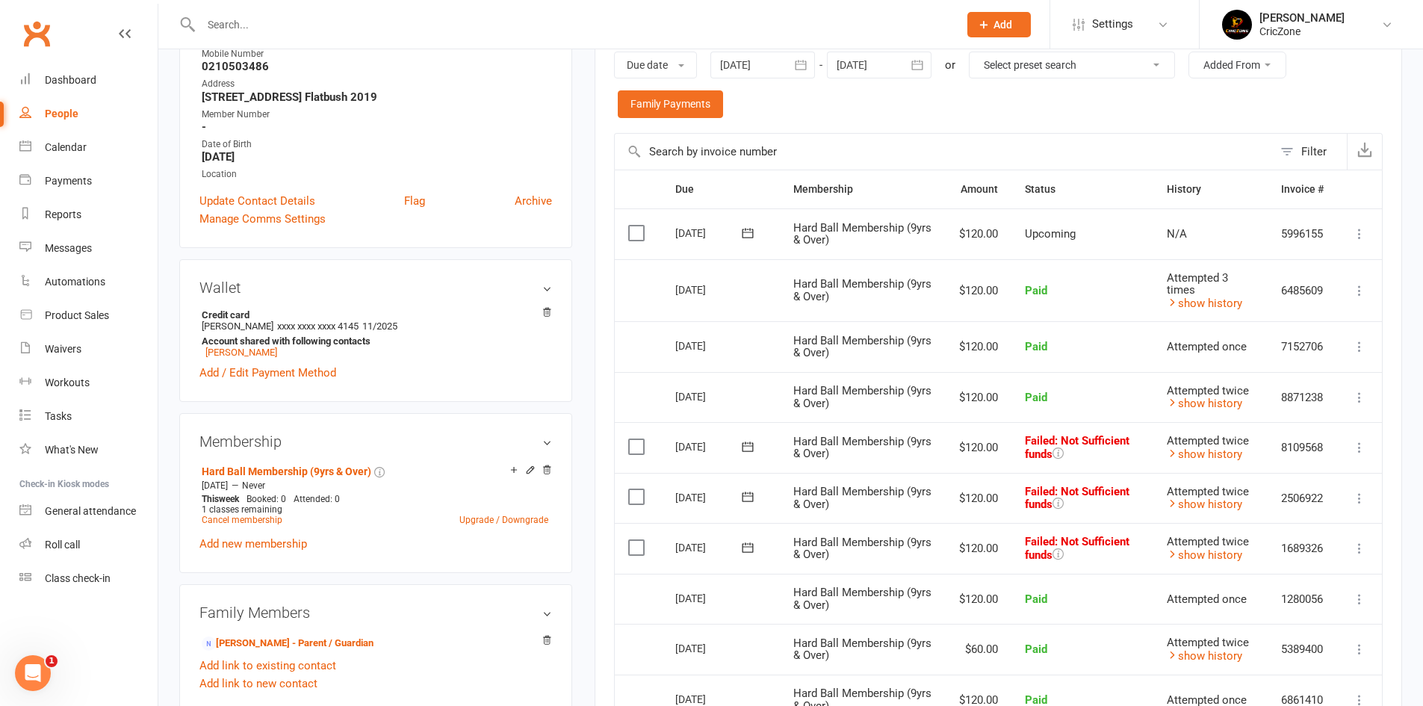
scroll to position [224, 0]
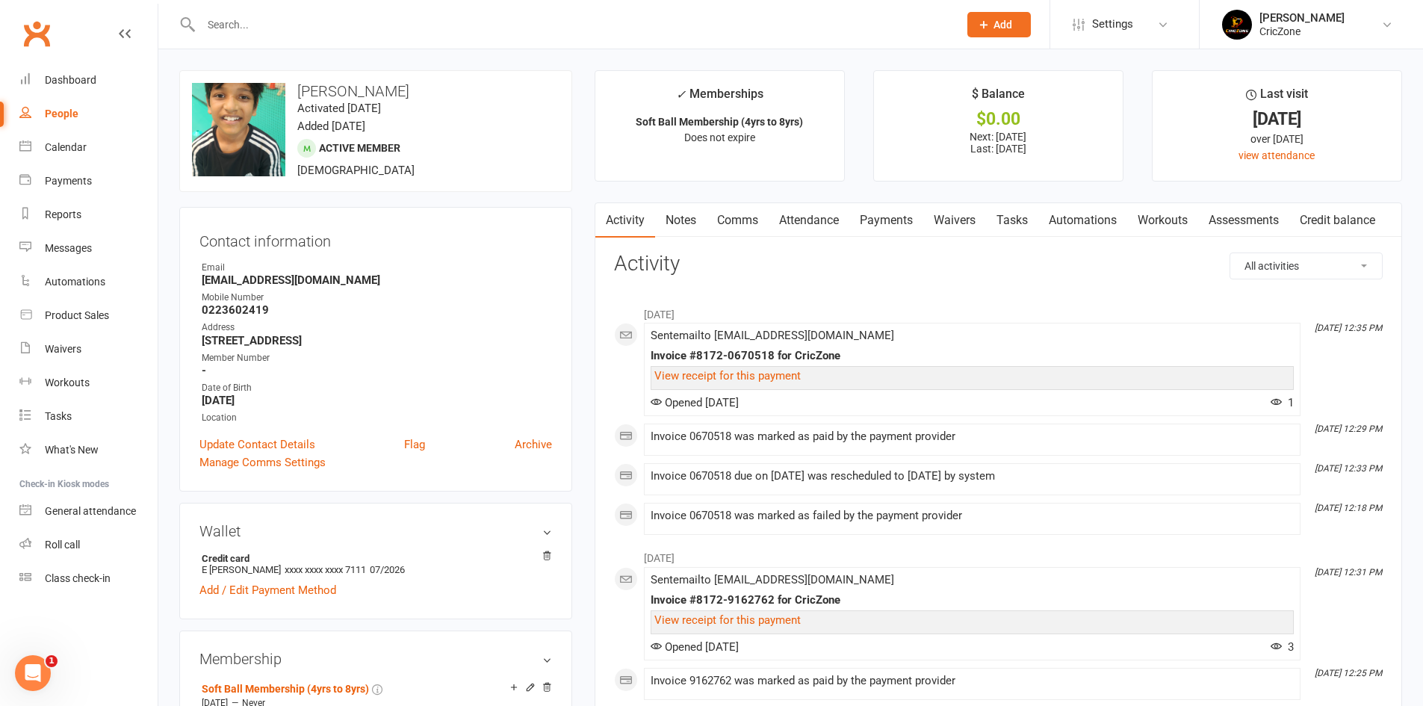
click at [904, 211] on link "Payments" at bounding box center [886, 220] width 74 height 34
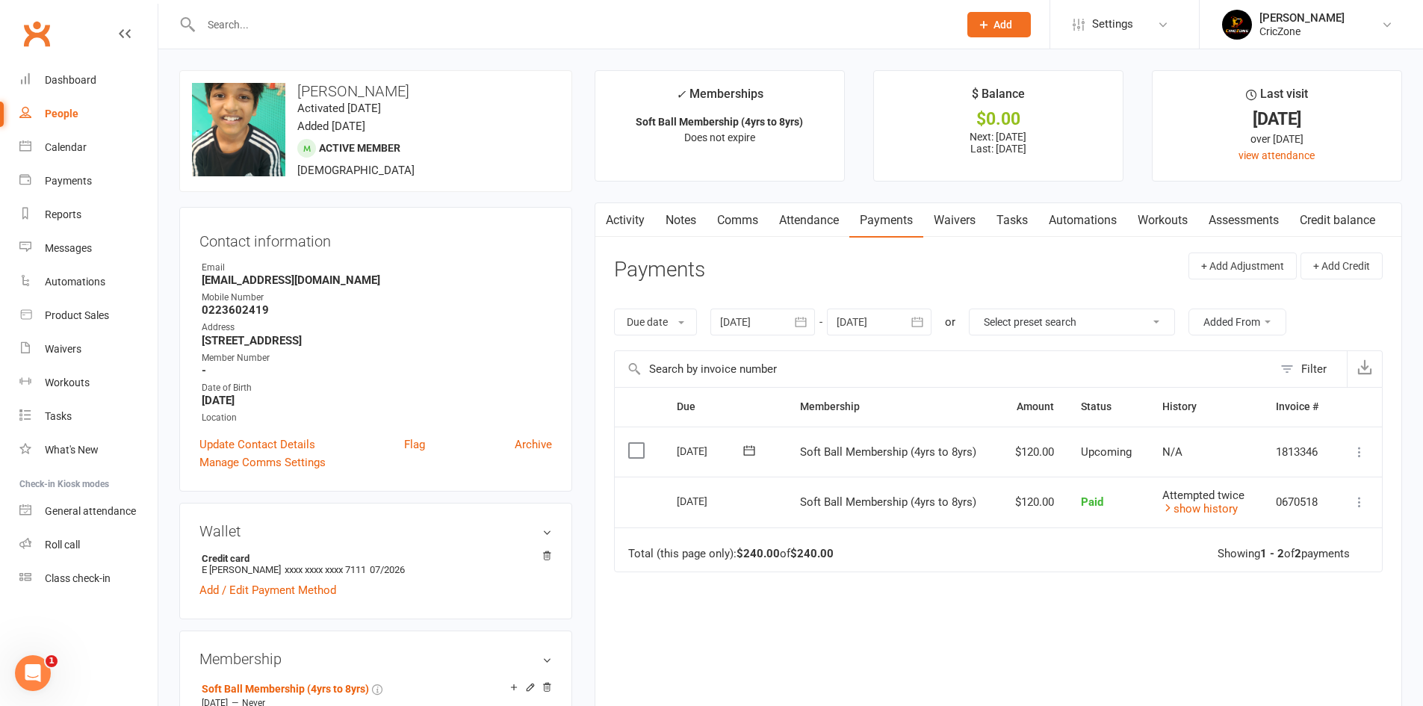
click at [786, 325] on div at bounding box center [762, 321] width 105 height 27
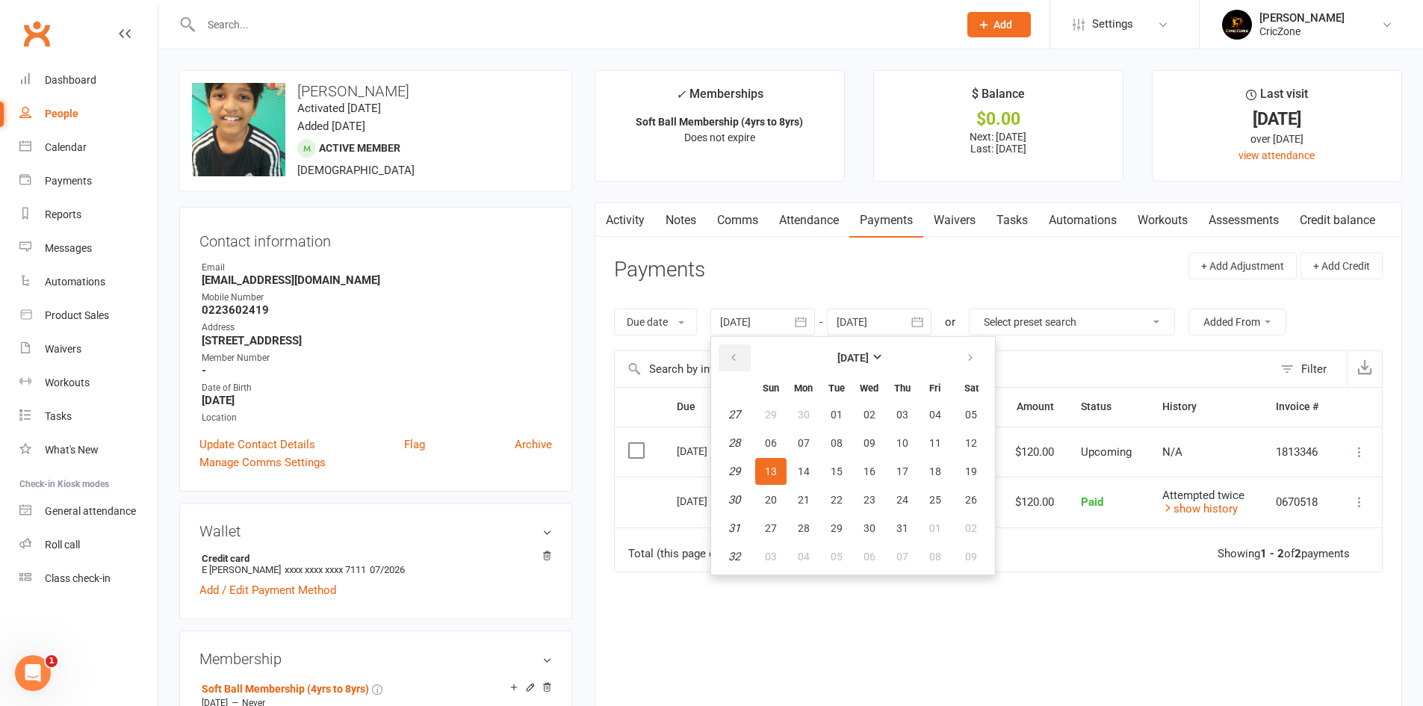
click at [739, 358] on icon "button" at bounding box center [733, 358] width 10 height 12
click at [978, 407] on button "01" at bounding box center [971, 414] width 38 height 27
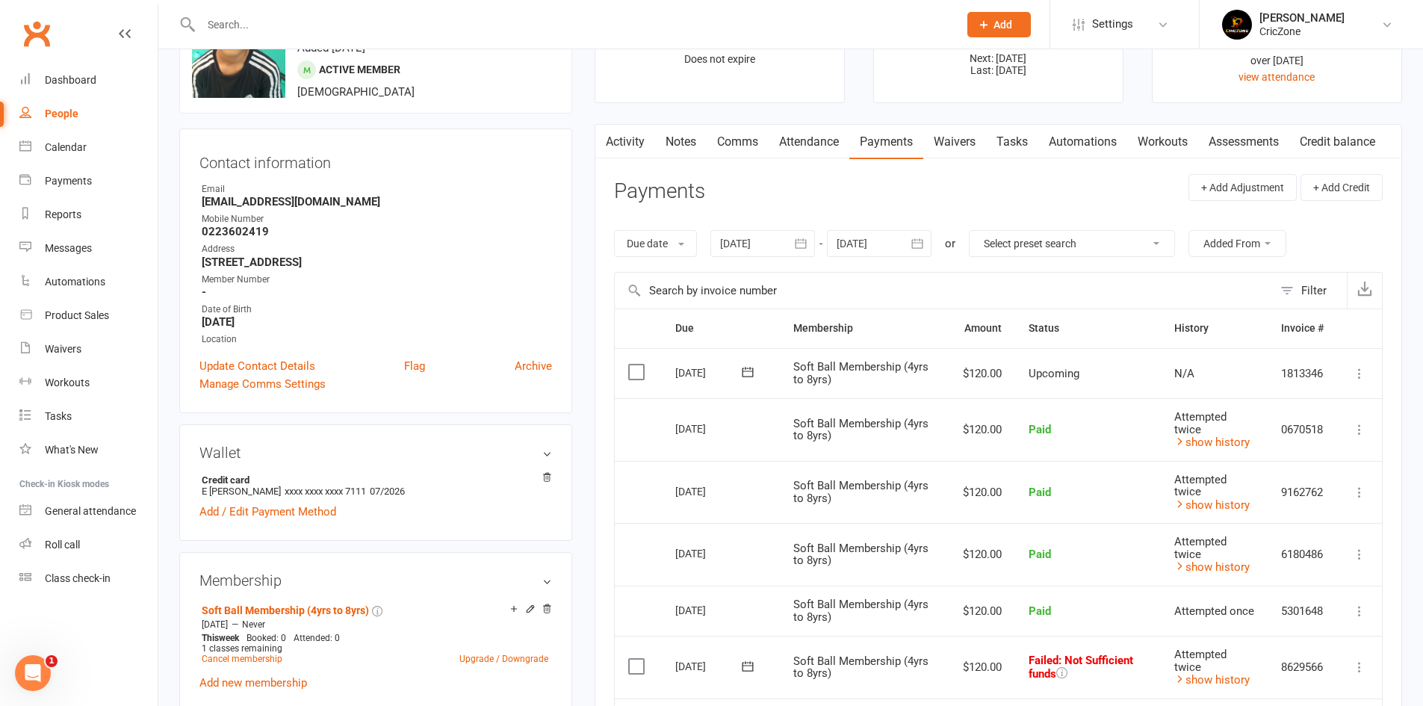
scroll to position [75, 0]
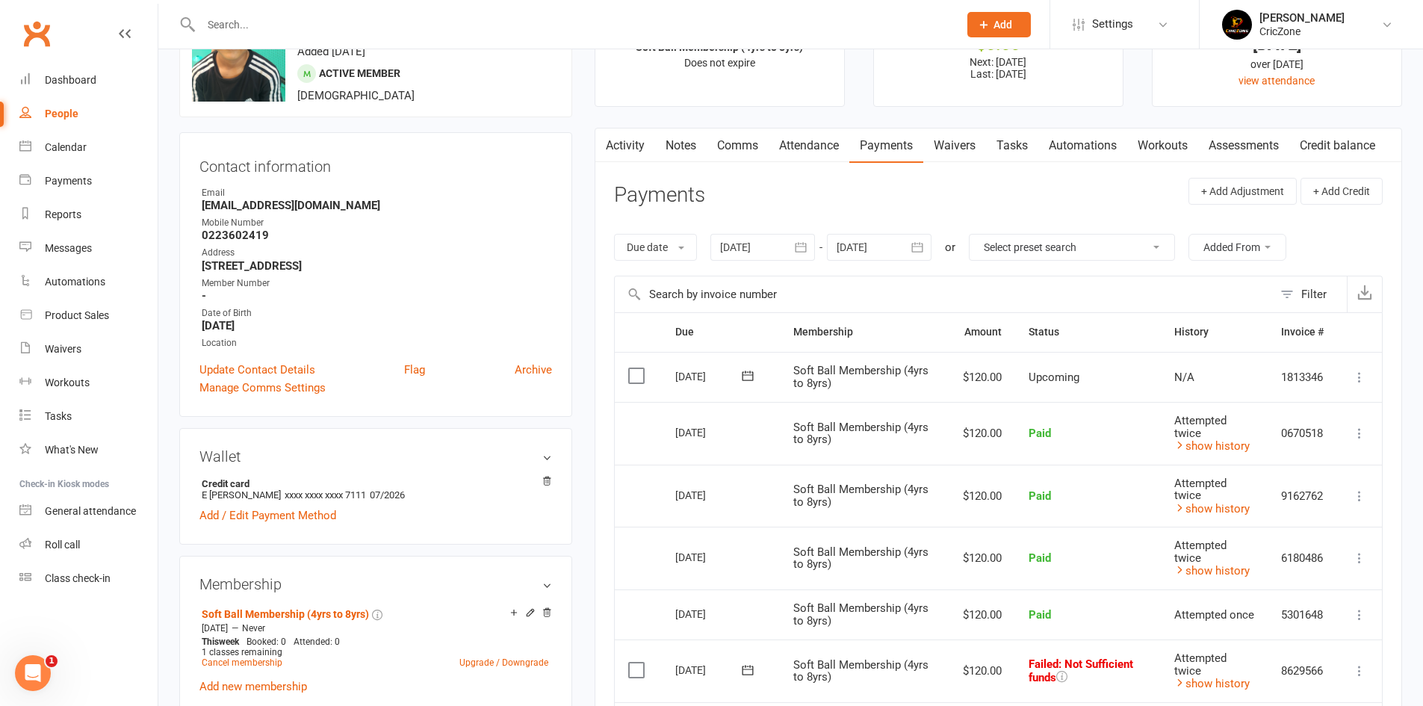
click at [782, 246] on div at bounding box center [762, 247] width 105 height 27
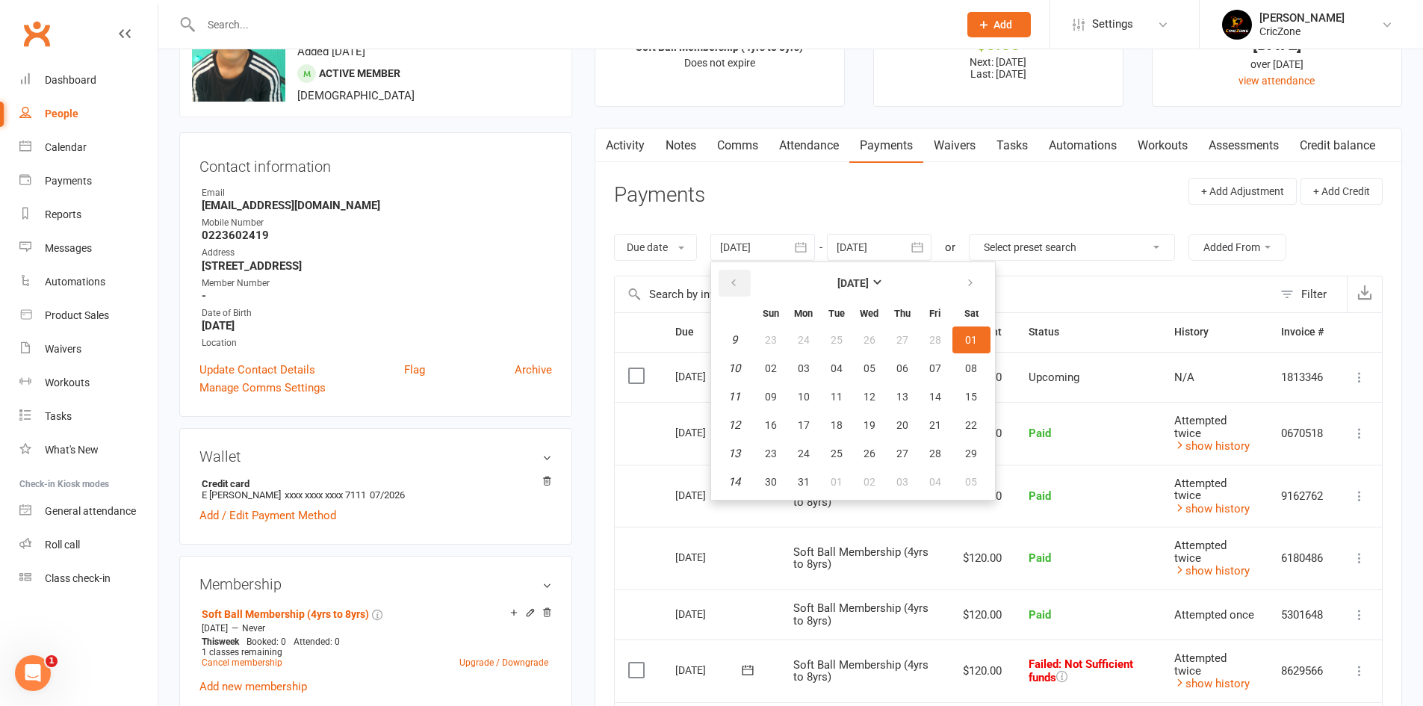
click at [745, 283] on button "button" at bounding box center [734, 283] width 32 height 27
click at [974, 329] on button "01" at bounding box center [971, 339] width 38 height 27
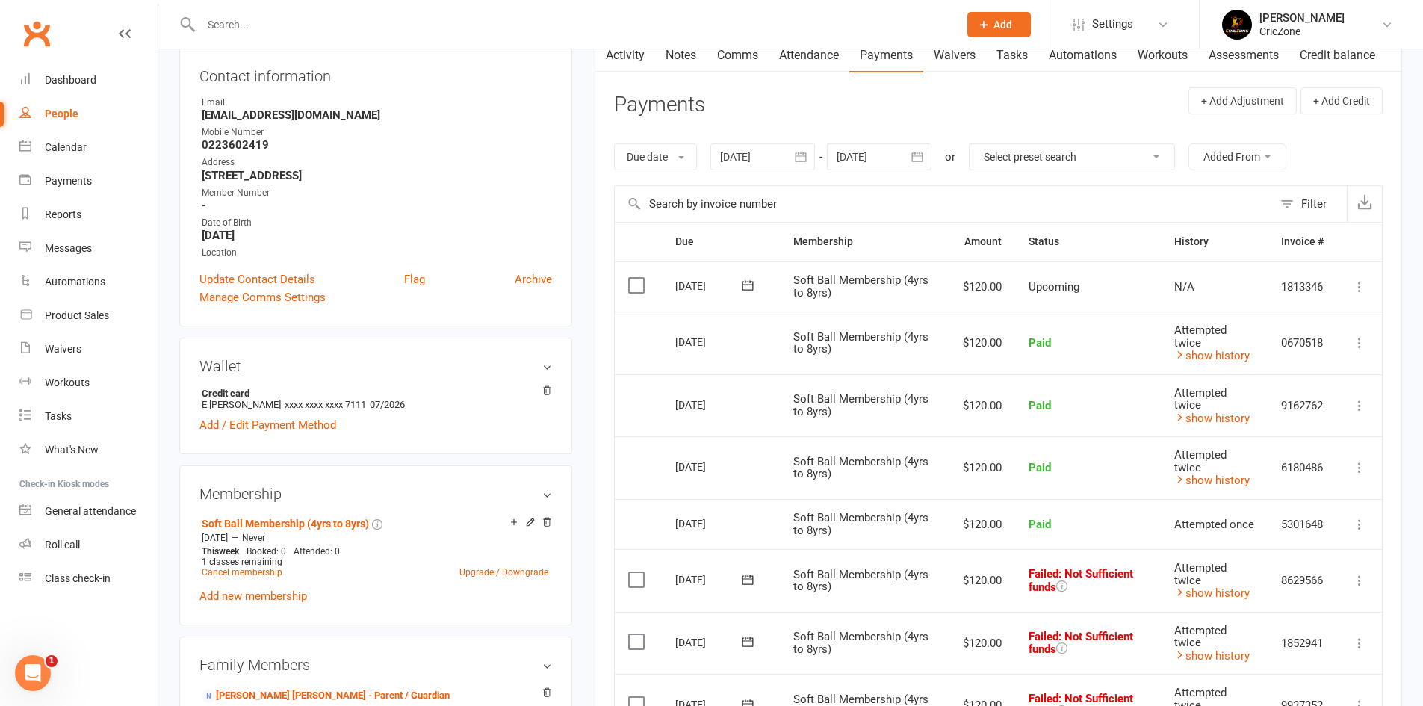
scroll to position [0, 0]
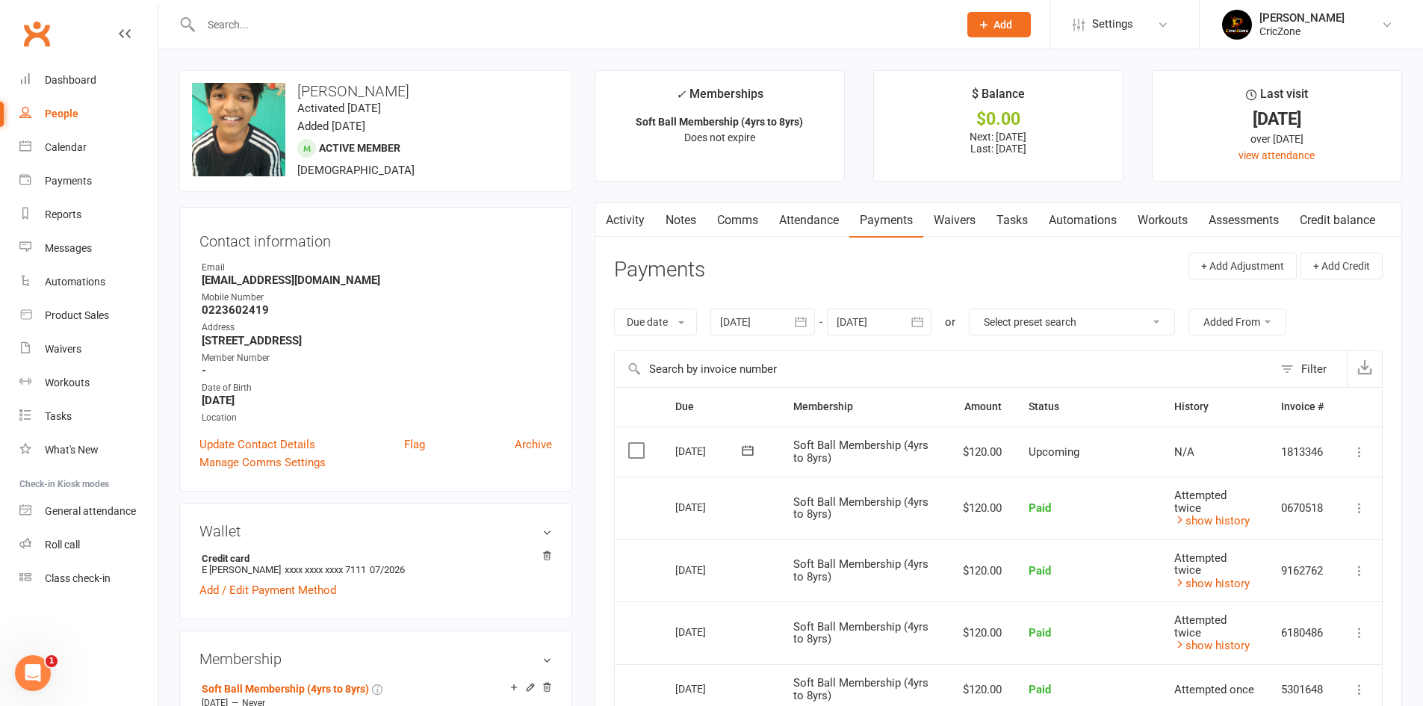
click at [760, 341] on div "Due date Due date Date paid Date failed Date settled 01 Feb 2025 February 2025 …" at bounding box center [998, 322] width 769 height 57
click at [760, 323] on div at bounding box center [762, 321] width 105 height 27
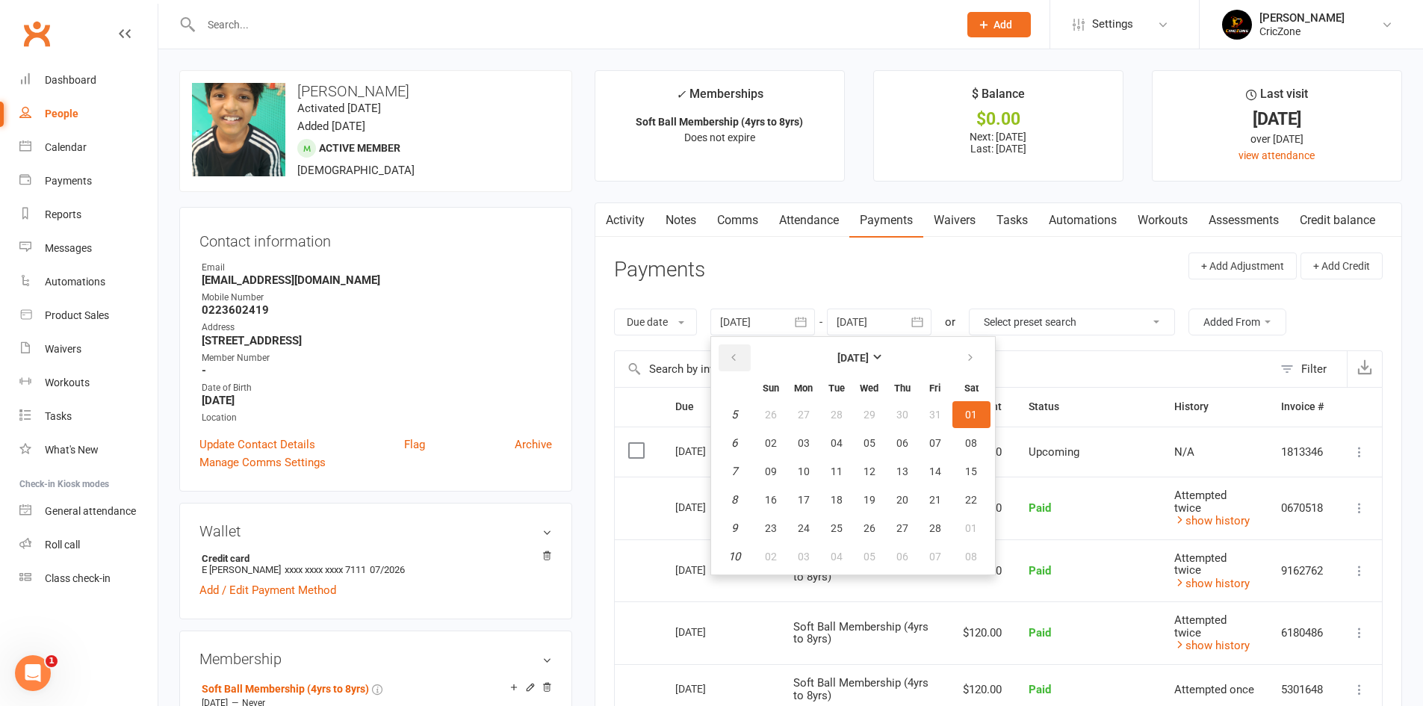
click at [734, 357] on icon "button" at bounding box center [733, 358] width 10 height 12
click at [734, 358] on icon "button" at bounding box center [733, 358] width 10 height 12
click at [733, 358] on icon "button" at bounding box center [733, 358] width 10 height 12
click at [912, 402] on button "31" at bounding box center [902, 414] width 31 height 27
type input "31 Oct 2024"
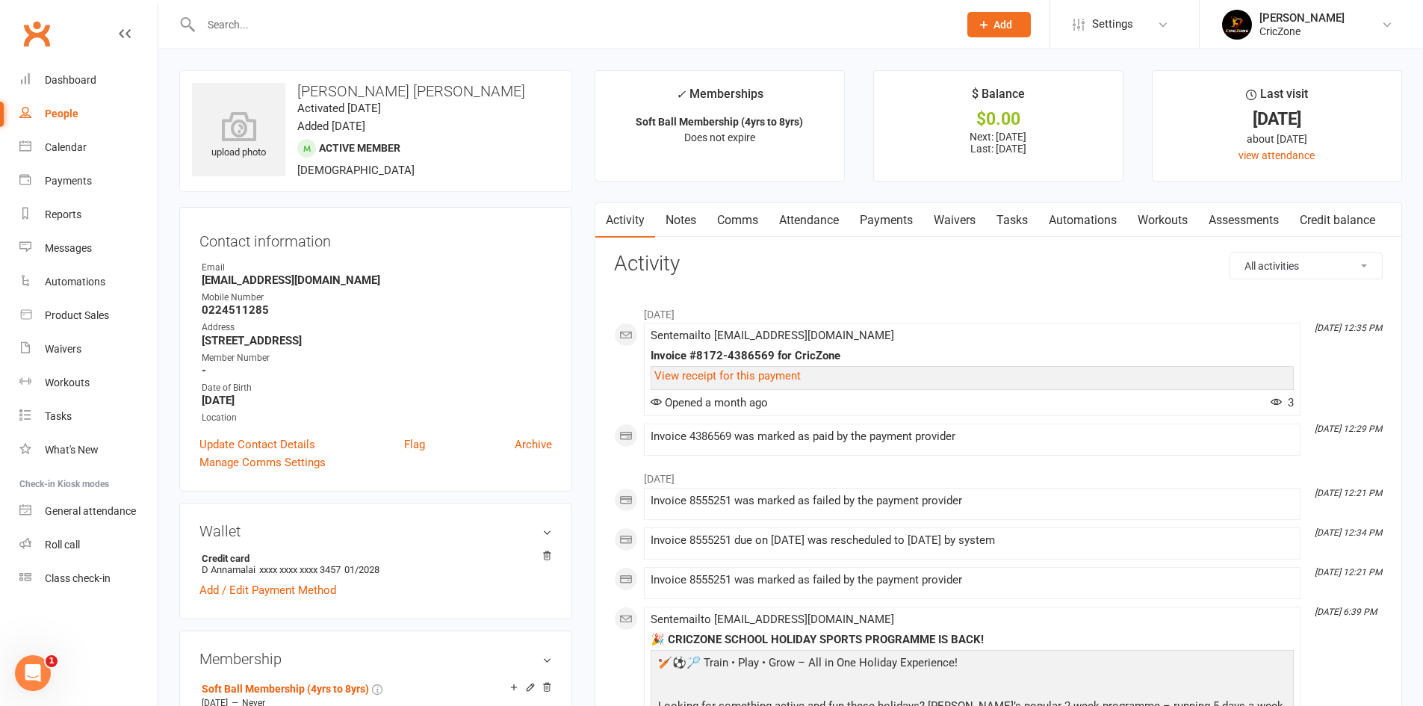
click at [888, 212] on link "Payments" at bounding box center [886, 220] width 74 height 34
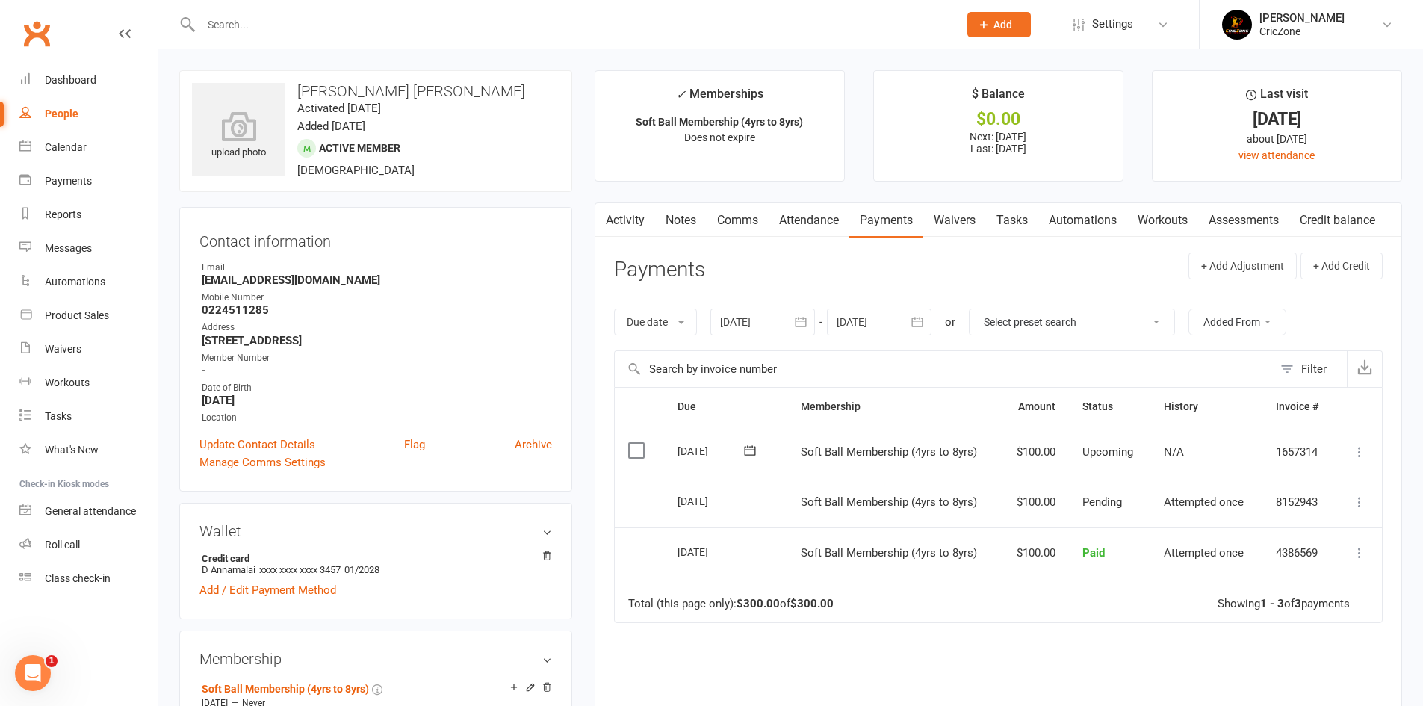
click at [757, 323] on div at bounding box center [762, 321] width 105 height 27
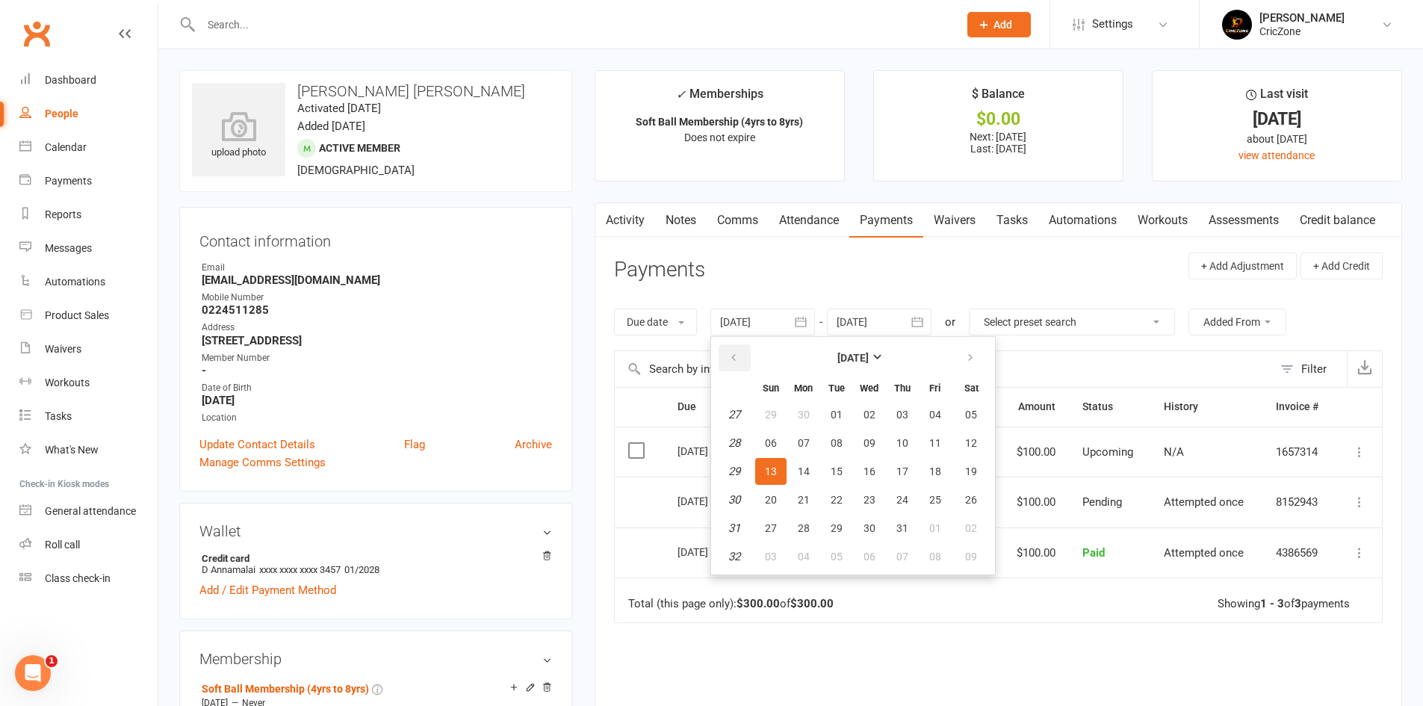
click at [742, 364] on button "button" at bounding box center [734, 357] width 32 height 27
click at [739, 364] on icon "button" at bounding box center [733, 358] width 10 height 12
click at [741, 361] on button "button" at bounding box center [734, 357] width 32 height 27
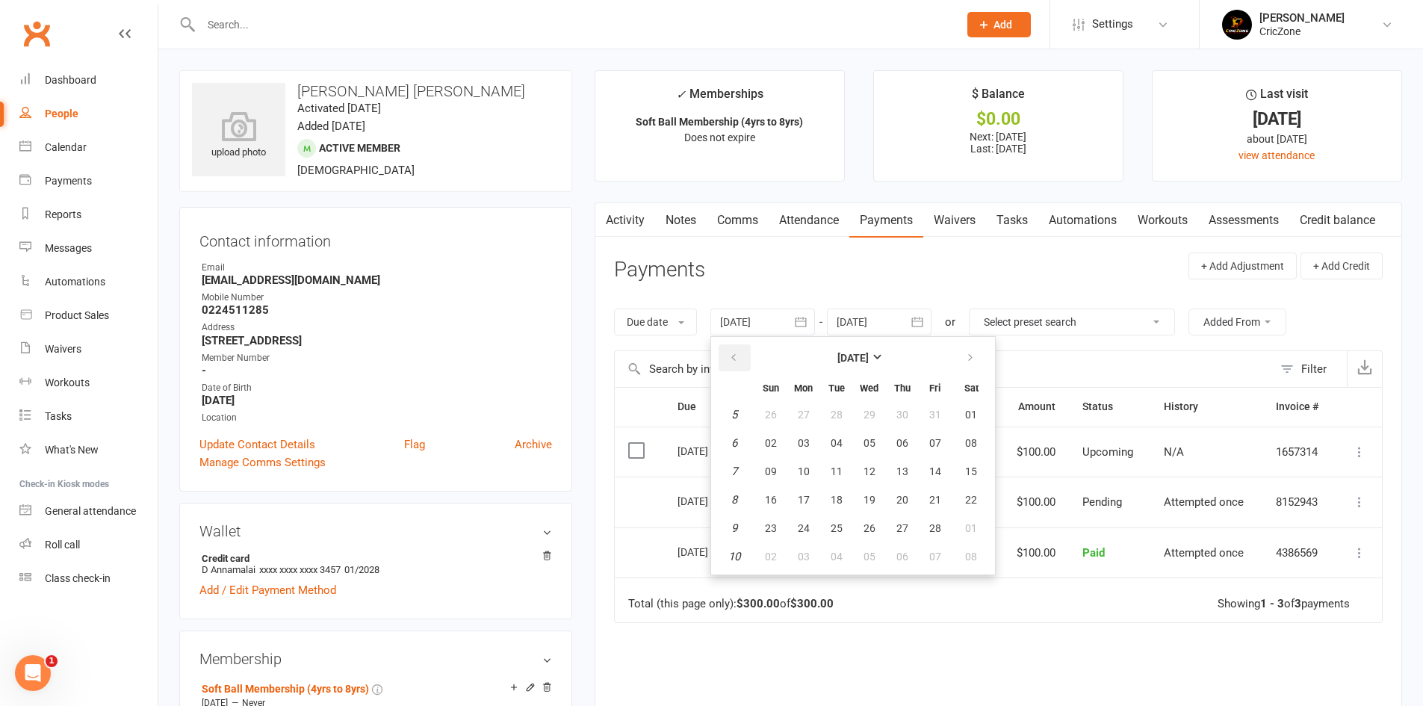
click at [741, 361] on button "button" at bounding box center [734, 357] width 32 height 27
click at [781, 414] on button "01" at bounding box center [770, 414] width 31 height 27
type input "01 Dec 2024"
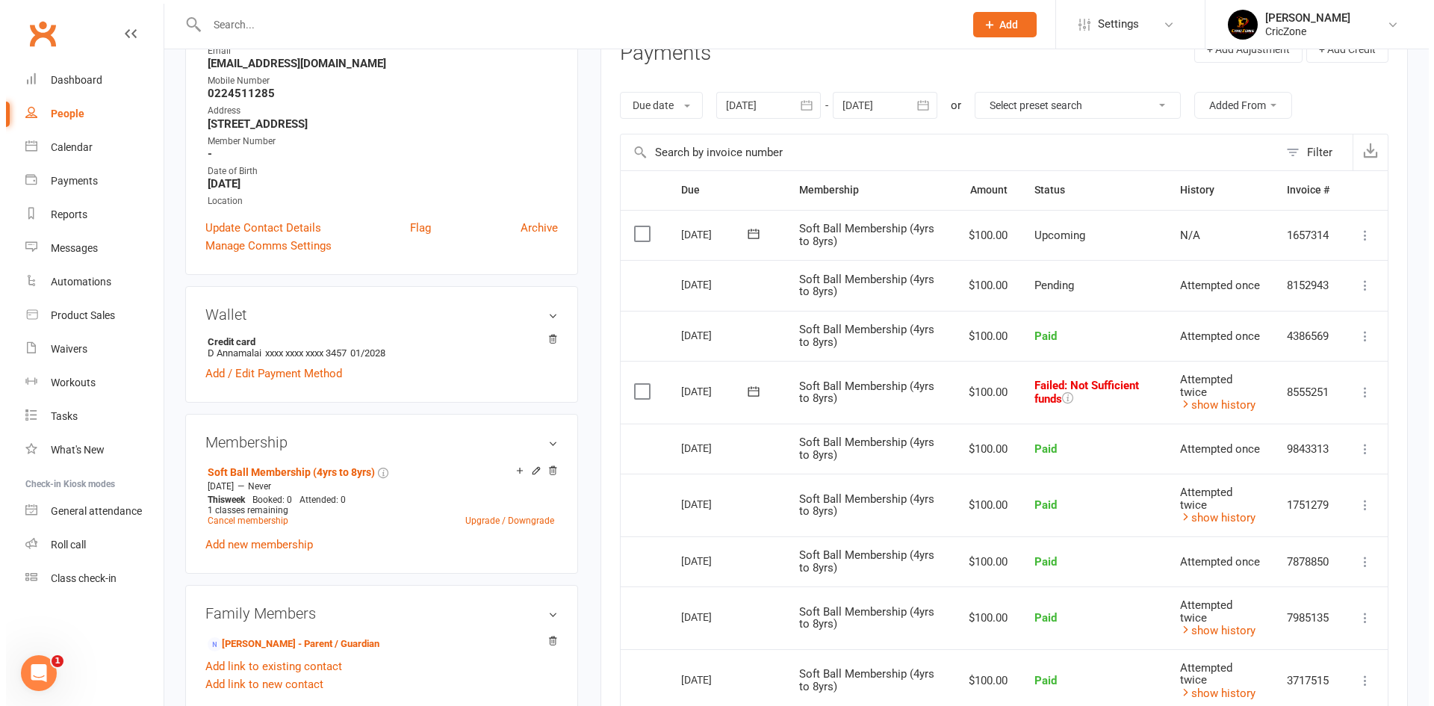
scroll to position [224, 0]
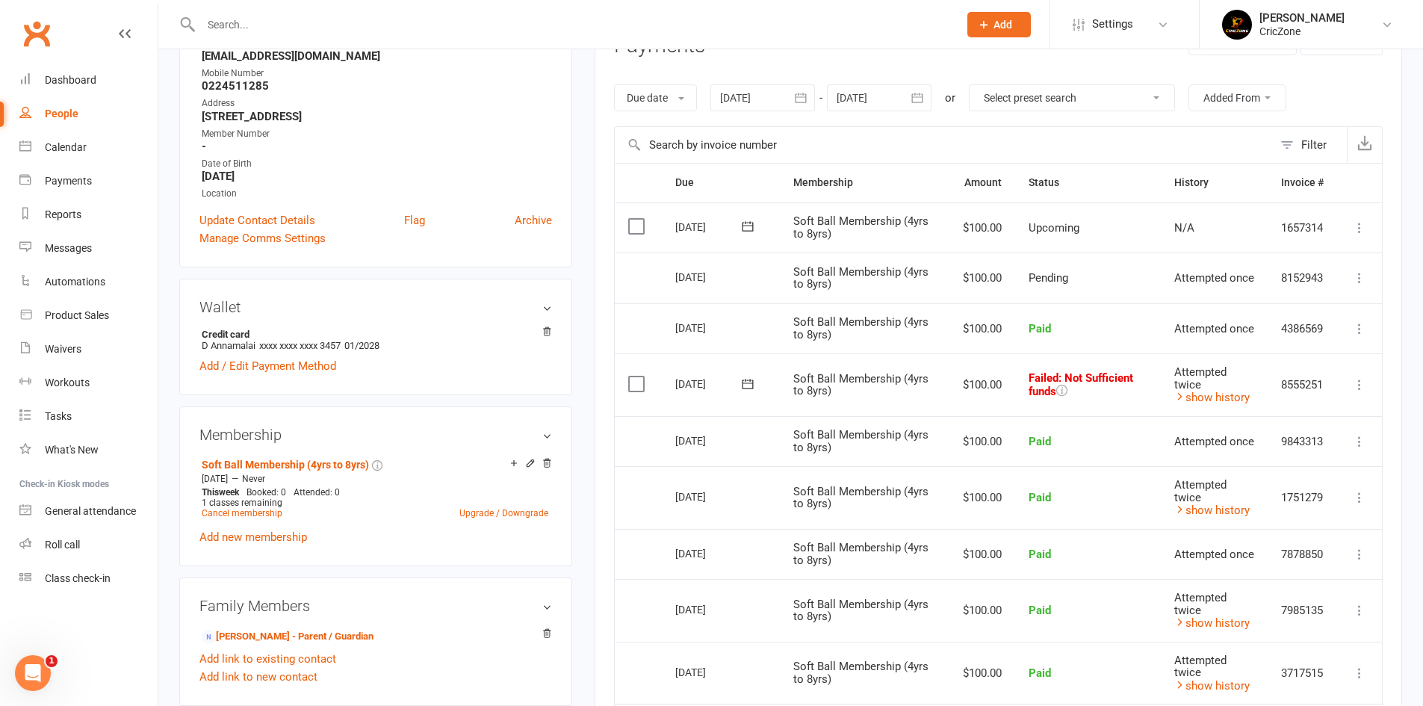
click at [1356, 379] on icon at bounding box center [1359, 384] width 15 height 15
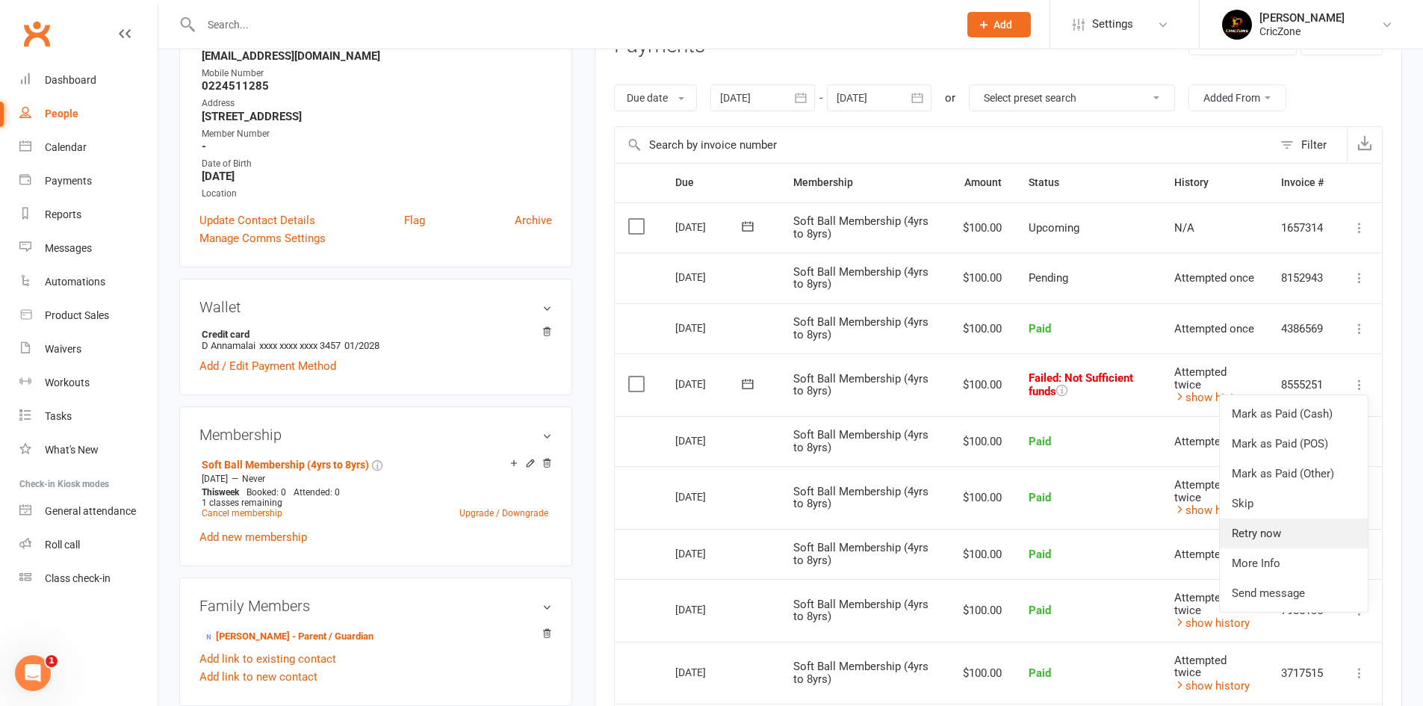
click at [1276, 531] on link "Retry now" at bounding box center [1294, 533] width 148 height 30
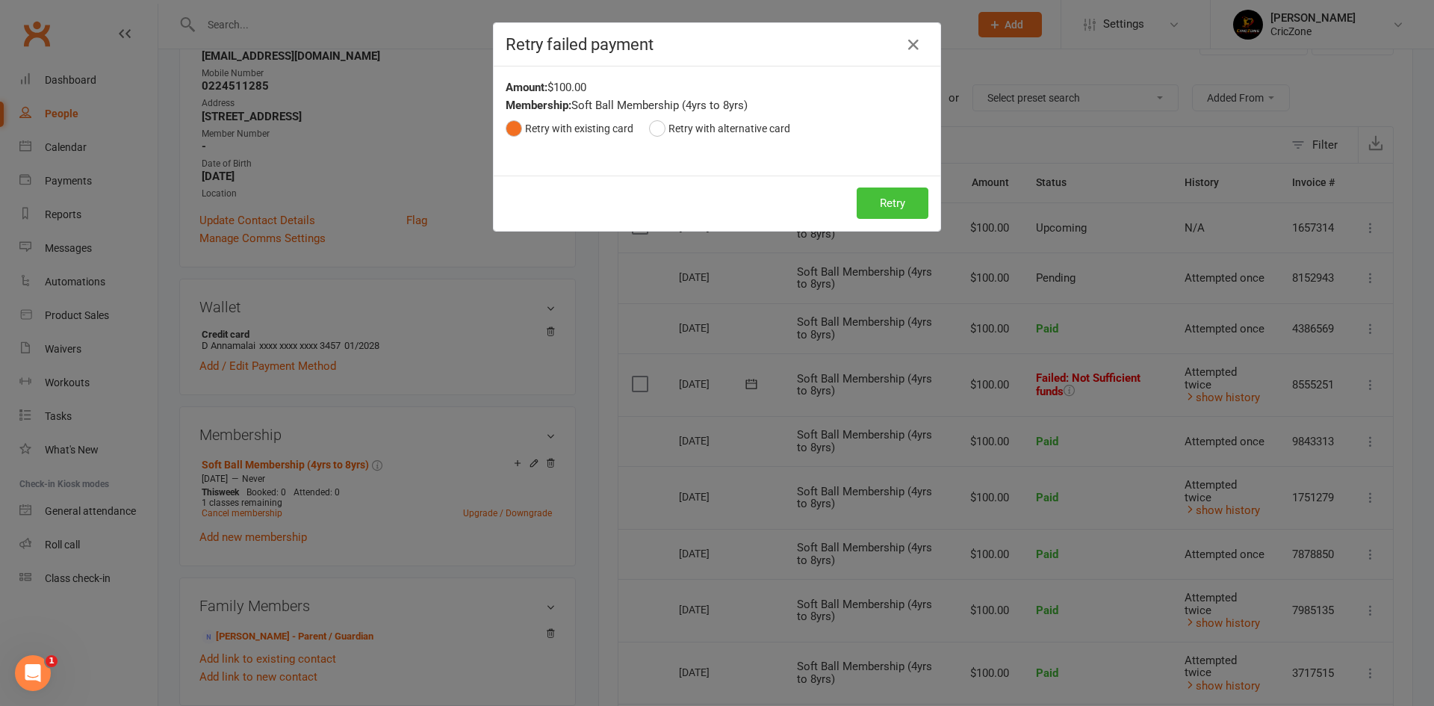
click at [890, 190] on button "Retry" at bounding box center [893, 202] width 72 height 31
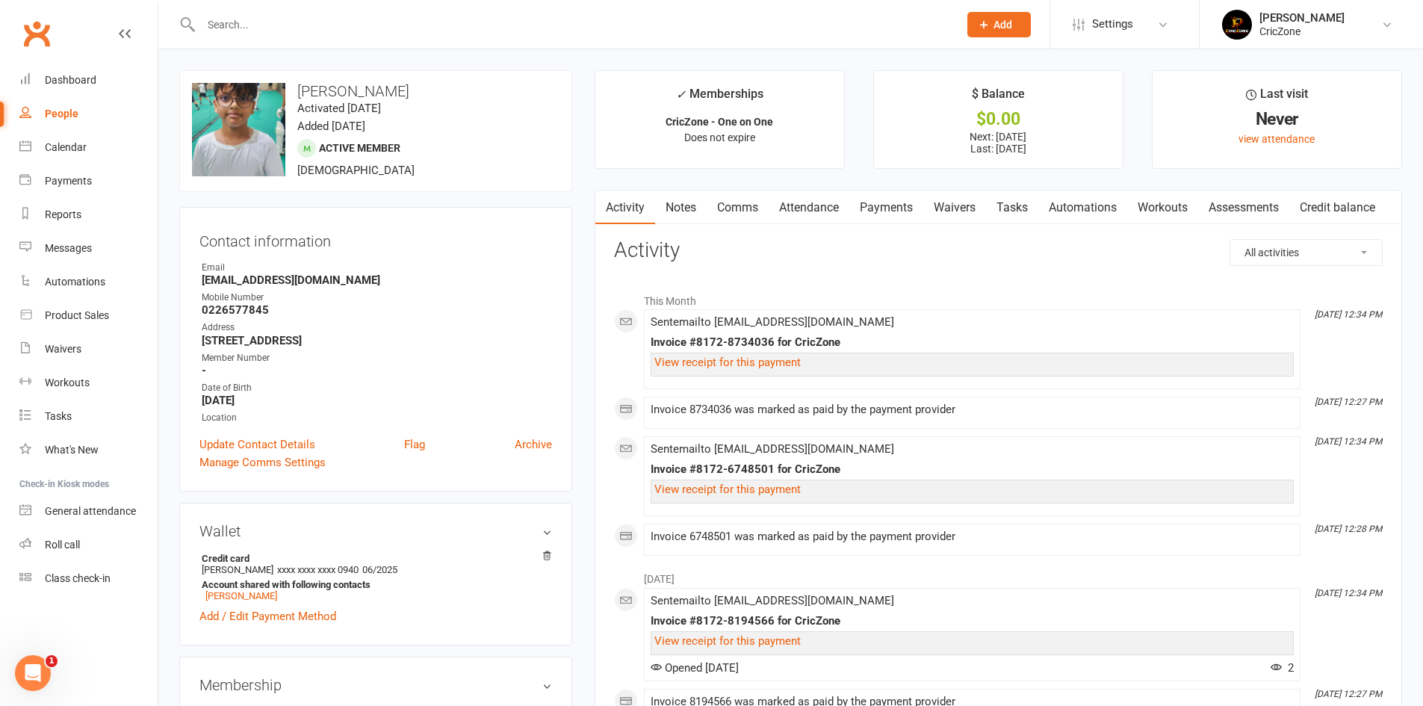
click at [898, 214] on link "Payments" at bounding box center [886, 207] width 74 height 34
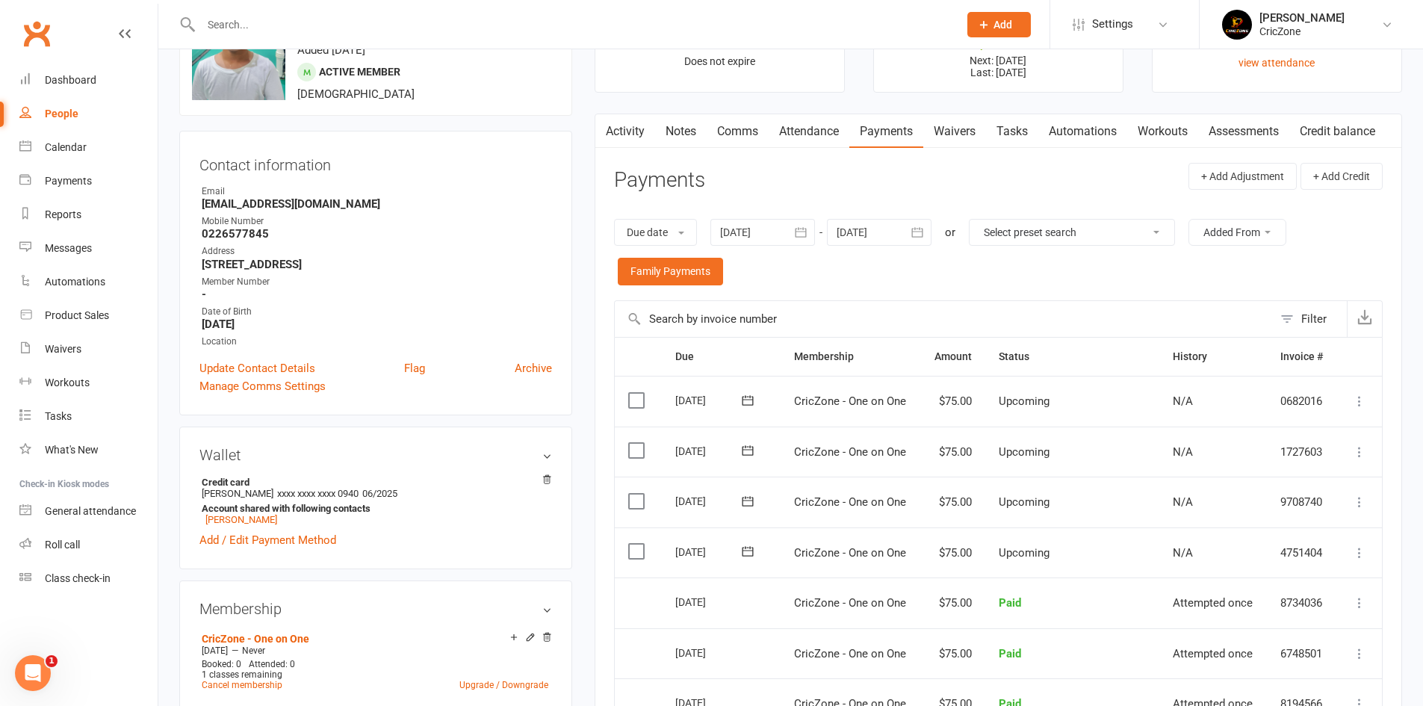
scroll to position [75, 0]
click at [769, 232] on div at bounding box center [762, 233] width 105 height 27
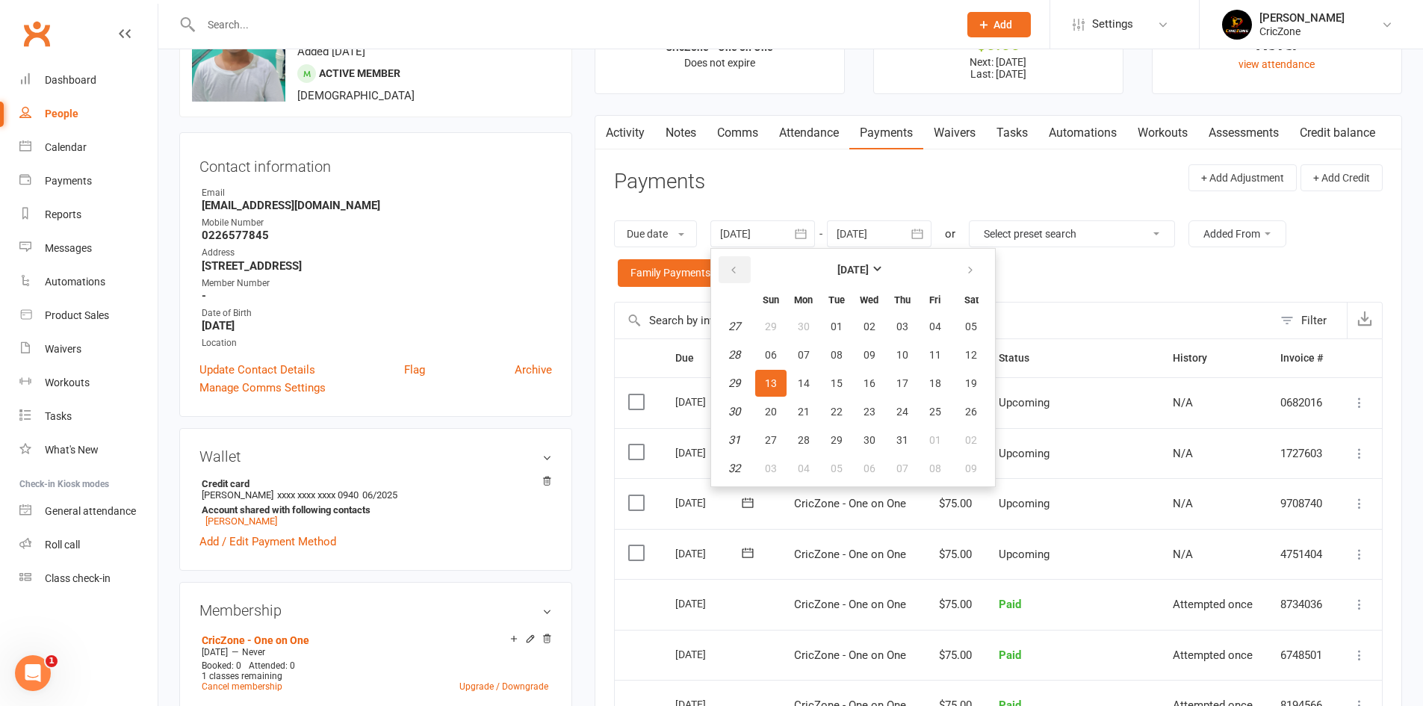
click at [748, 270] on button "button" at bounding box center [734, 269] width 32 height 27
click at [845, 327] on button "01" at bounding box center [836, 326] width 31 height 27
type input "[DATE]"
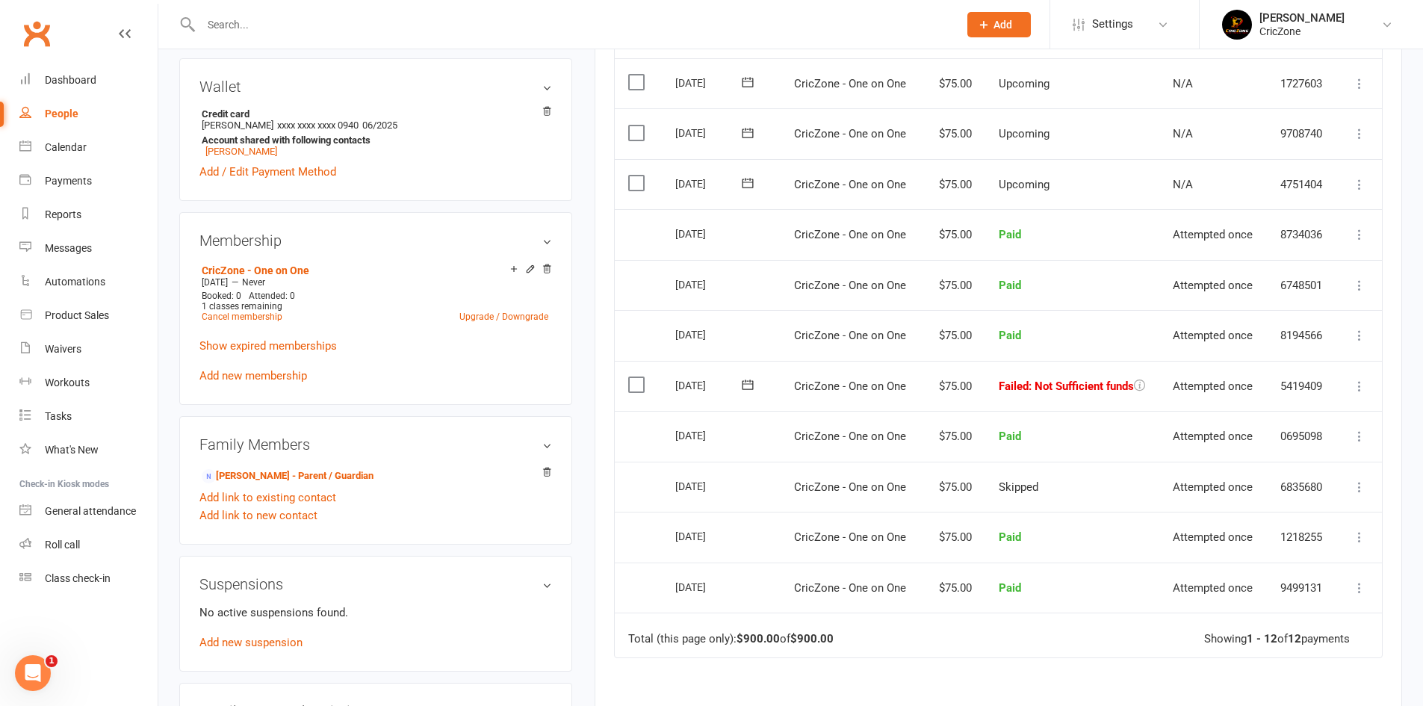
scroll to position [448, 0]
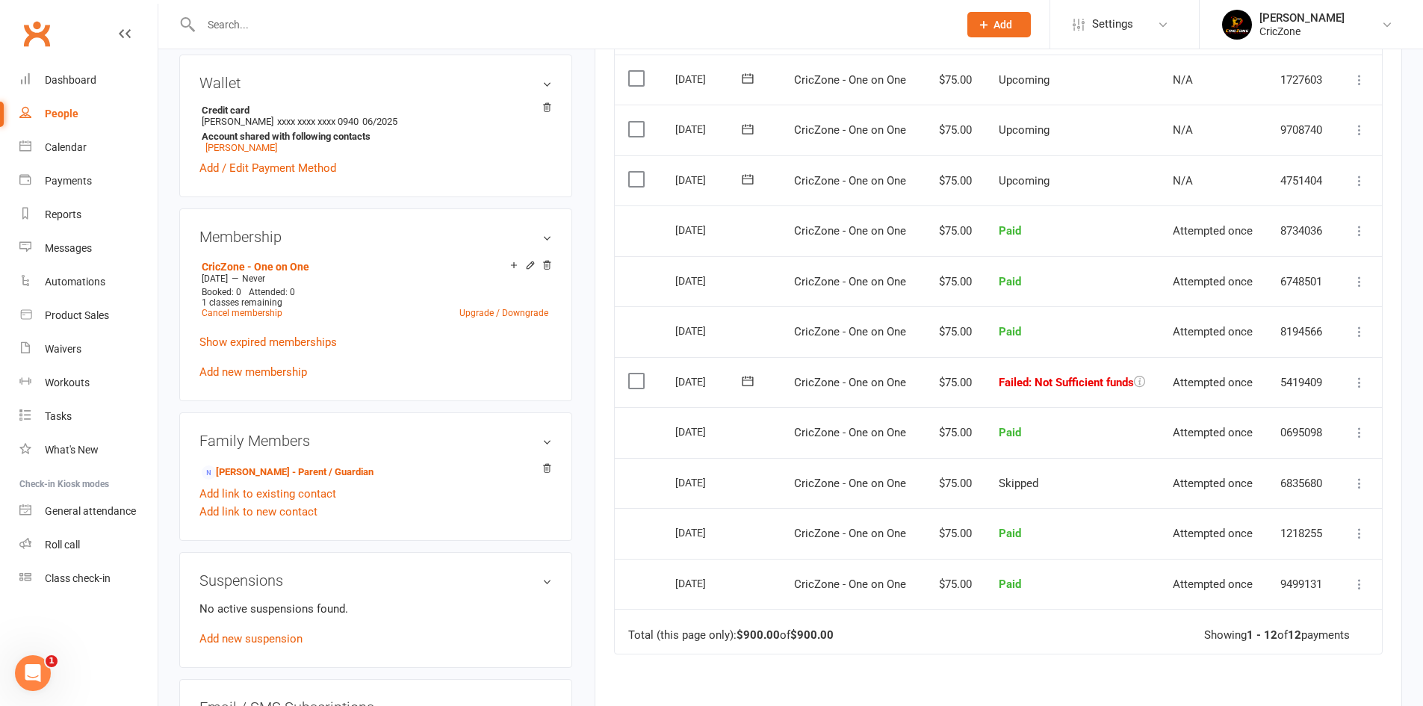
click at [1358, 377] on icon at bounding box center [1359, 382] width 15 height 15
click at [1011, 653] on table "Due Contact Membership Amount Status History Invoice # Select this 04 Sep 2025 …" at bounding box center [998, 309] width 769 height 689
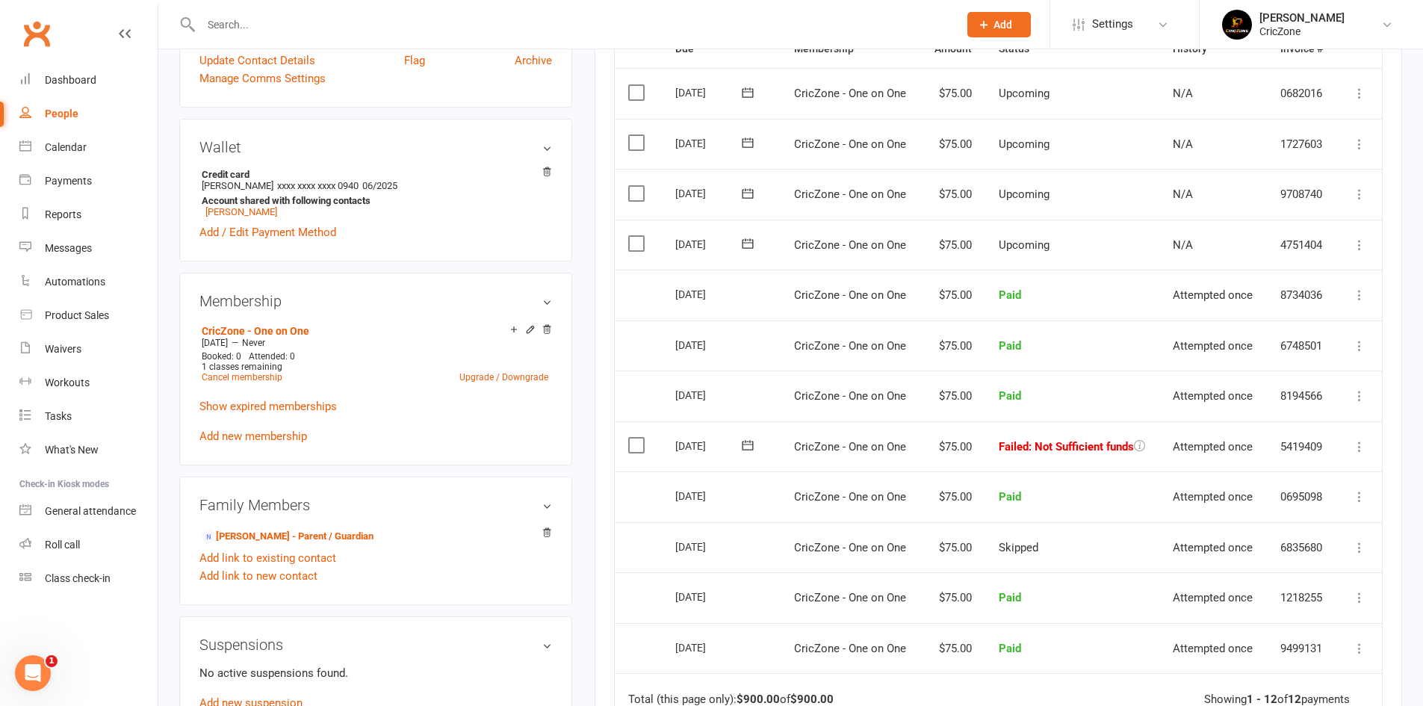
scroll to position [110, 0]
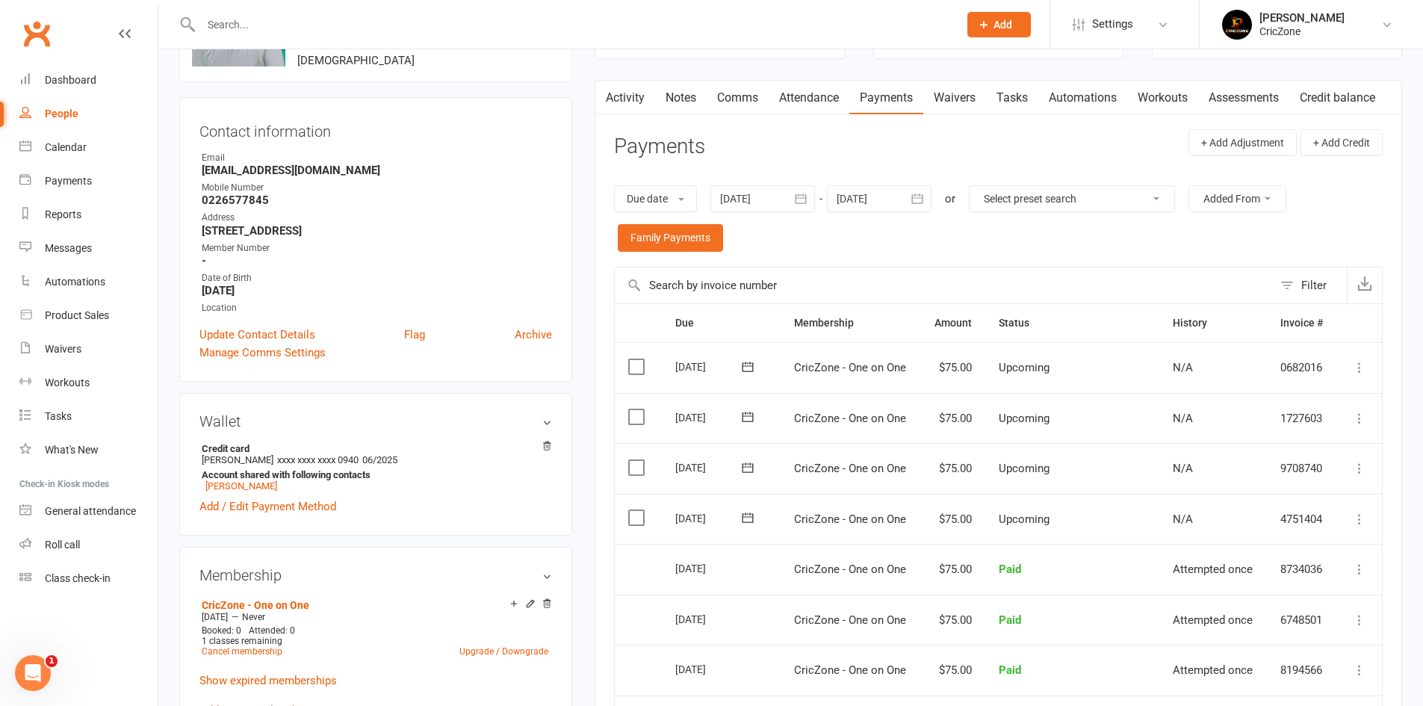
click at [763, 195] on div at bounding box center [762, 198] width 105 height 27
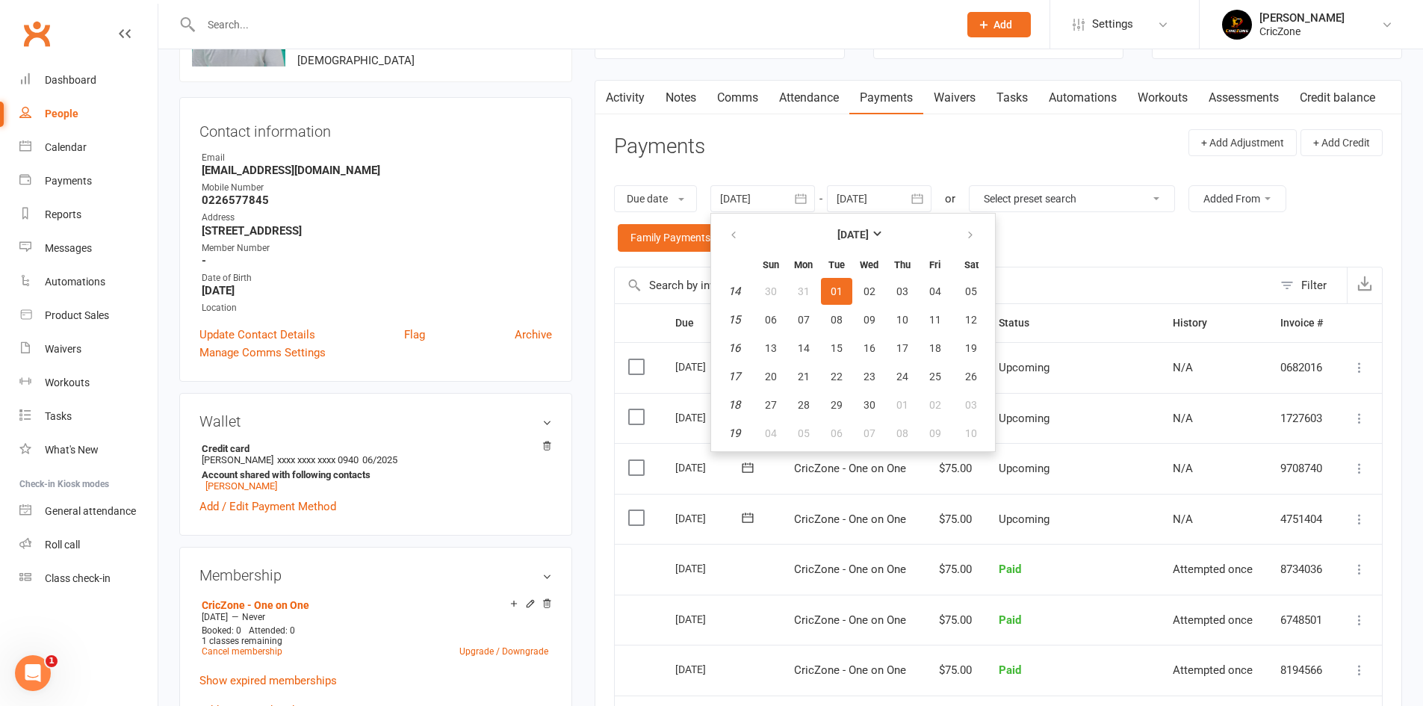
click at [1093, 259] on div "Due date Due date Date paid Date failed Date settled 01 Apr 2025 April 2025 Sun…" at bounding box center [998, 218] width 769 height 96
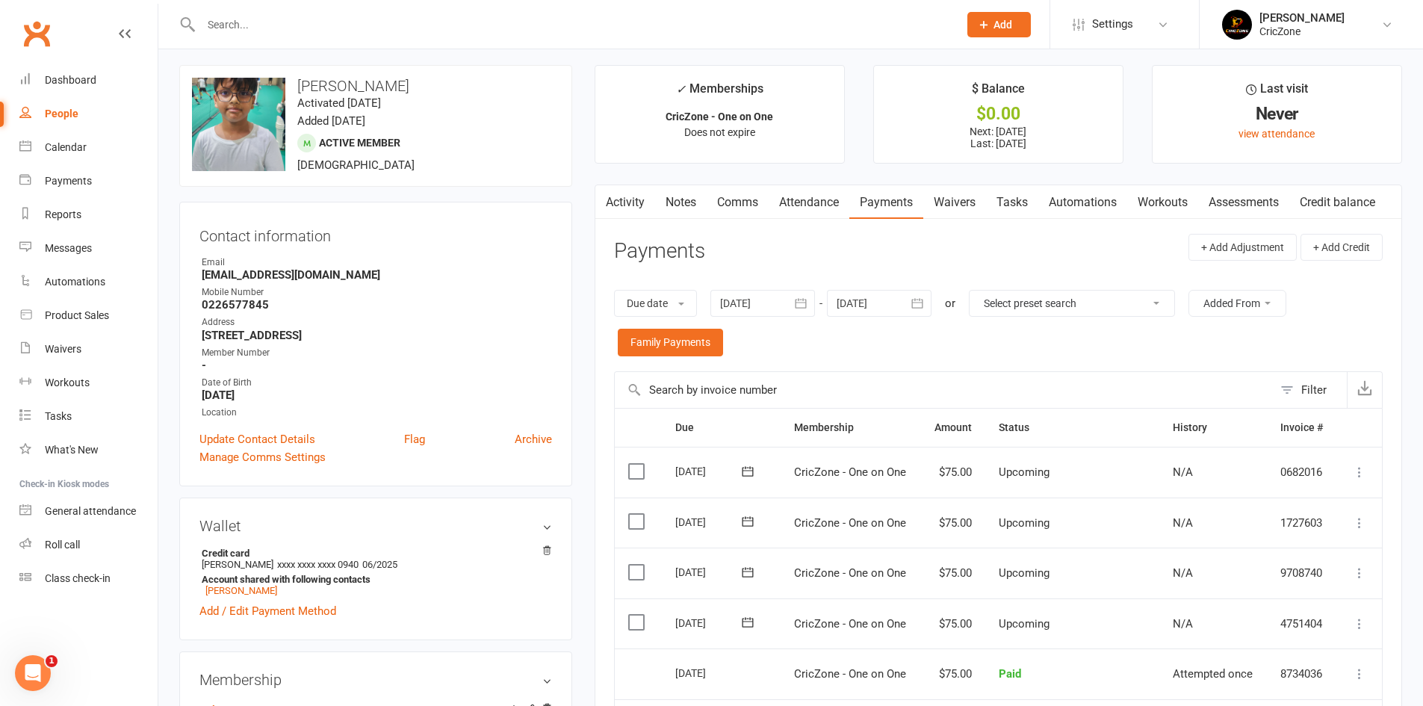
scroll to position [523, 0]
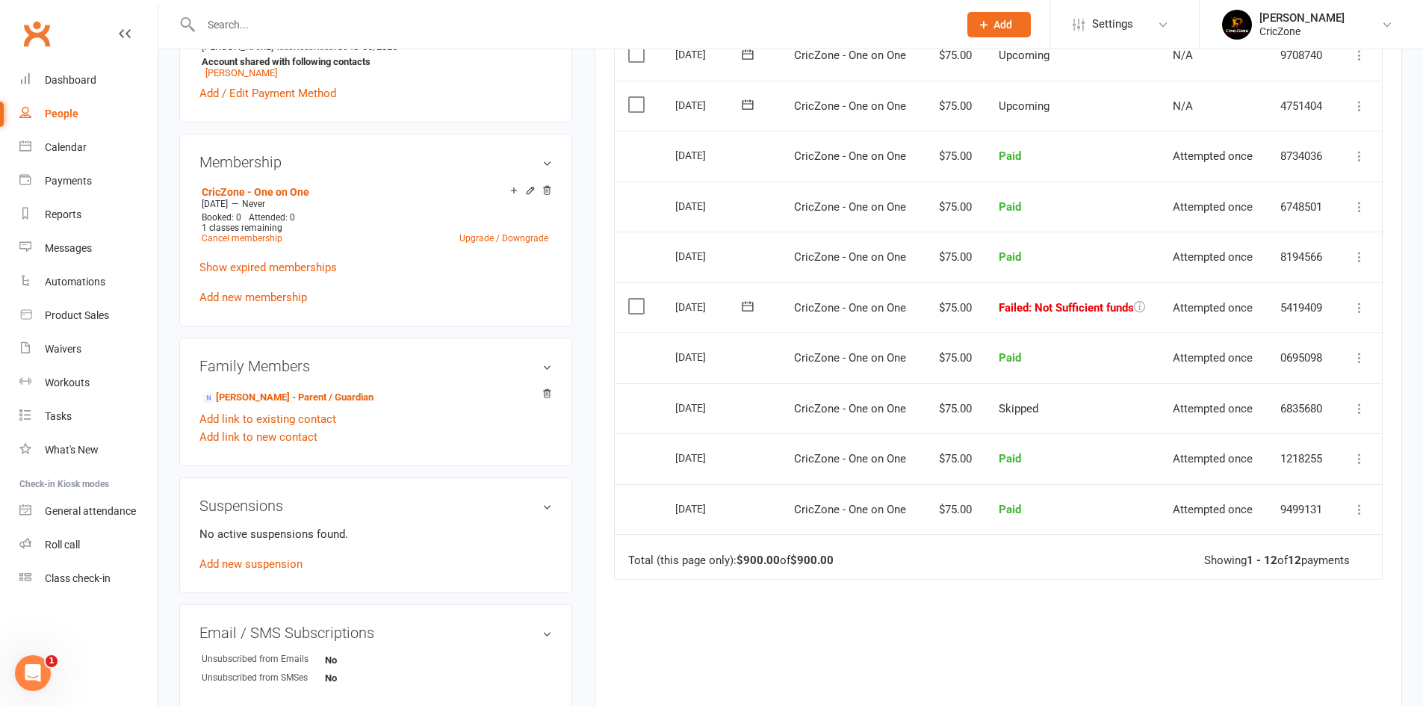
click at [1359, 311] on icon at bounding box center [1359, 307] width 15 height 15
click at [980, 624] on div "Due Contact Membership Amount Status History Invoice # Select this 04 Sep 2025 …" at bounding box center [998, 331] width 769 height 882
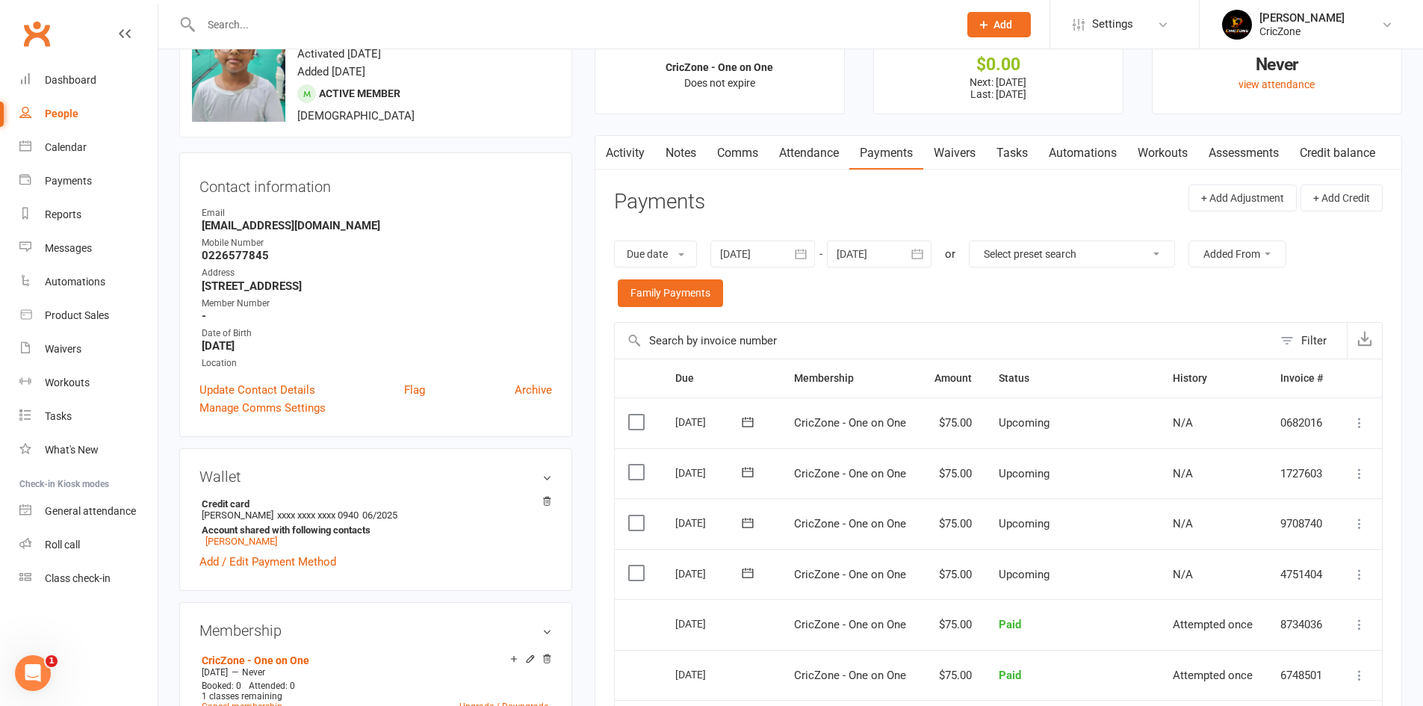
scroll to position [0, 0]
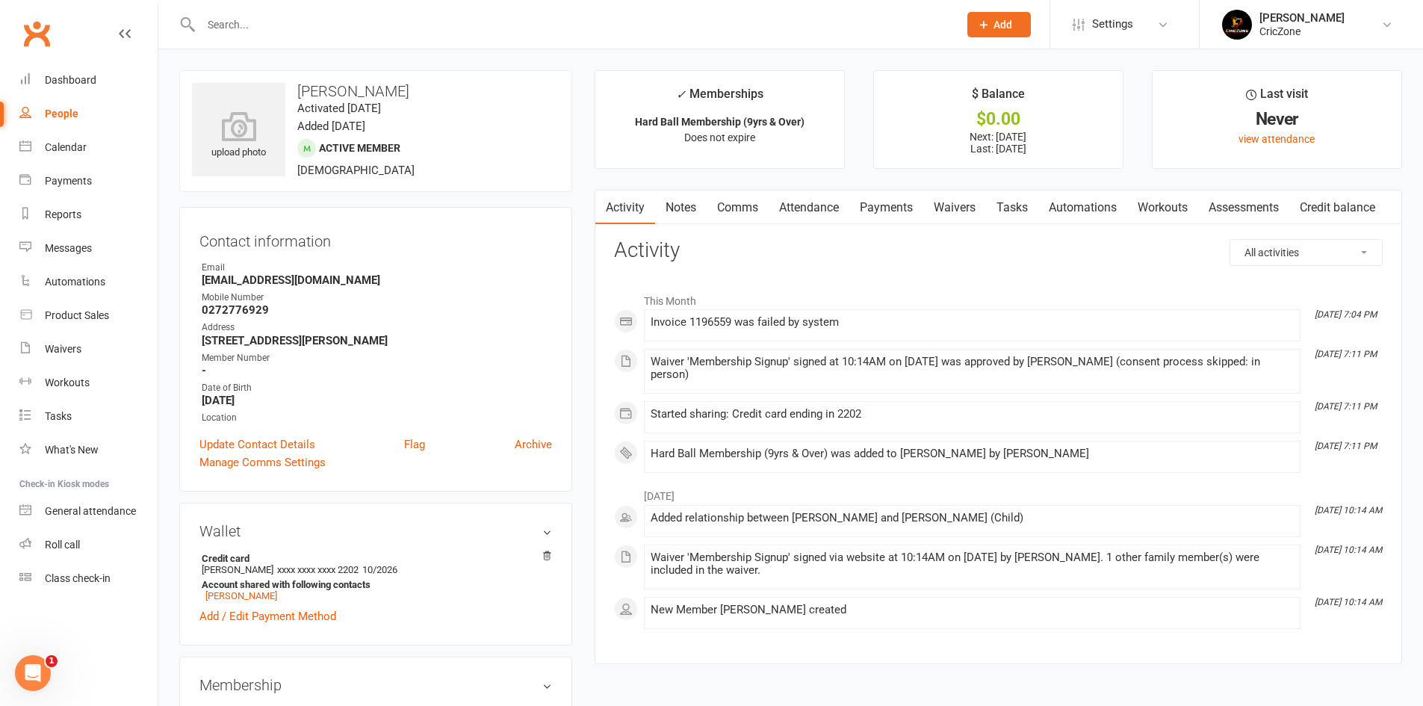
click at [898, 204] on link "Payments" at bounding box center [886, 207] width 74 height 34
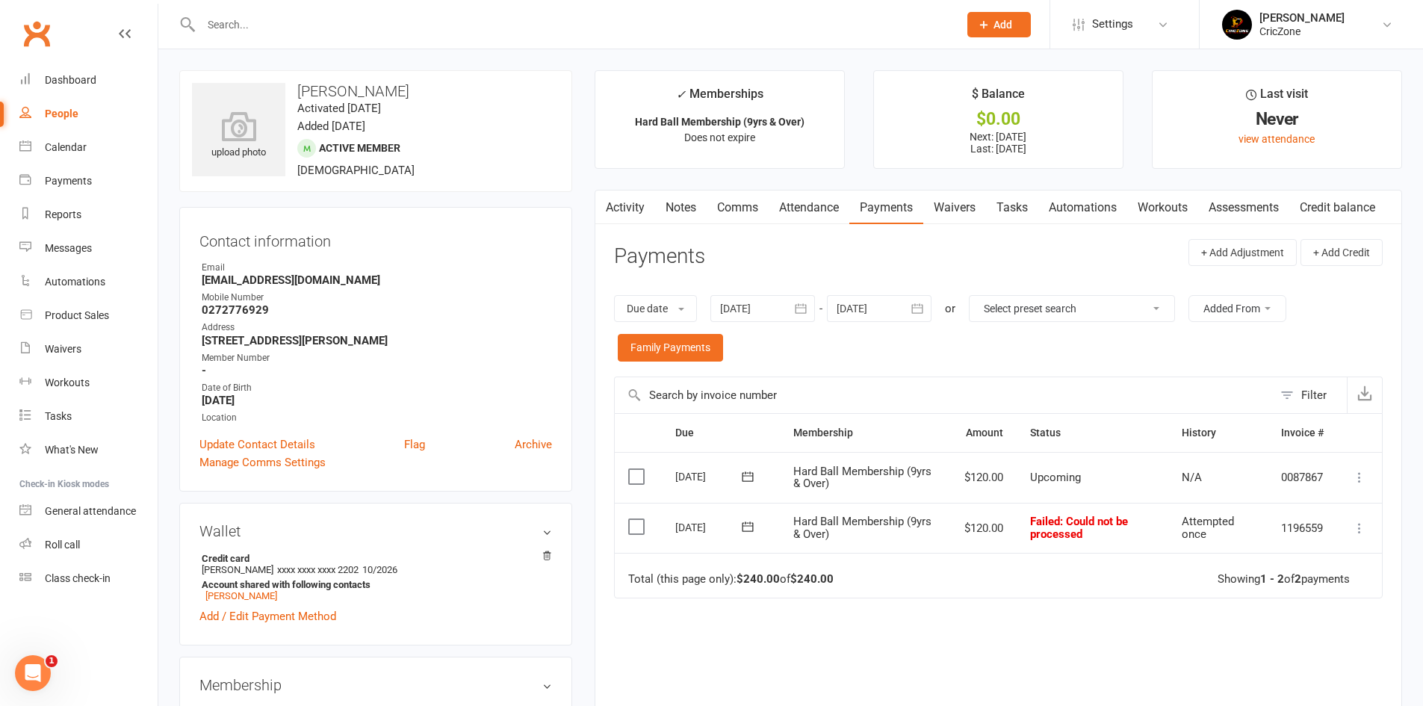
click at [763, 307] on div at bounding box center [762, 308] width 105 height 27
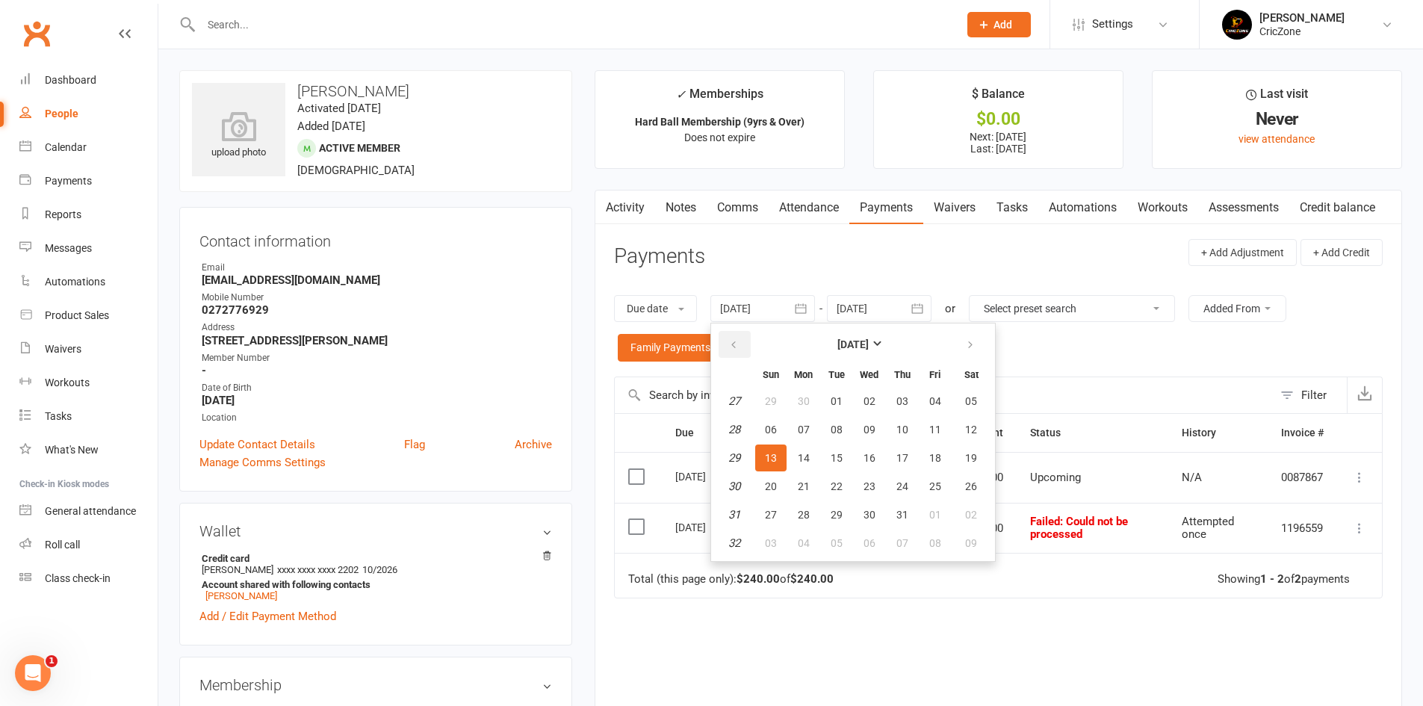
click at [745, 338] on button "button" at bounding box center [734, 344] width 32 height 27
click at [739, 345] on icon "button" at bounding box center [733, 345] width 10 height 12
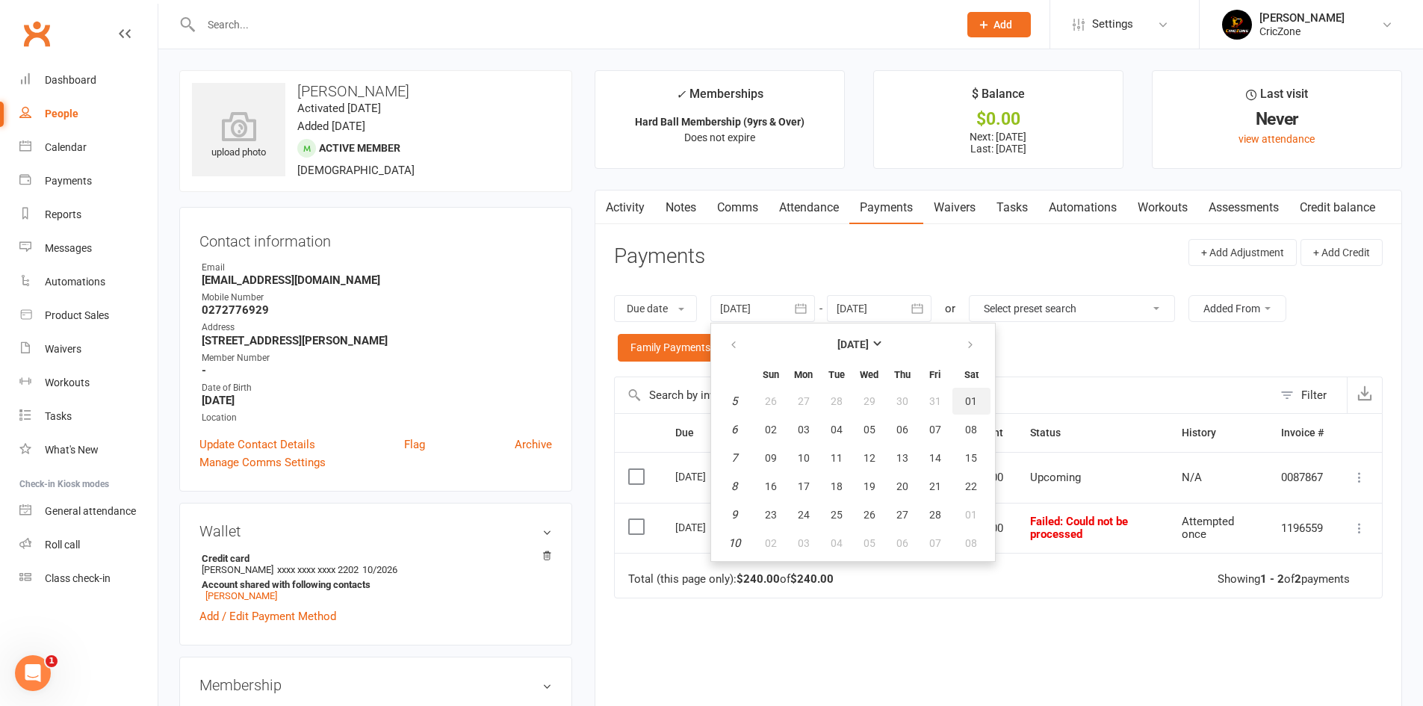
click at [972, 395] on span "01" at bounding box center [971, 401] width 12 height 12
type input "01 Feb 2025"
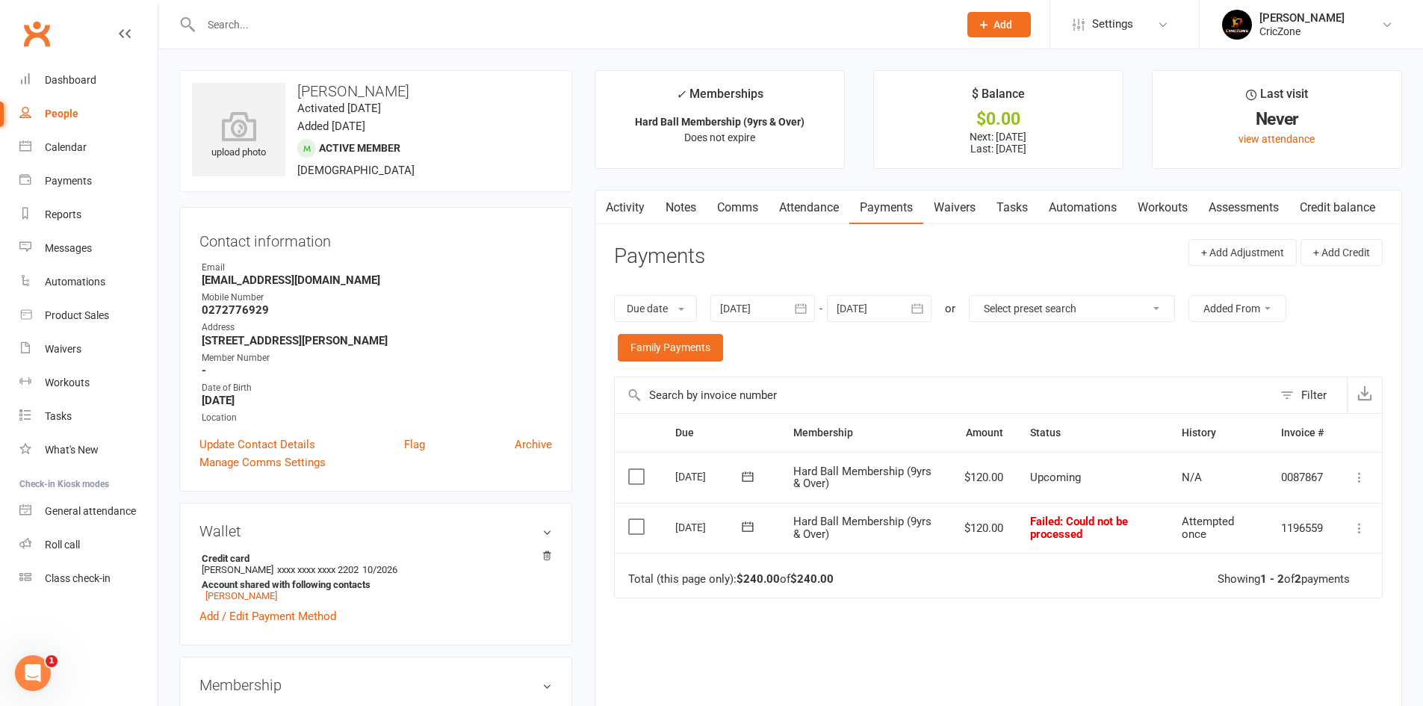
click at [1361, 534] on icon at bounding box center [1359, 528] width 15 height 15
click at [1297, 671] on link "Retry now" at bounding box center [1294, 677] width 148 height 30
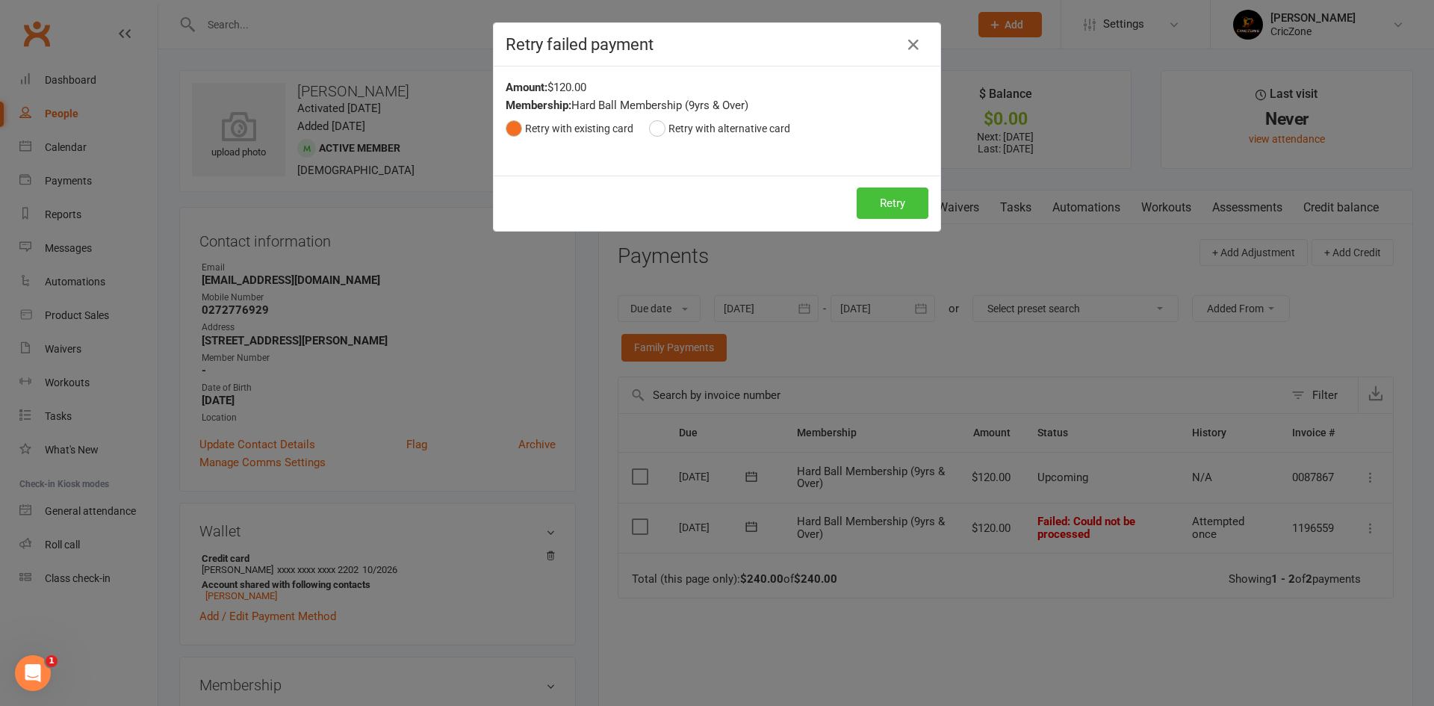
click at [884, 197] on button "Retry" at bounding box center [893, 202] width 72 height 31
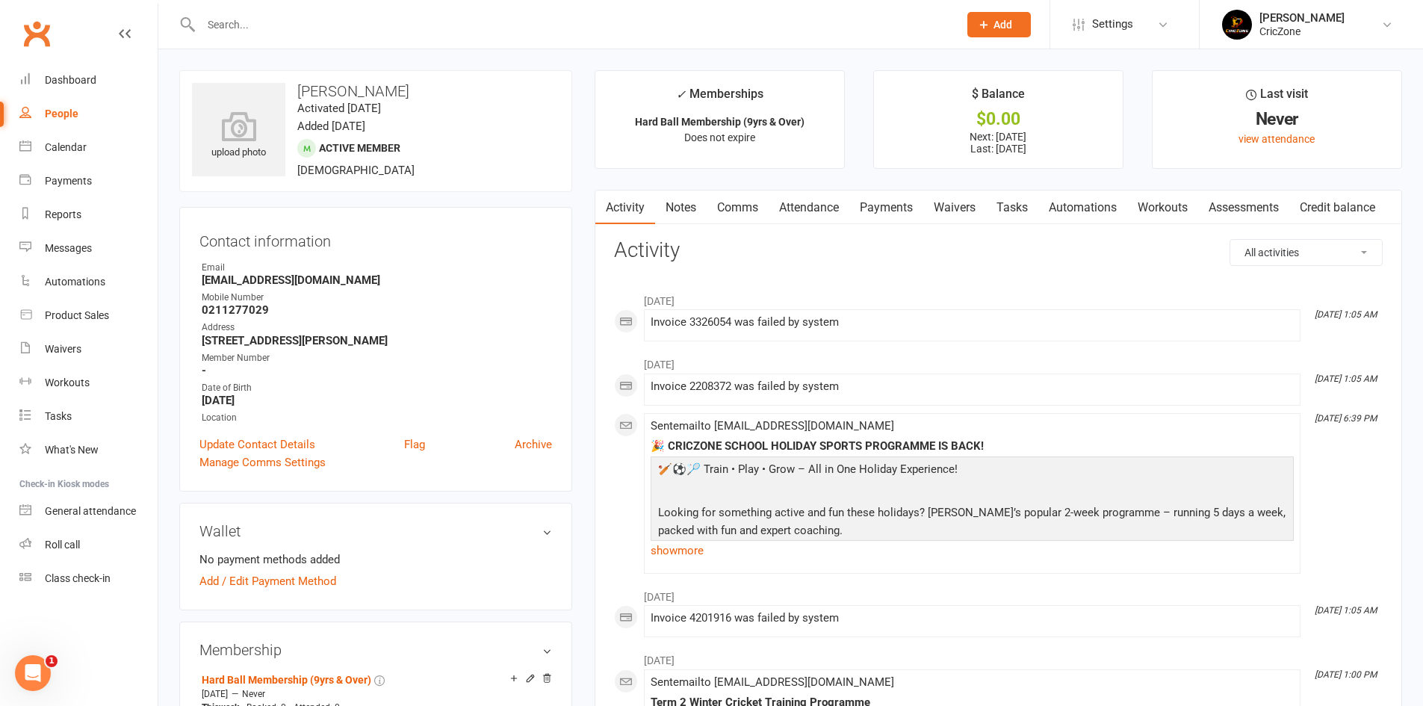
click at [892, 201] on link "Payments" at bounding box center [886, 207] width 74 height 34
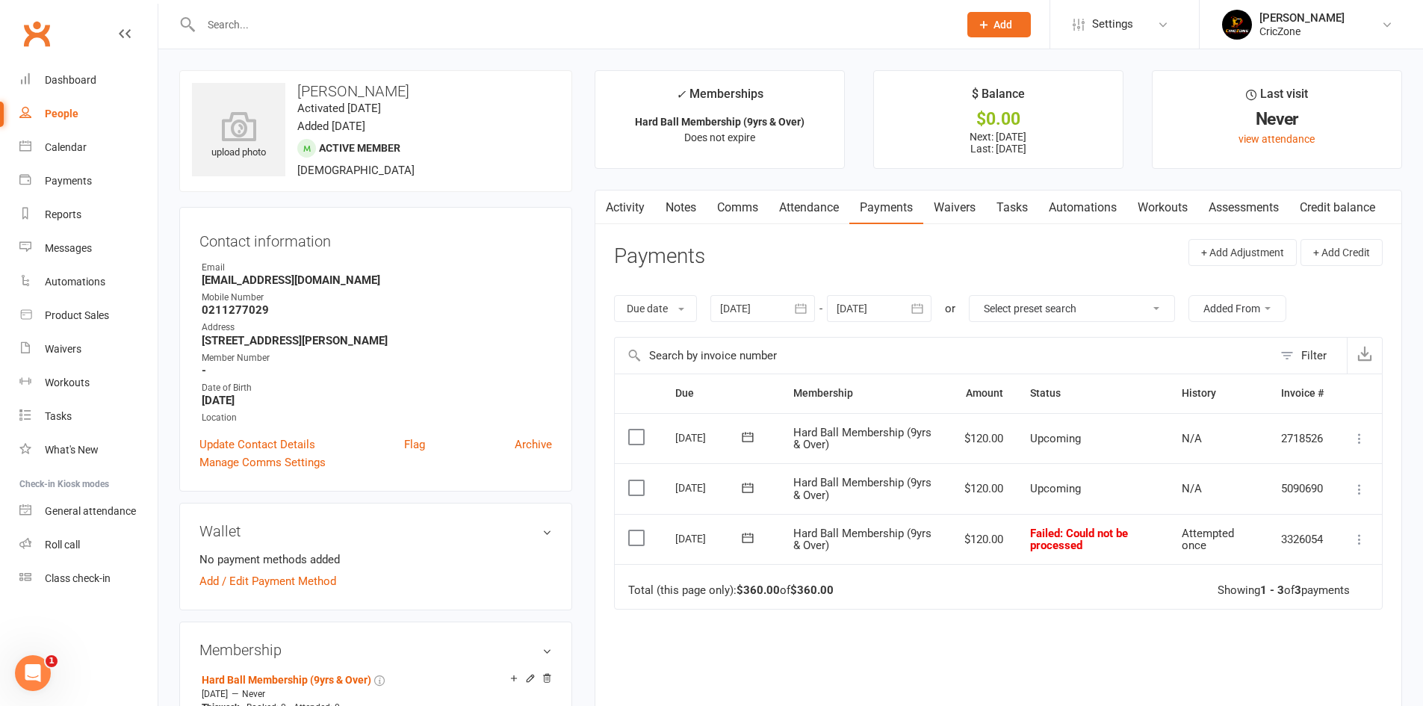
click at [741, 301] on div at bounding box center [762, 308] width 105 height 27
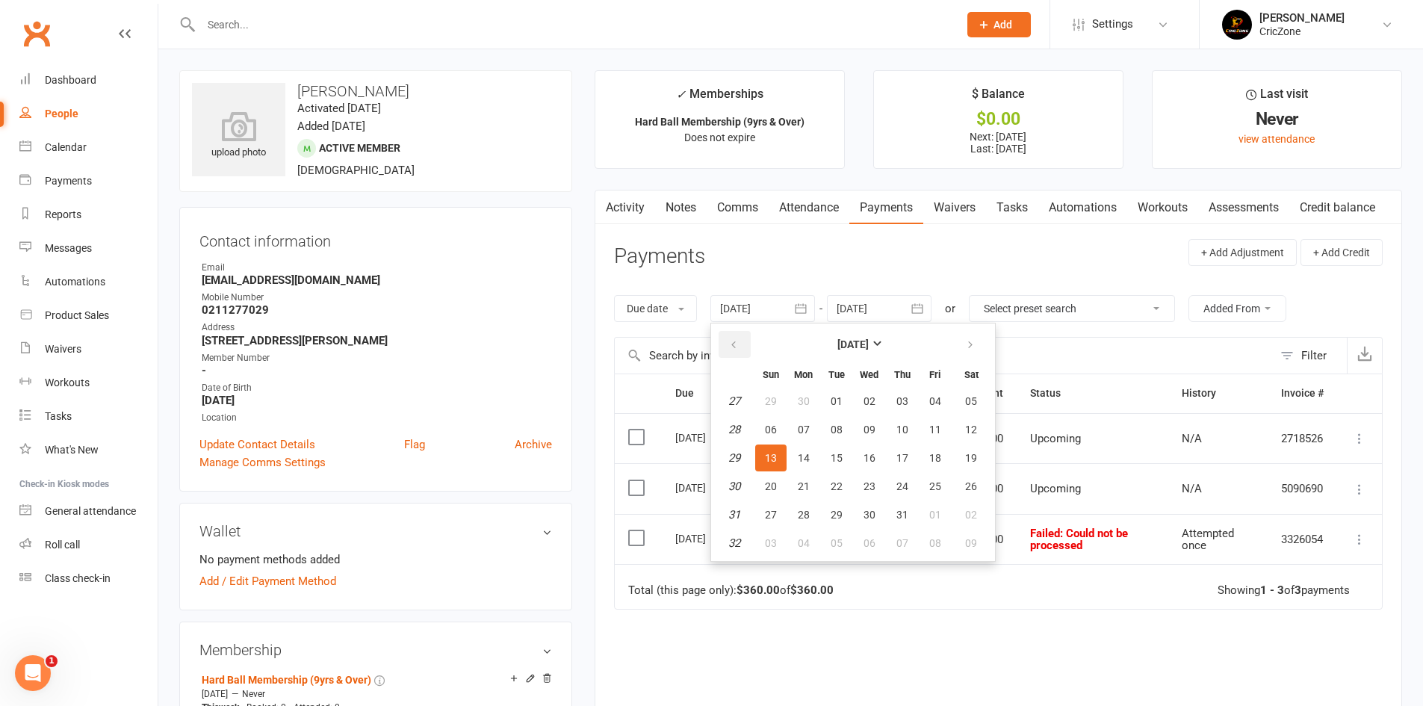
click at [739, 343] on icon "button" at bounding box center [733, 345] width 10 height 12
click at [903, 403] on span "01" at bounding box center [902, 401] width 12 height 12
type input "[DATE]"
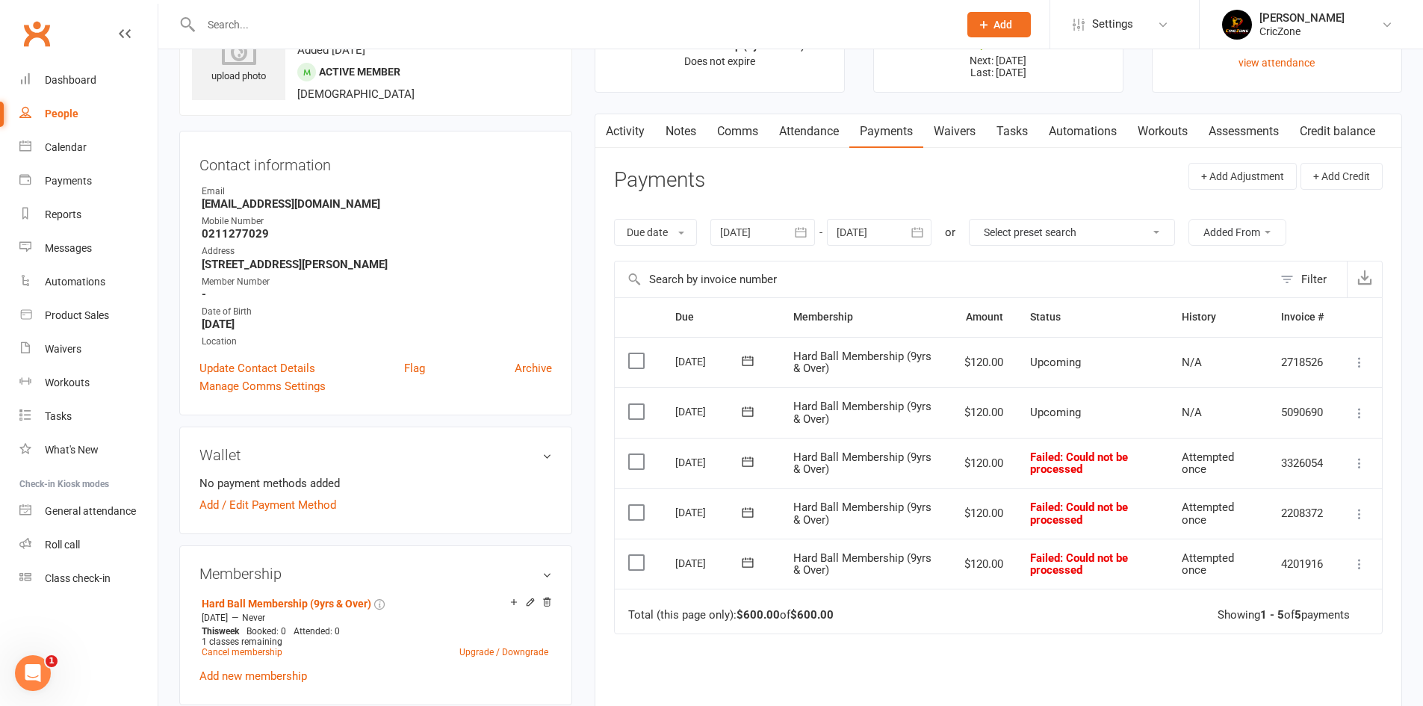
scroll to position [224, 0]
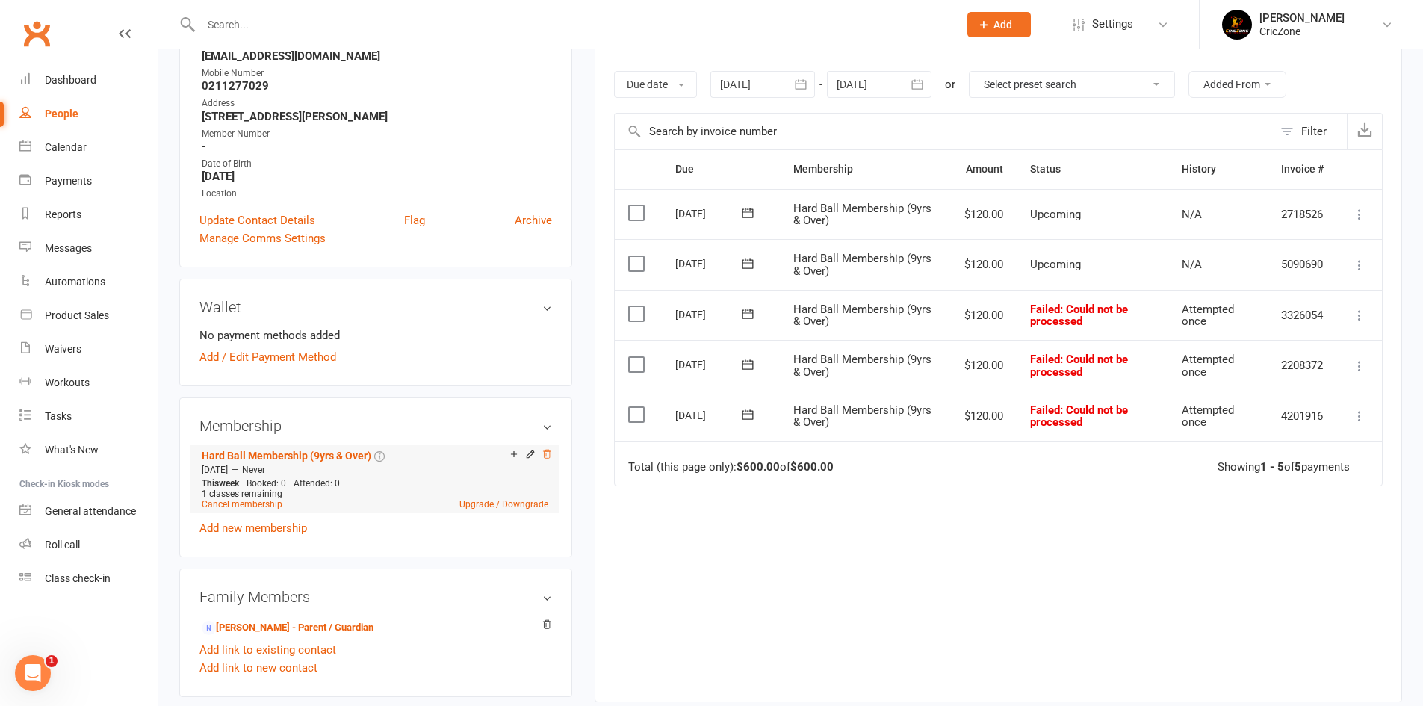
click at [544, 456] on icon at bounding box center [546, 454] width 7 height 8
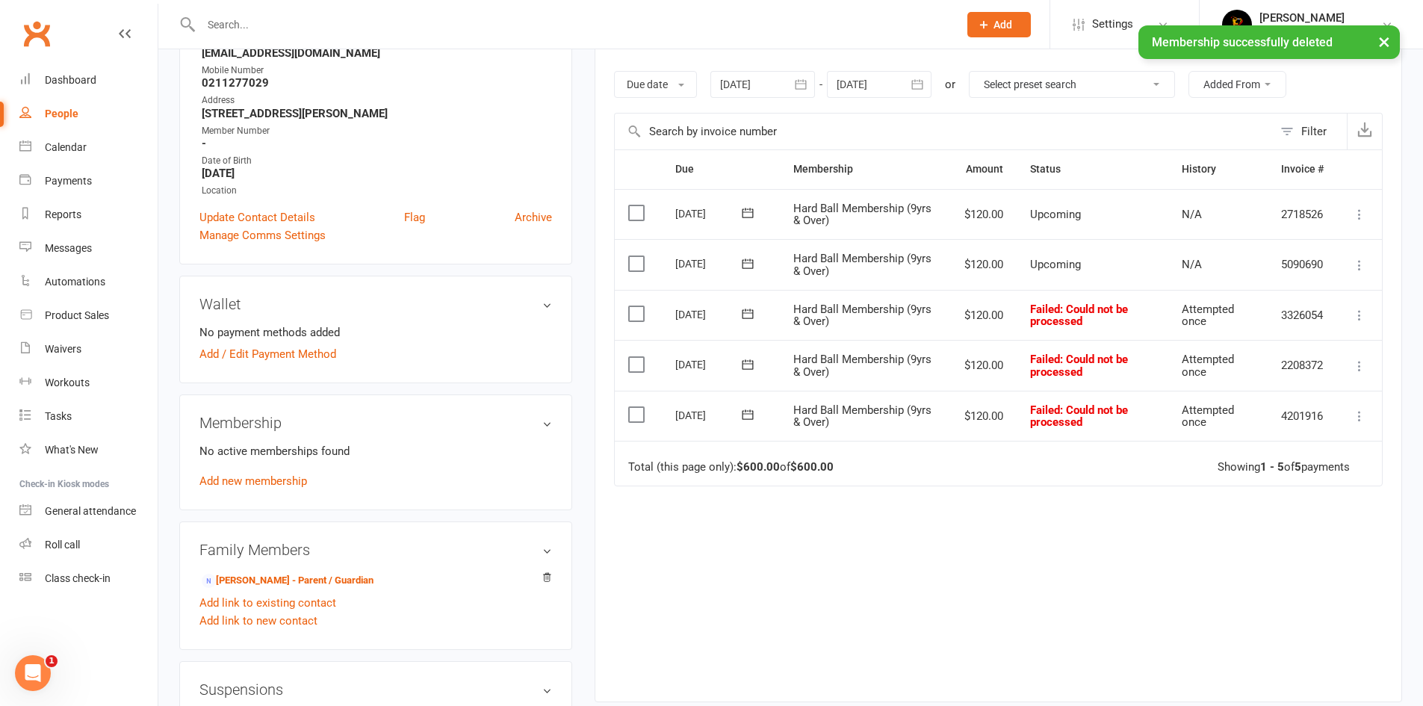
scroll to position [221, 0]
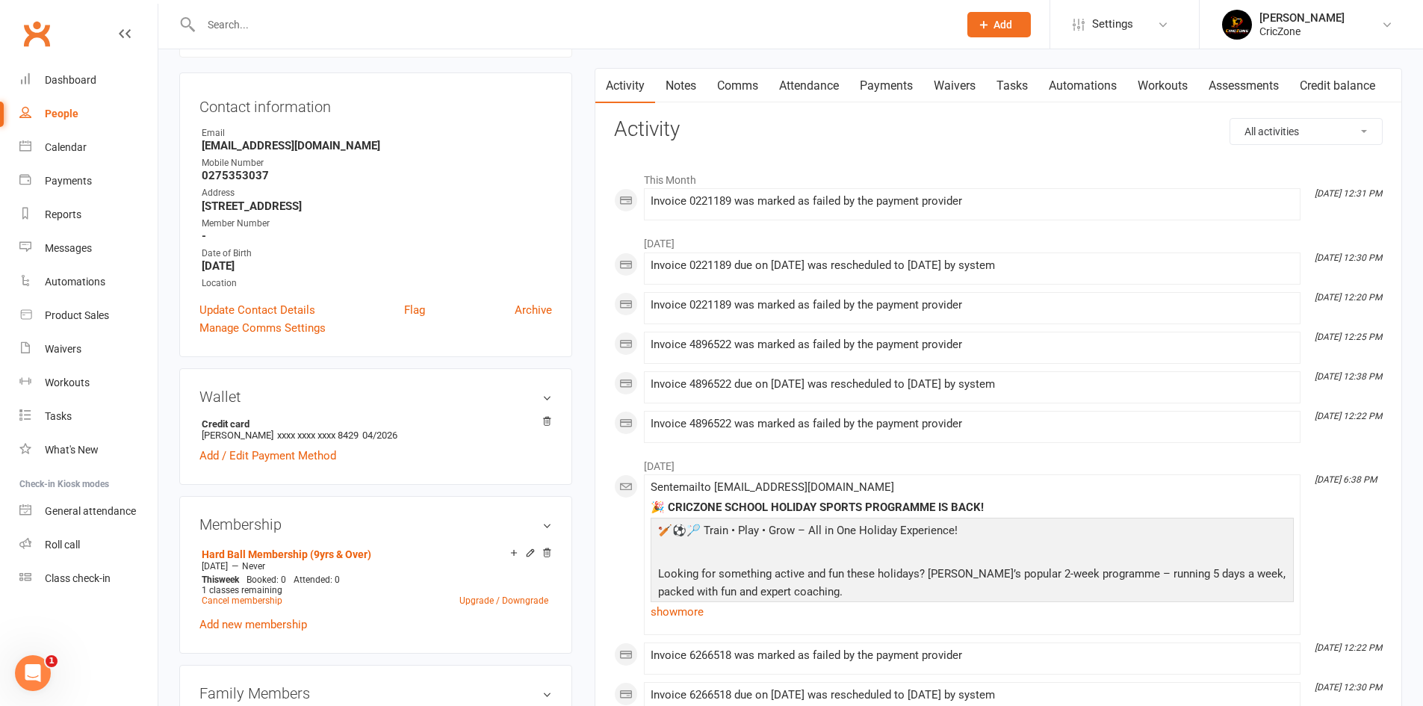
scroll to position [299, 0]
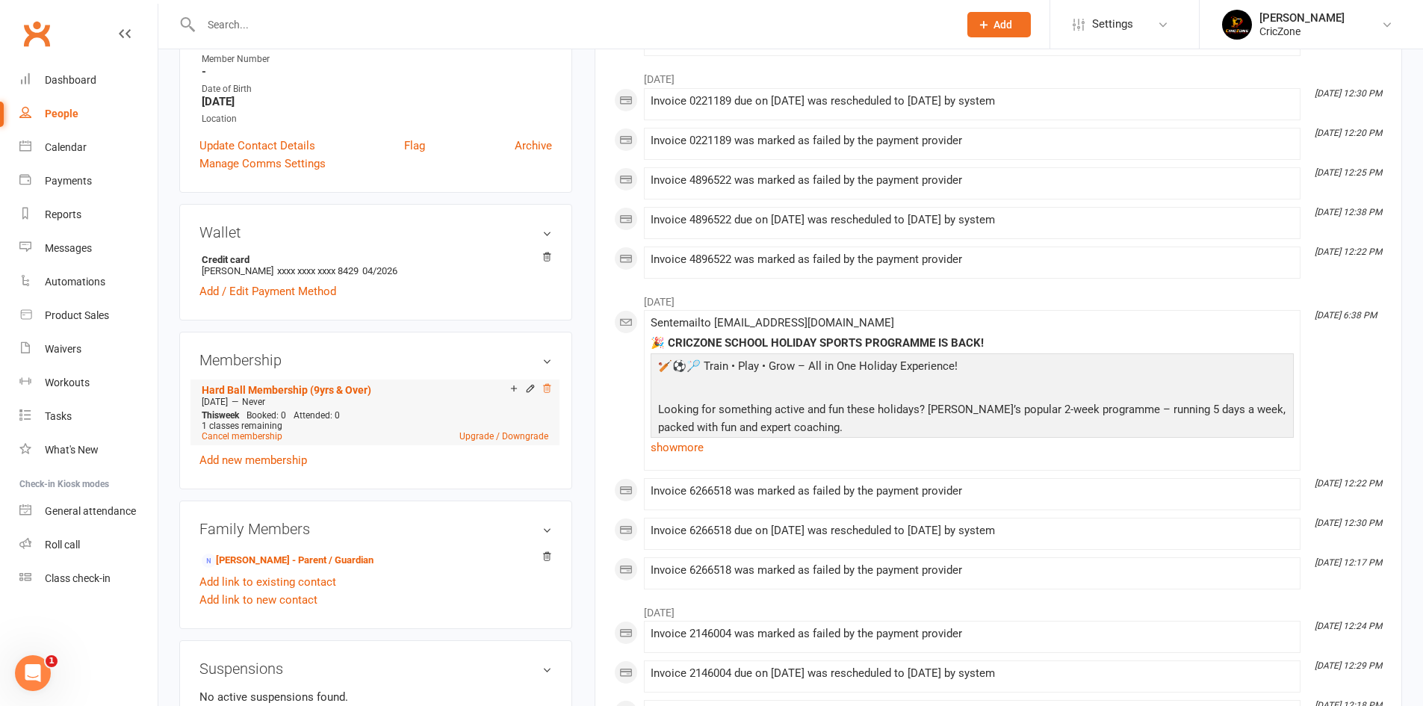
click at [544, 391] on icon at bounding box center [546, 388] width 7 height 8
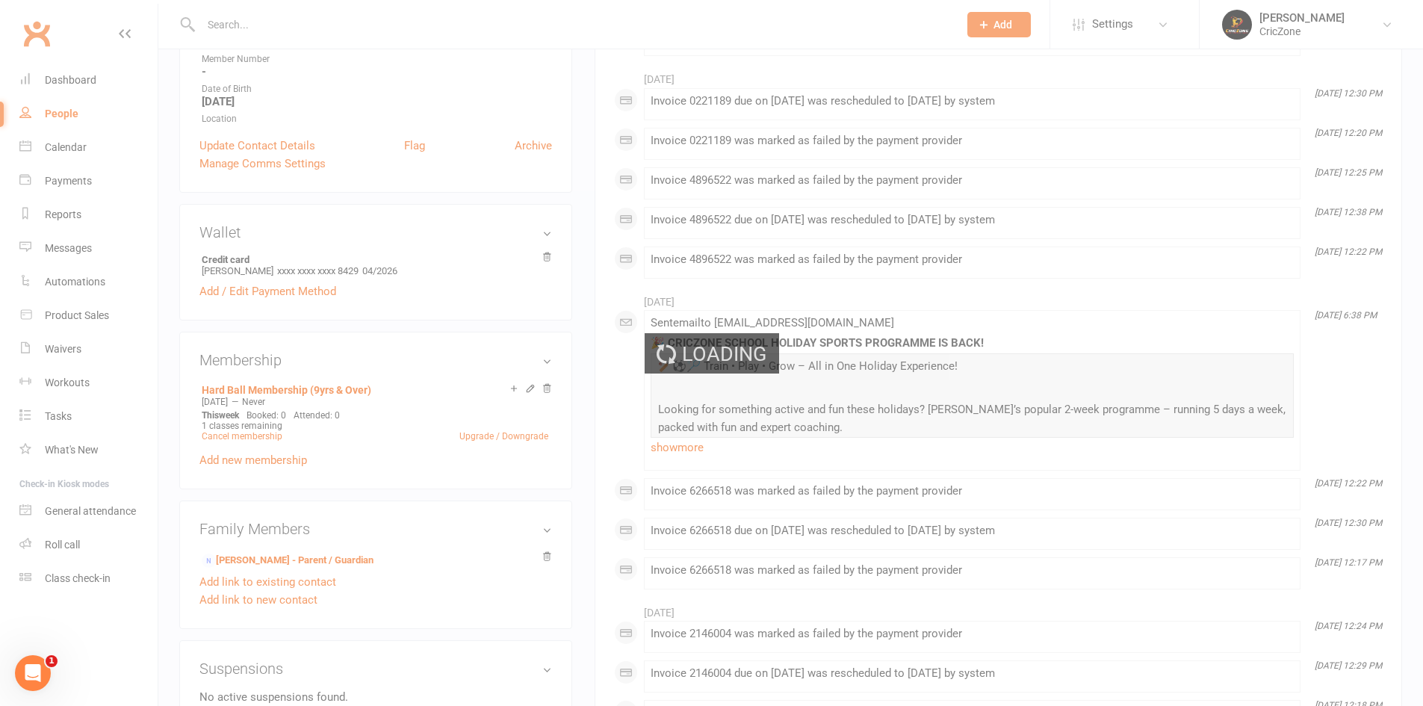
scroll to position [296, 0]
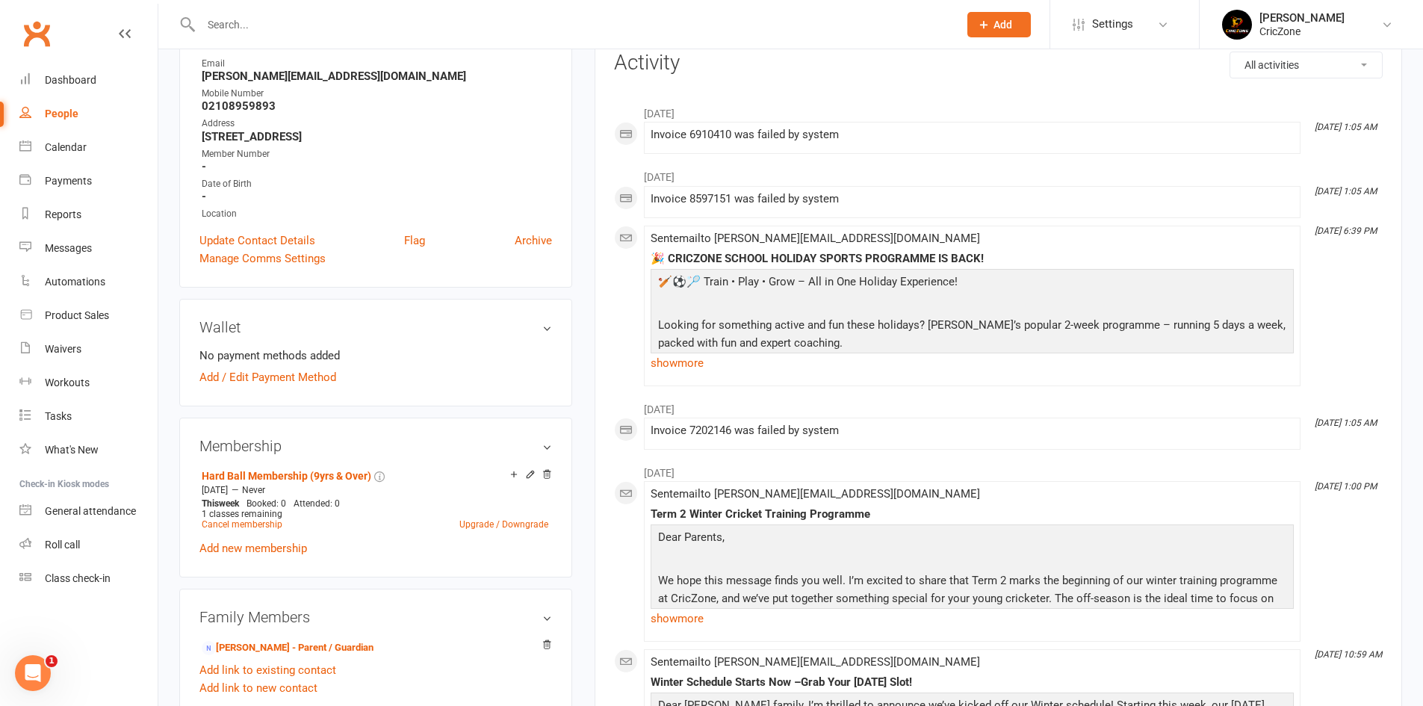
scroll to position [299, 0]
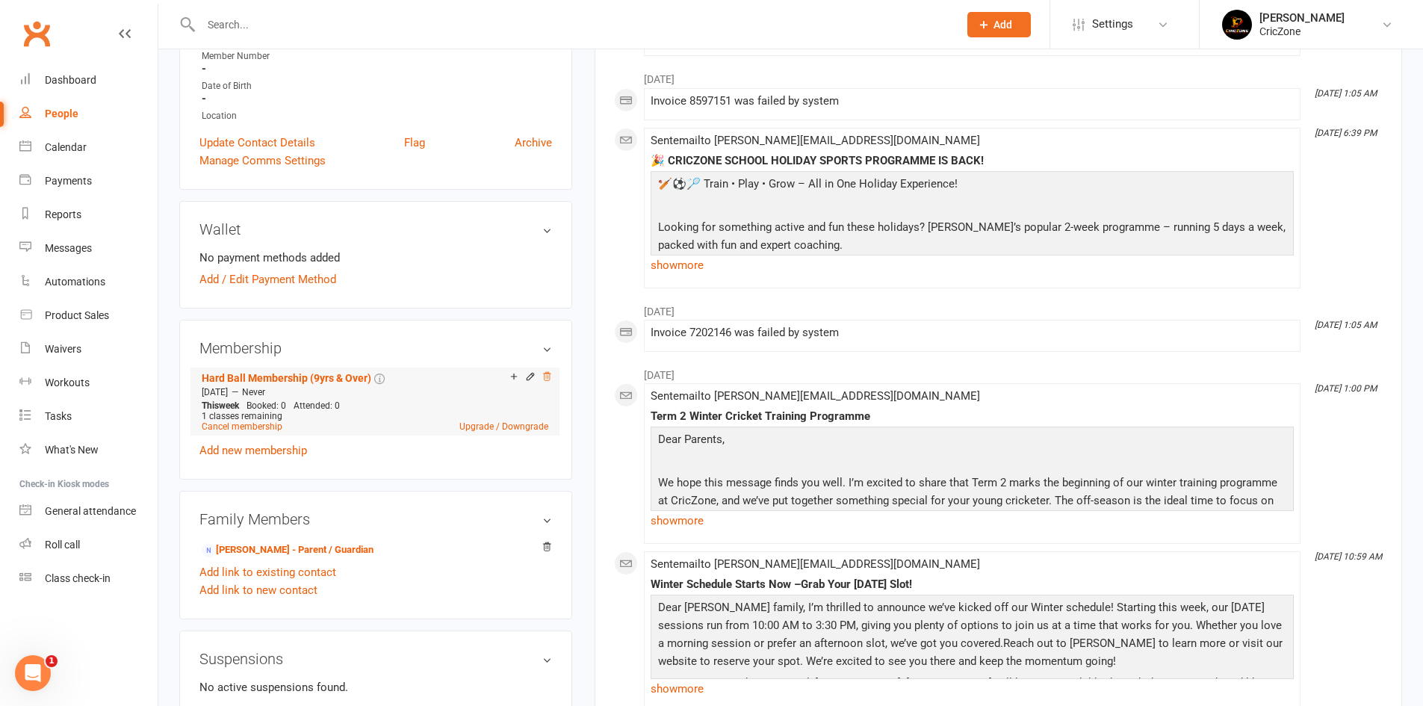
click at [548, 382] on icon at bounding box center [546, 376] width 10 height 10
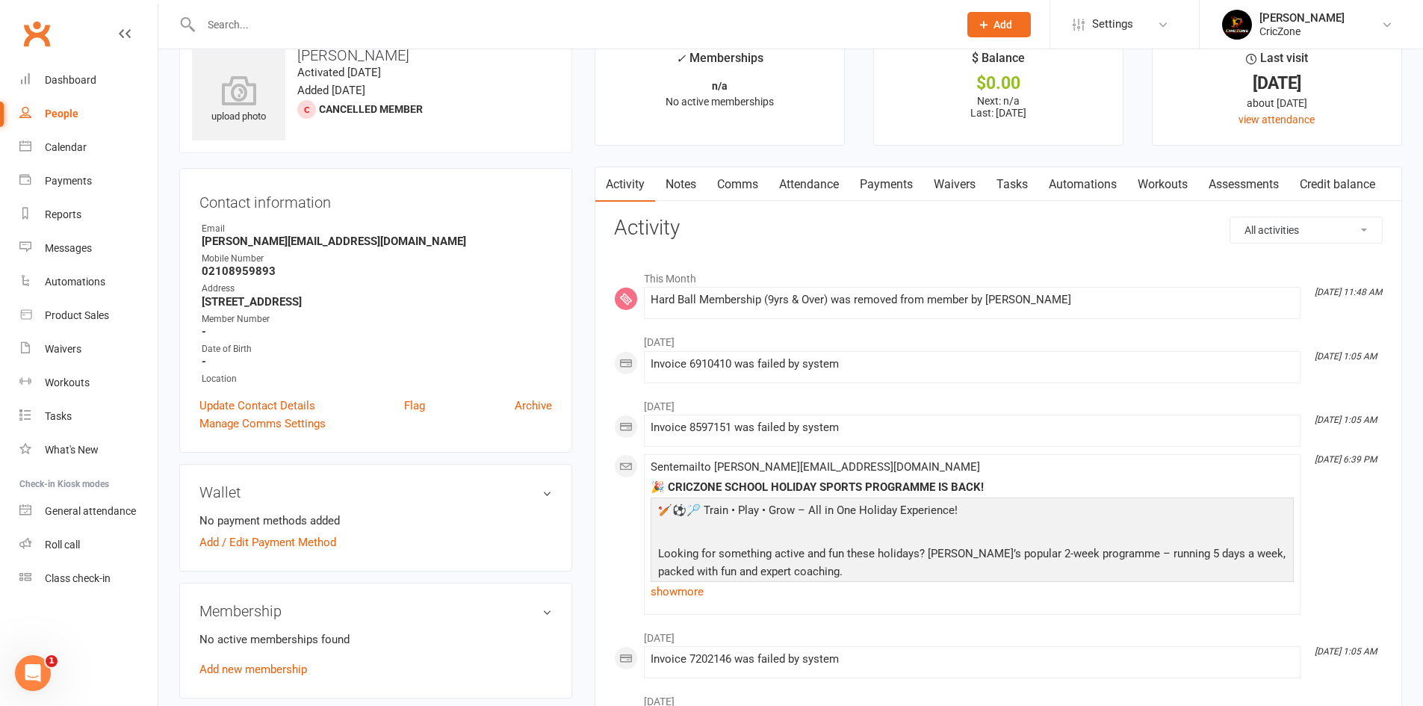
scroll to position [0, 0]
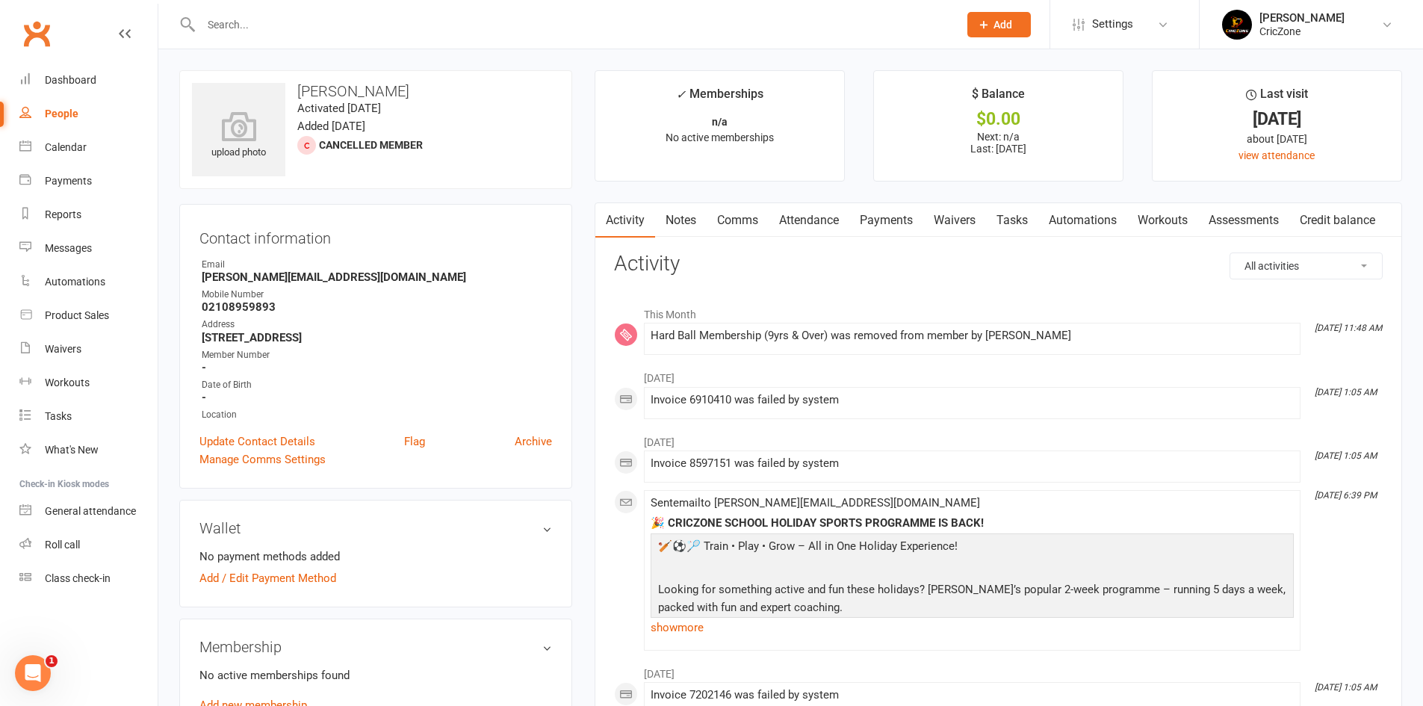
click at [364, 28] on input "text" at bounding box center [571, 24] width 751 height 21
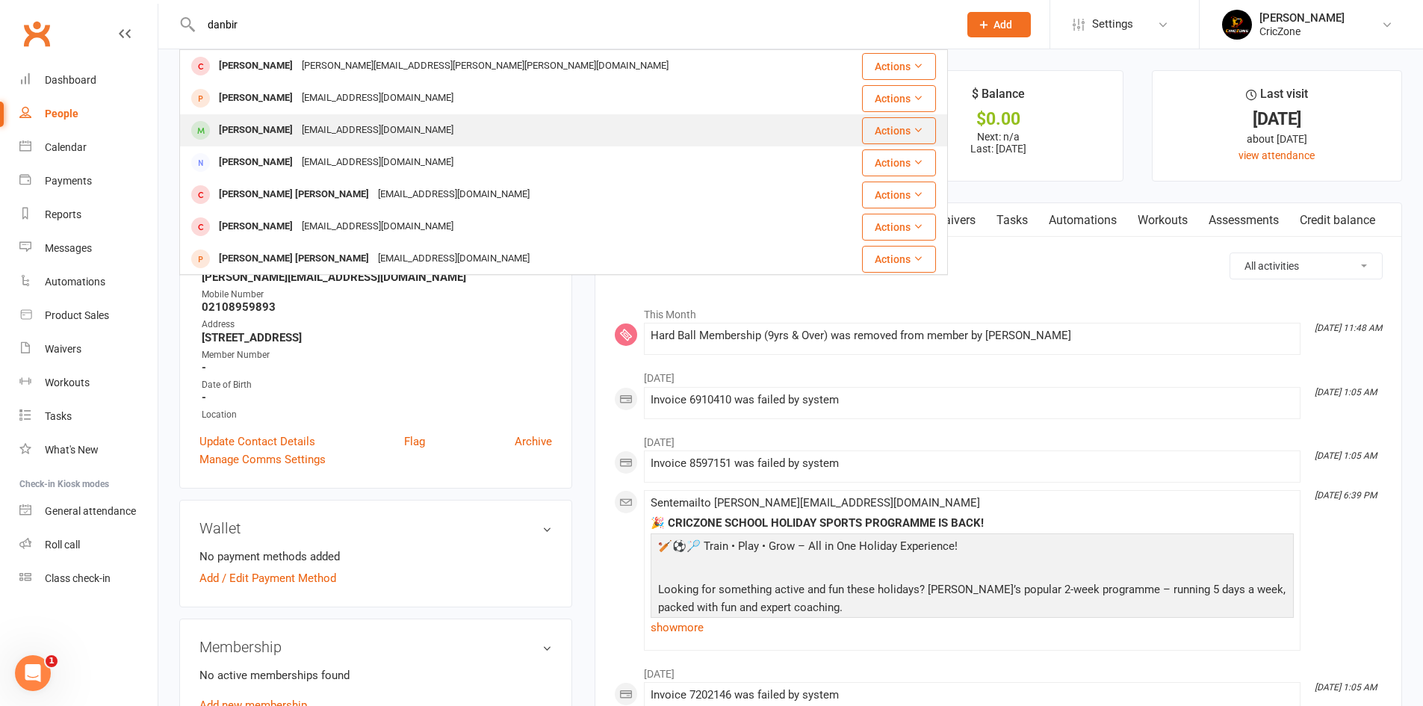
type input "danbir"
click at [245, 130] on div "Daanbir Singh" at bounding box center [255, 130] width 83 height 22
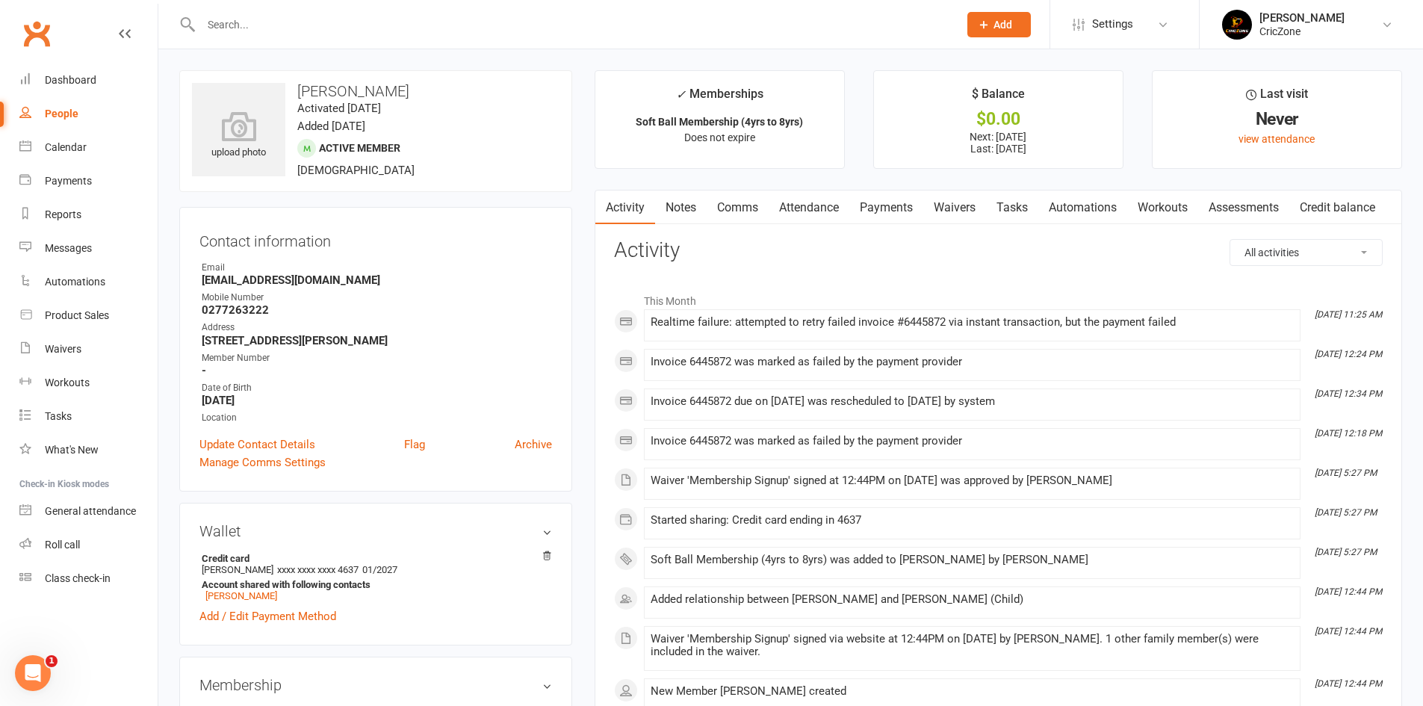
click at [873, 208] on link "Payments" at bounding box center [886, 207] width 74 height 34
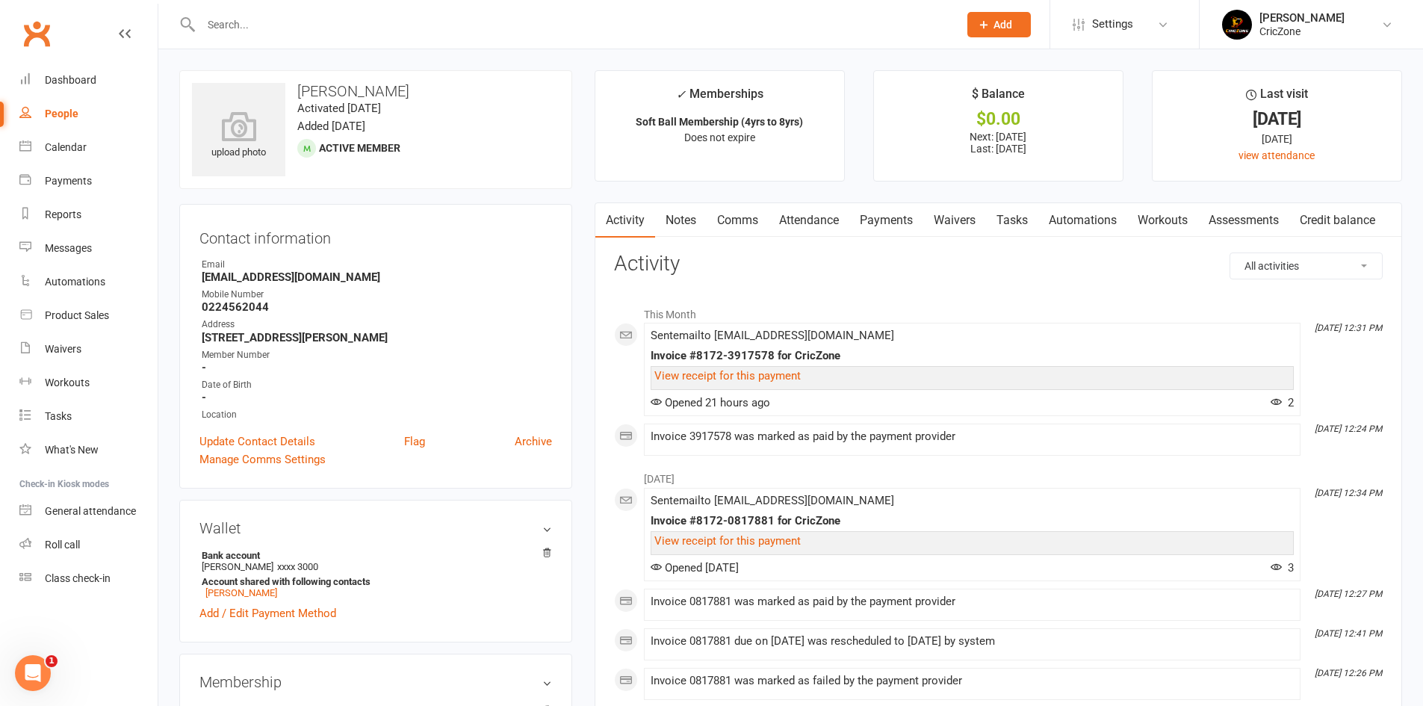
click at [896, 228] on link "Payments" at bounding box center [886, 220] width 74 height 34
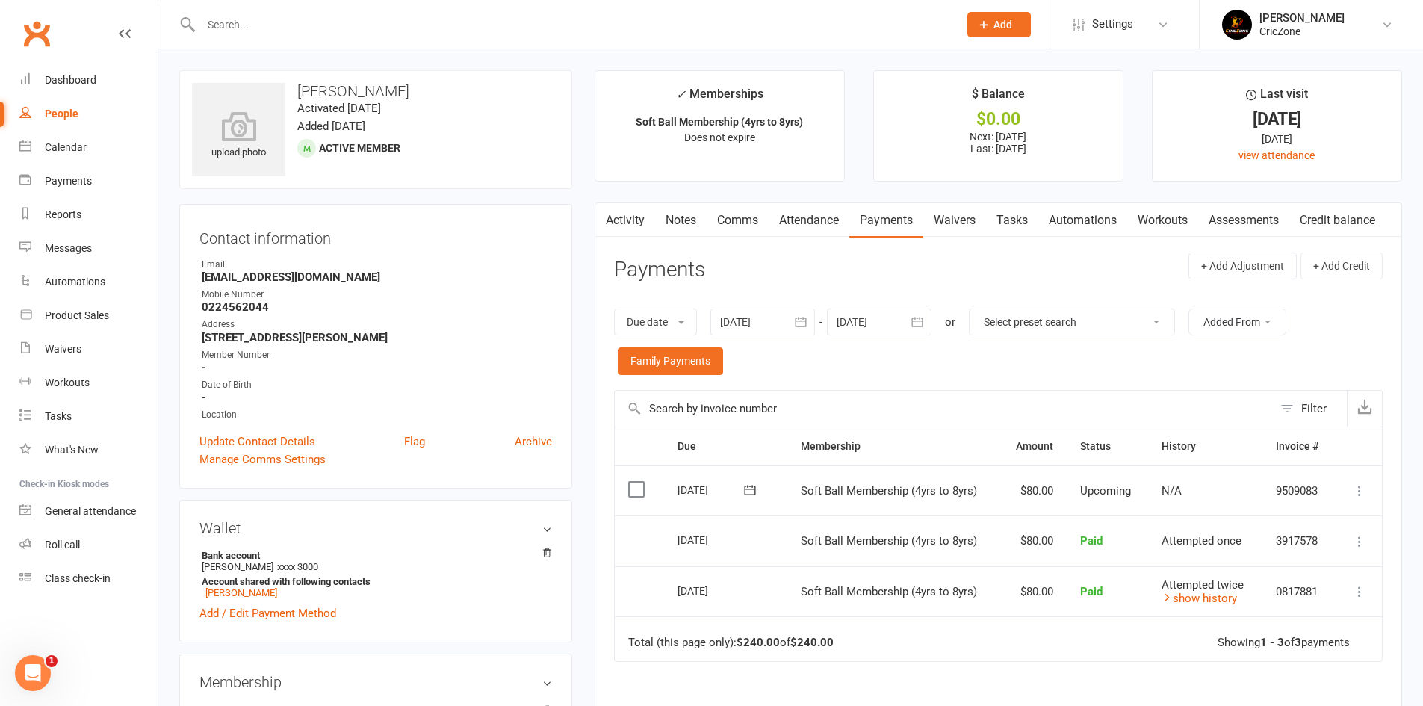
click at [758, 317] on div at bounding box center [762, 321] width 105 height 27
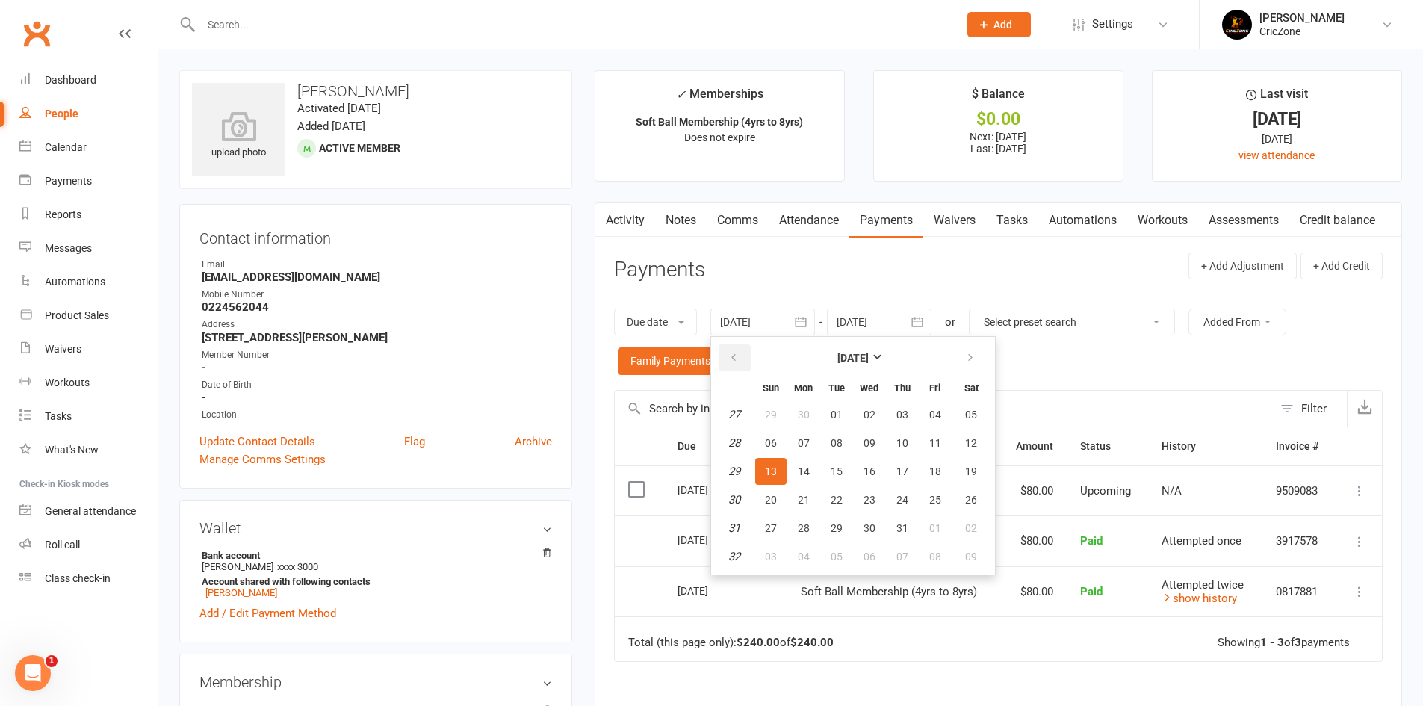
click at [732, 344] on button "button" at bounding box center [734, 357] width 32 height 27
click at [732, 346] on button "button" at bounding box center [734, 357] width 32 height 27
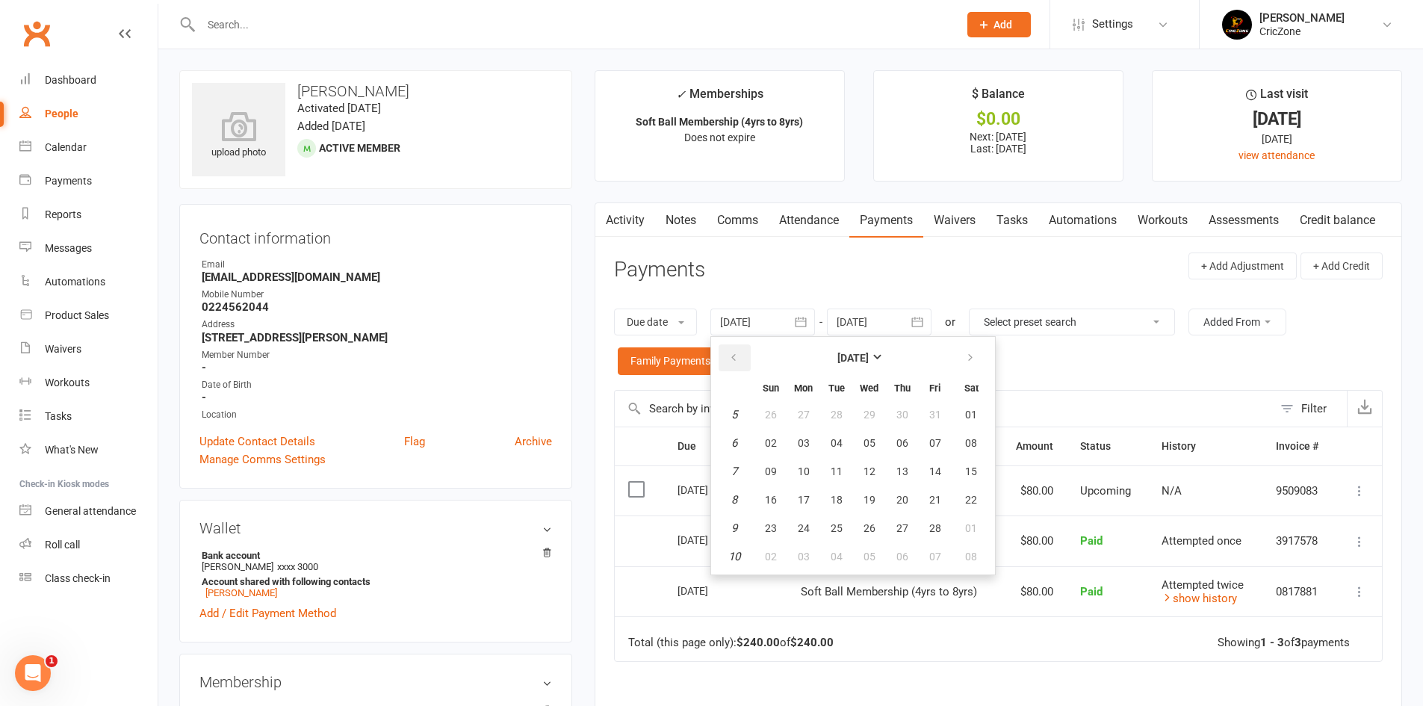
click at [732, 346] on button "button" at bounding box center [734, 357] width 32 height 27
click at [944, 415] on button "01" at bounding box center [934, 414] width 31 height 27
type input "[DATE]"
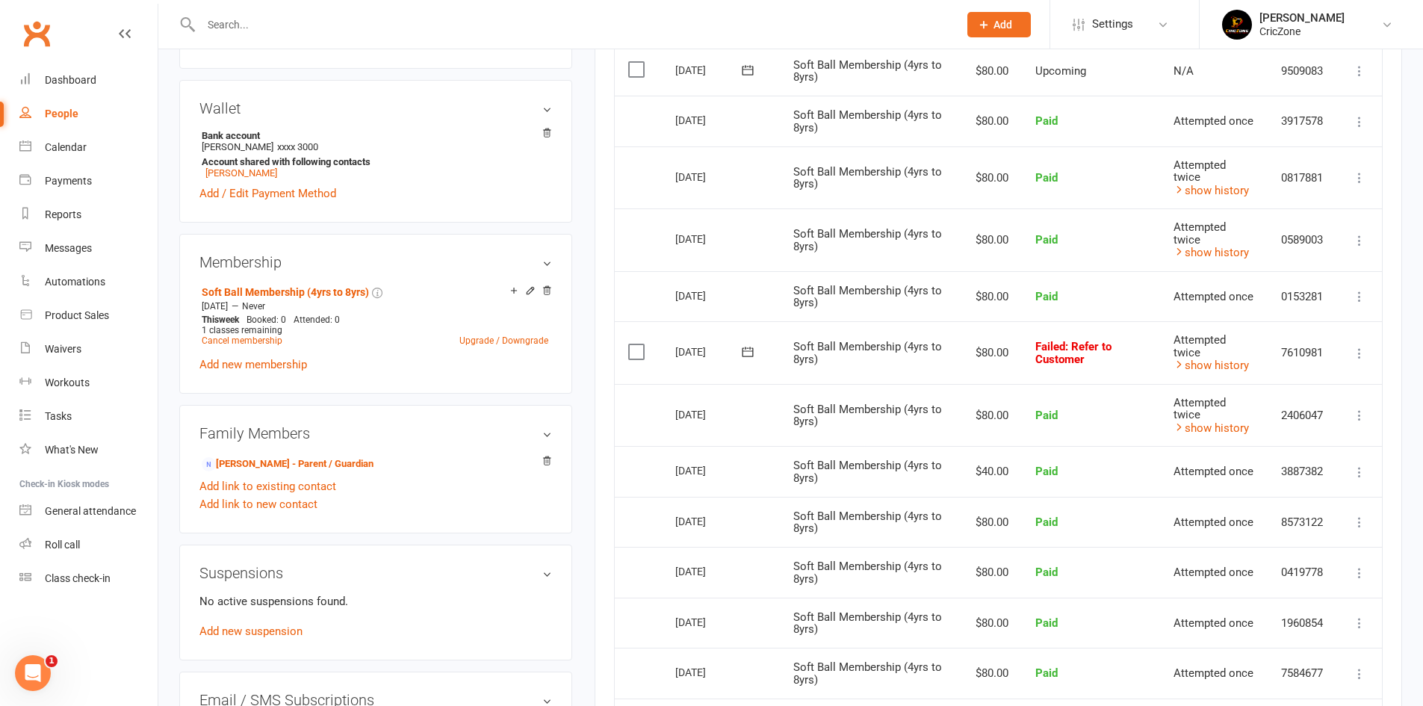
scroll to position [394, 0]
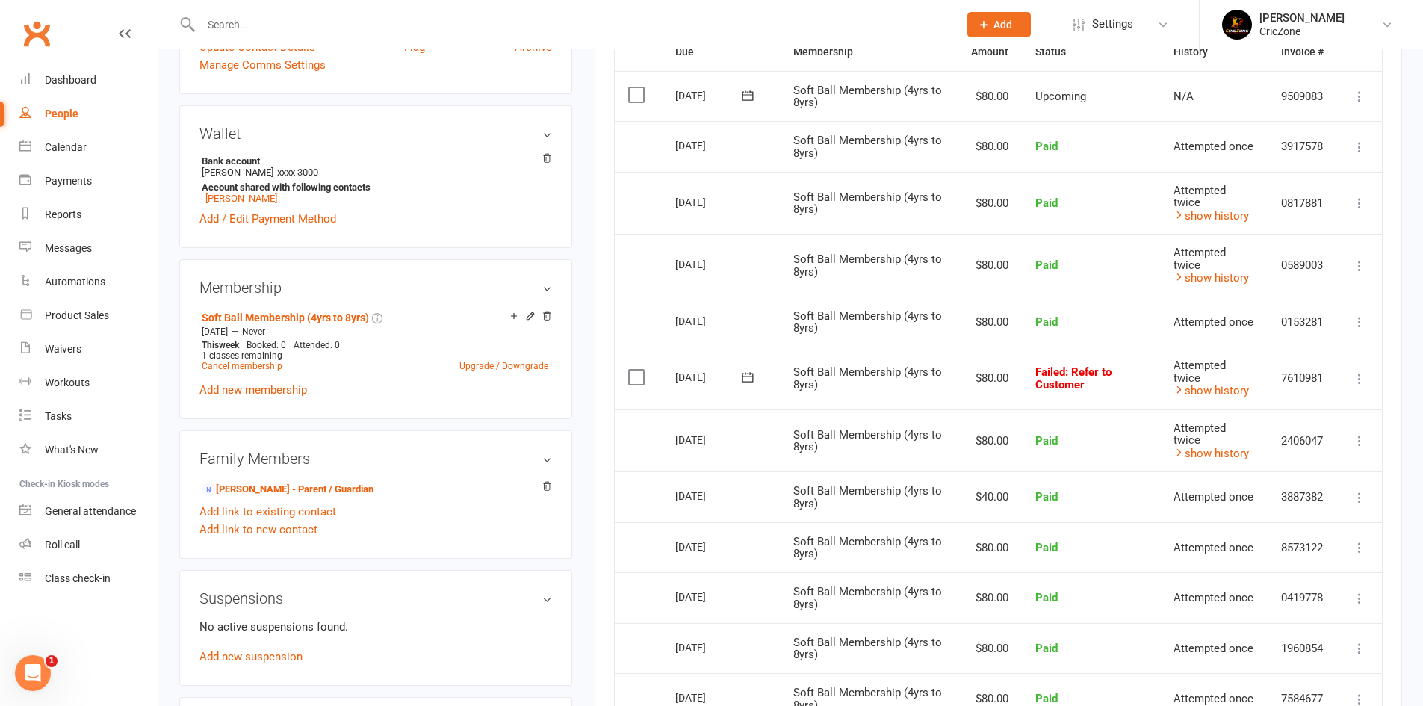
click at [1355, 383] on icon at bounding box center [1359, 378] width 15 height 15
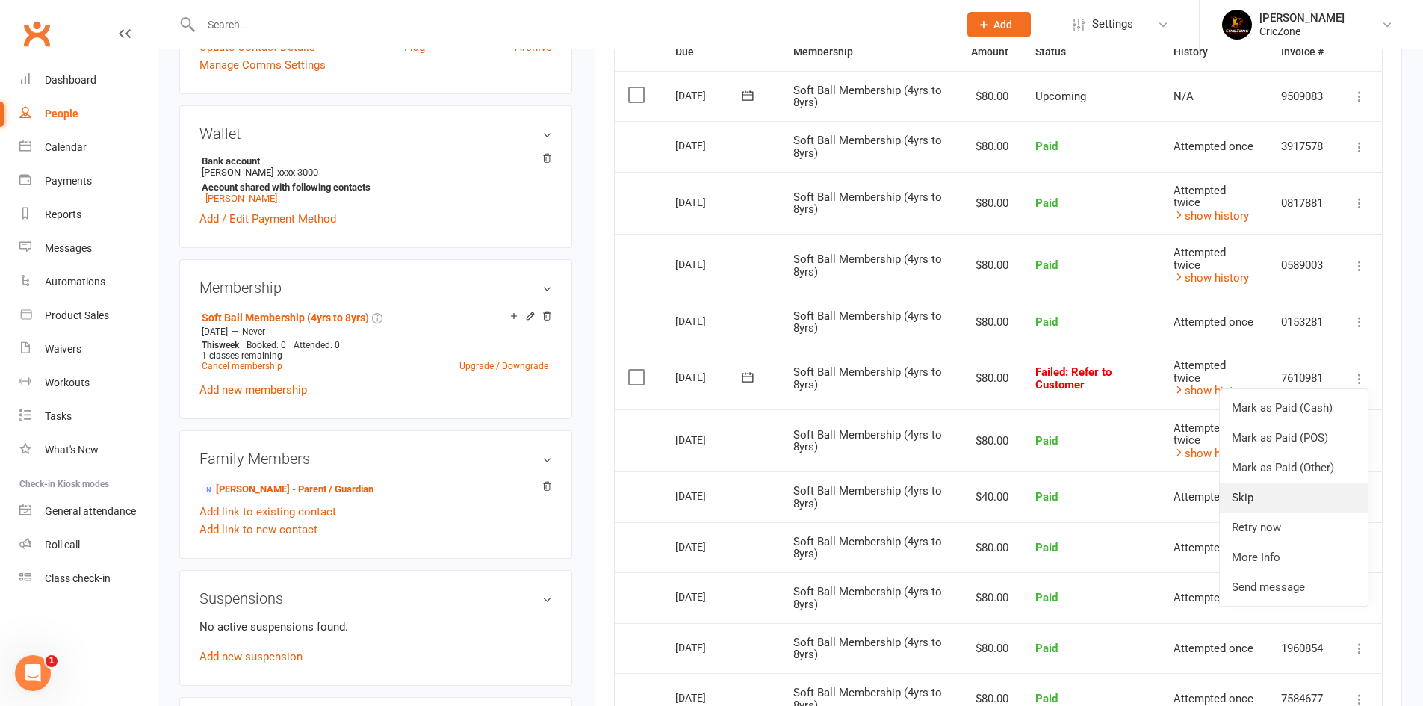
click at [1267, 500] on link "Skip" at bounding box center [1294, 497] width 148 height 30
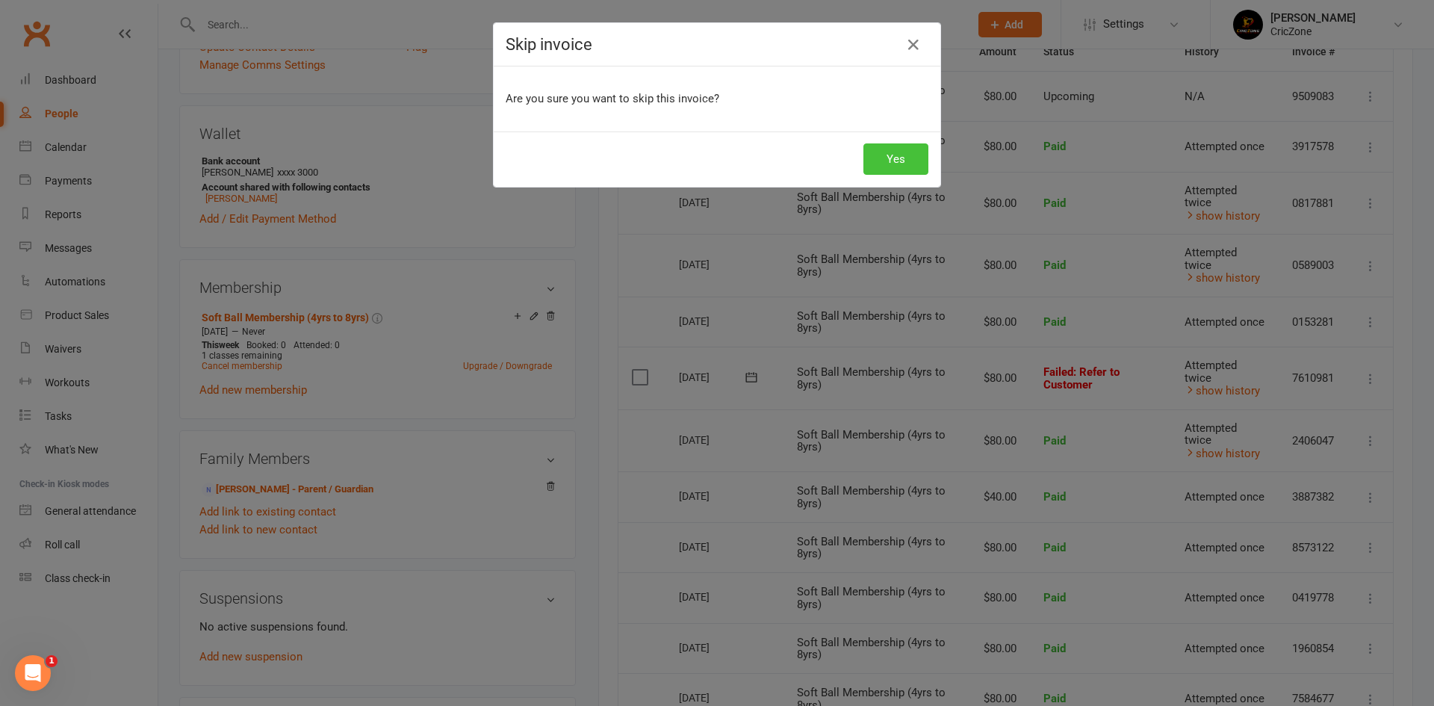
click at [897, 158] on button "Yes" at bounding box center [895, 158] width 65 height 31
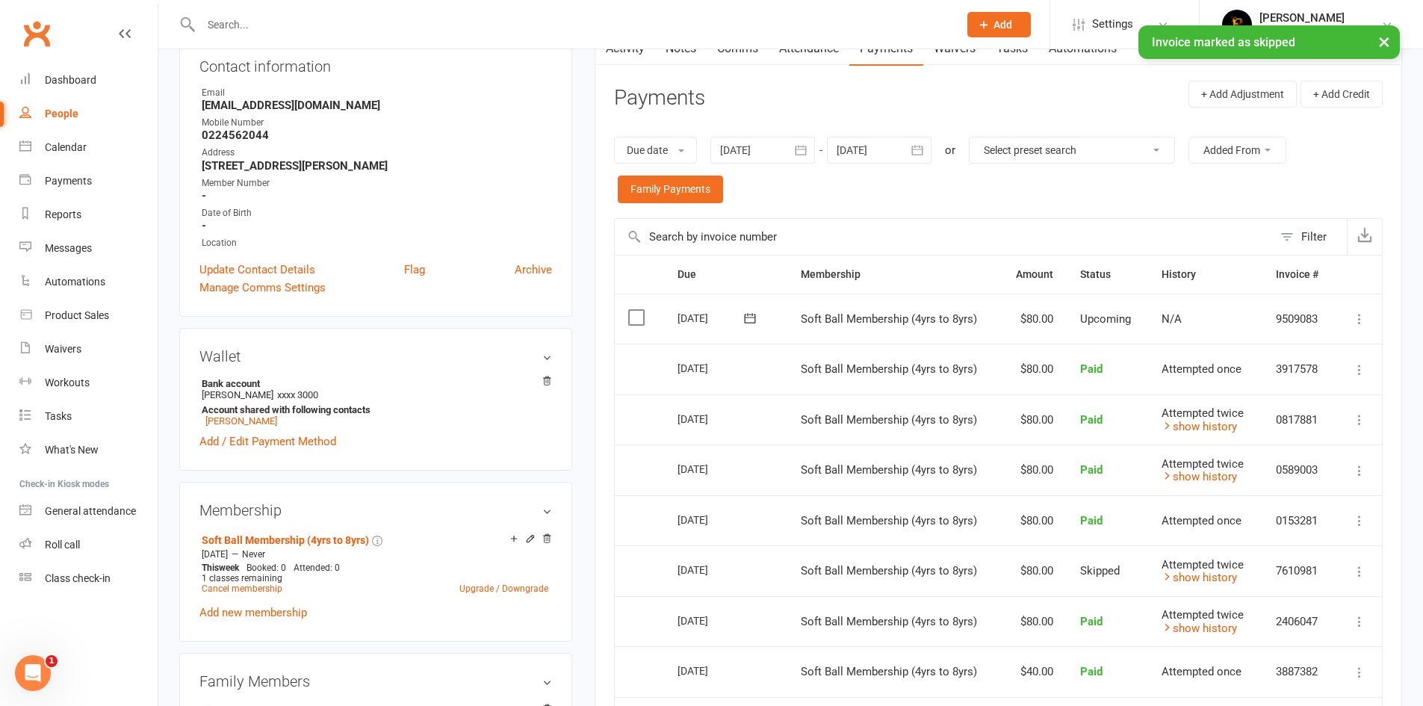
scroll to position [0, 0]
